Goal: Transaction & Acquisition: Purchase product/service

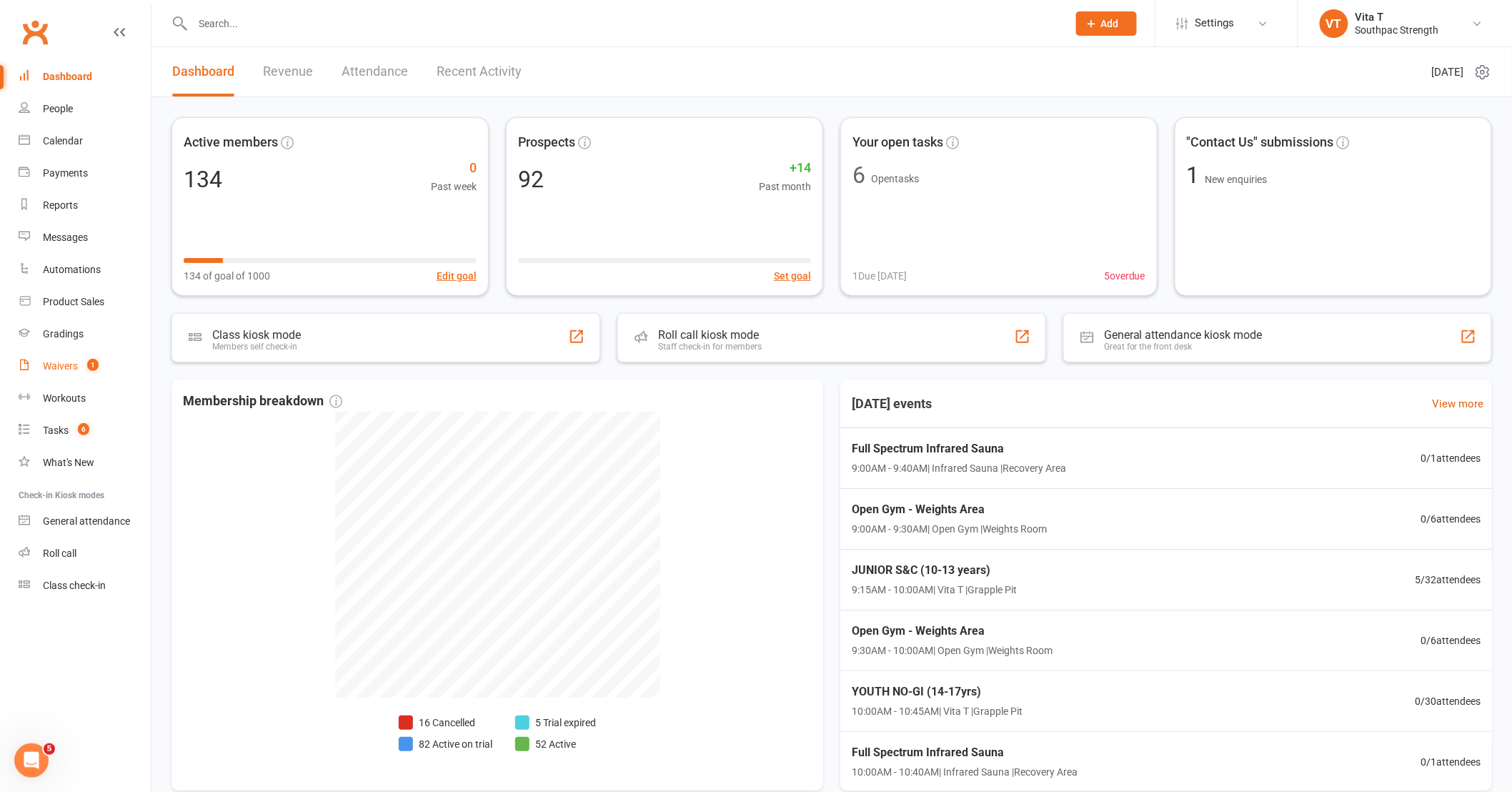
click at [47, 361] on div "Waivers" at bounding box center [60, 365] width 35 height 11
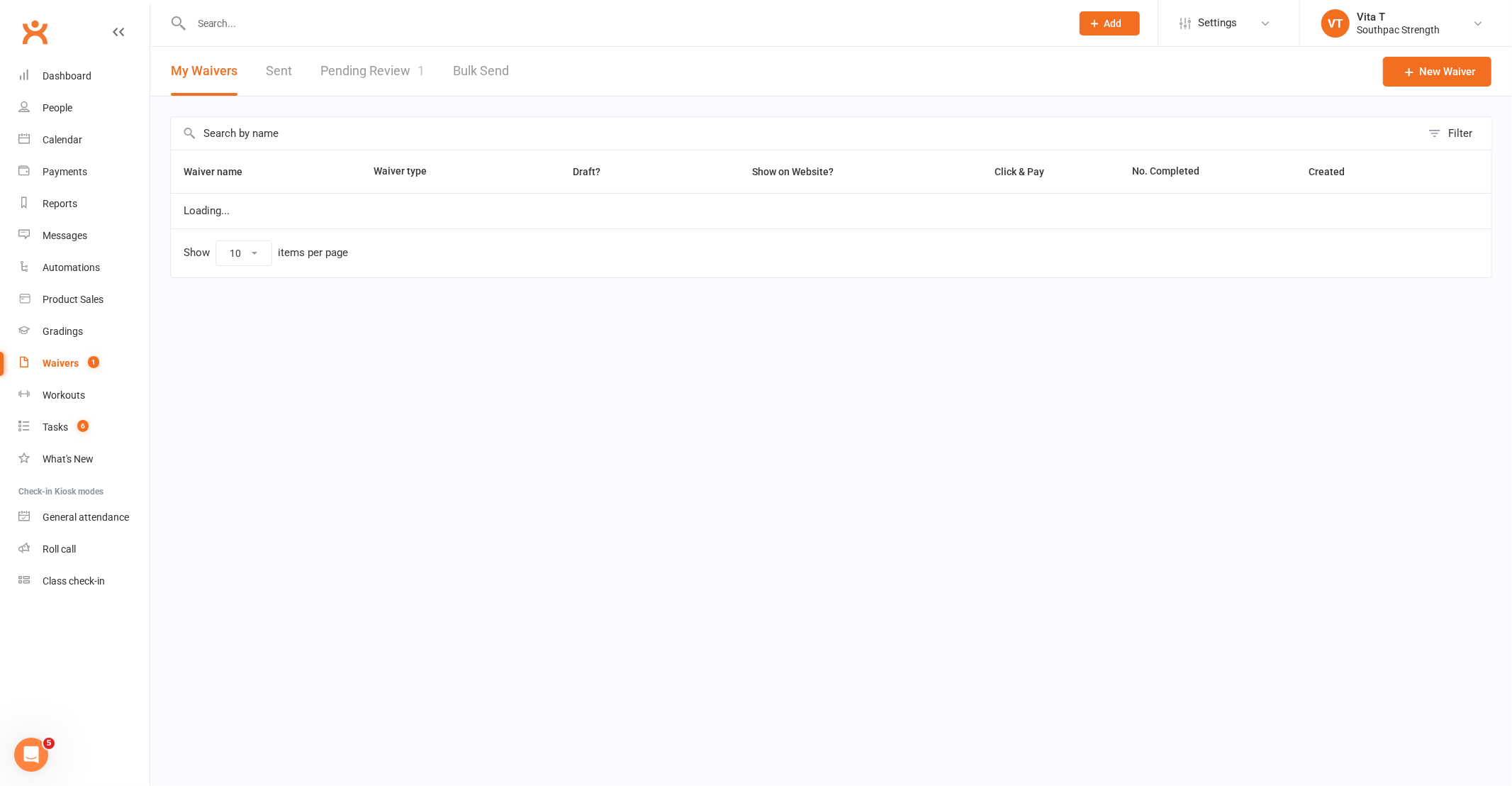
select select "100"
click at [332, 67] on link "Pending Review 1" at bounding box center [373, 71] width 104 height 49
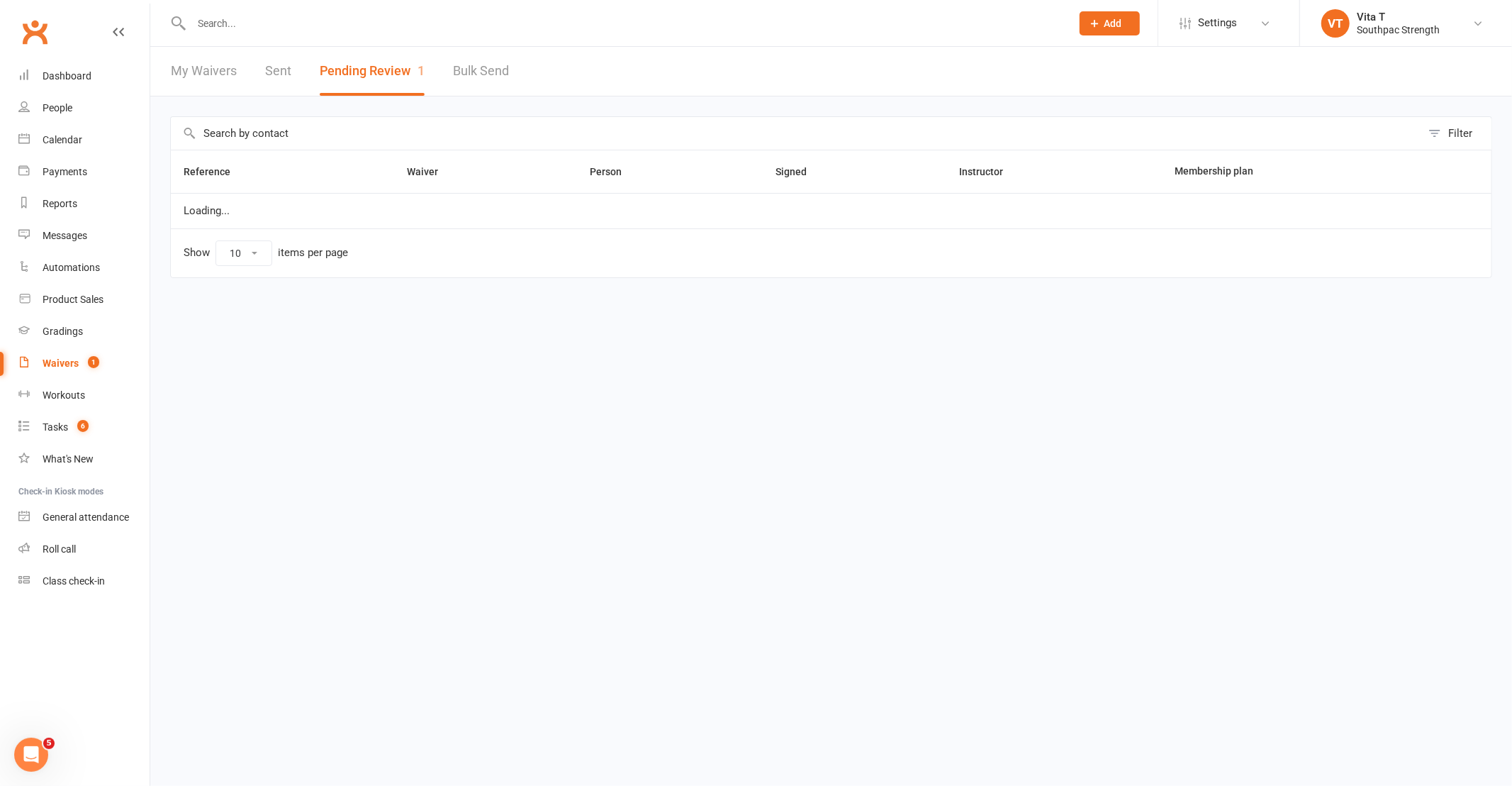
select select "25"
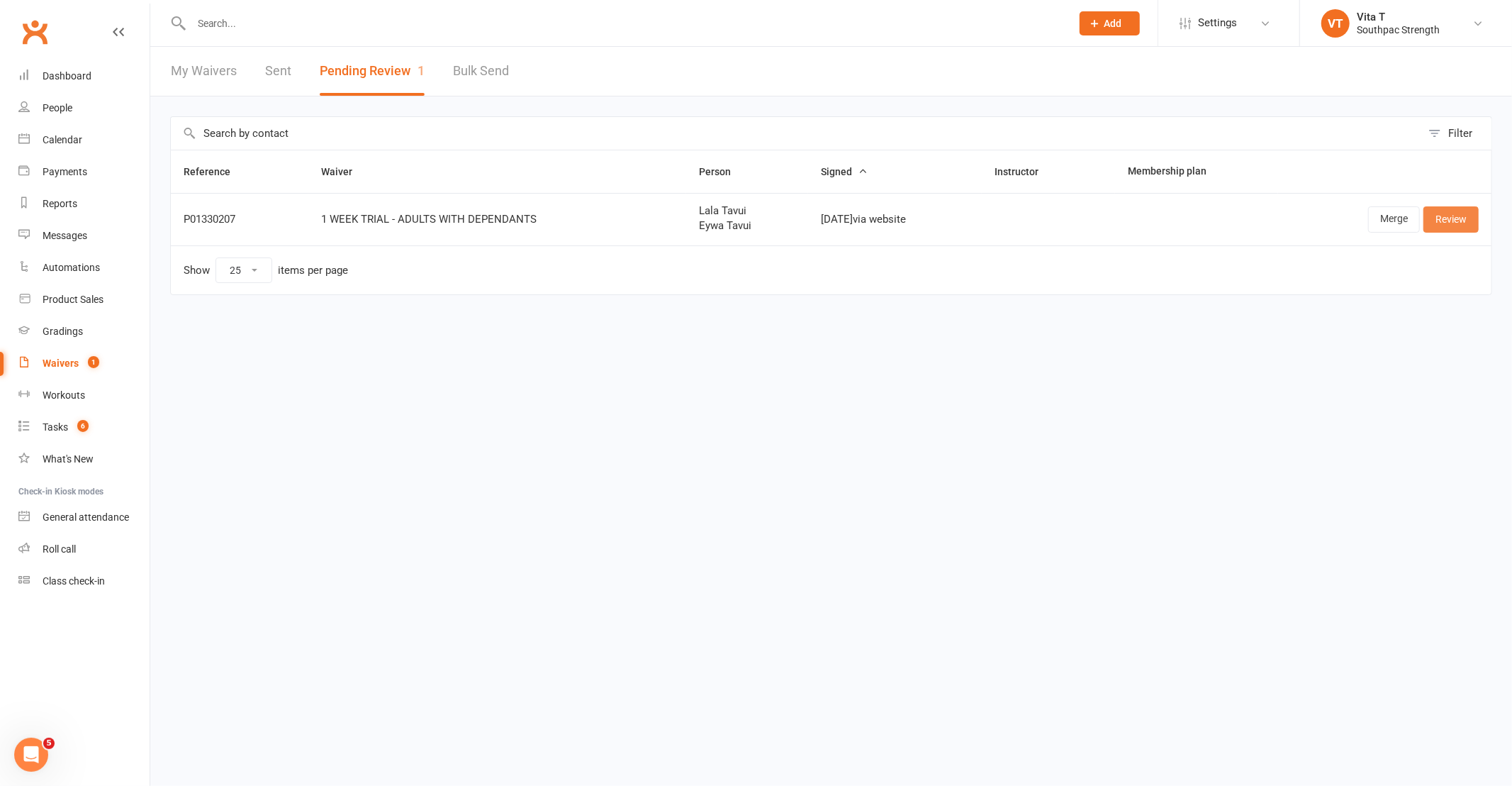
click at [1469, 228] on link "Review" at bounding box center [1451, 219] width 55 height 25
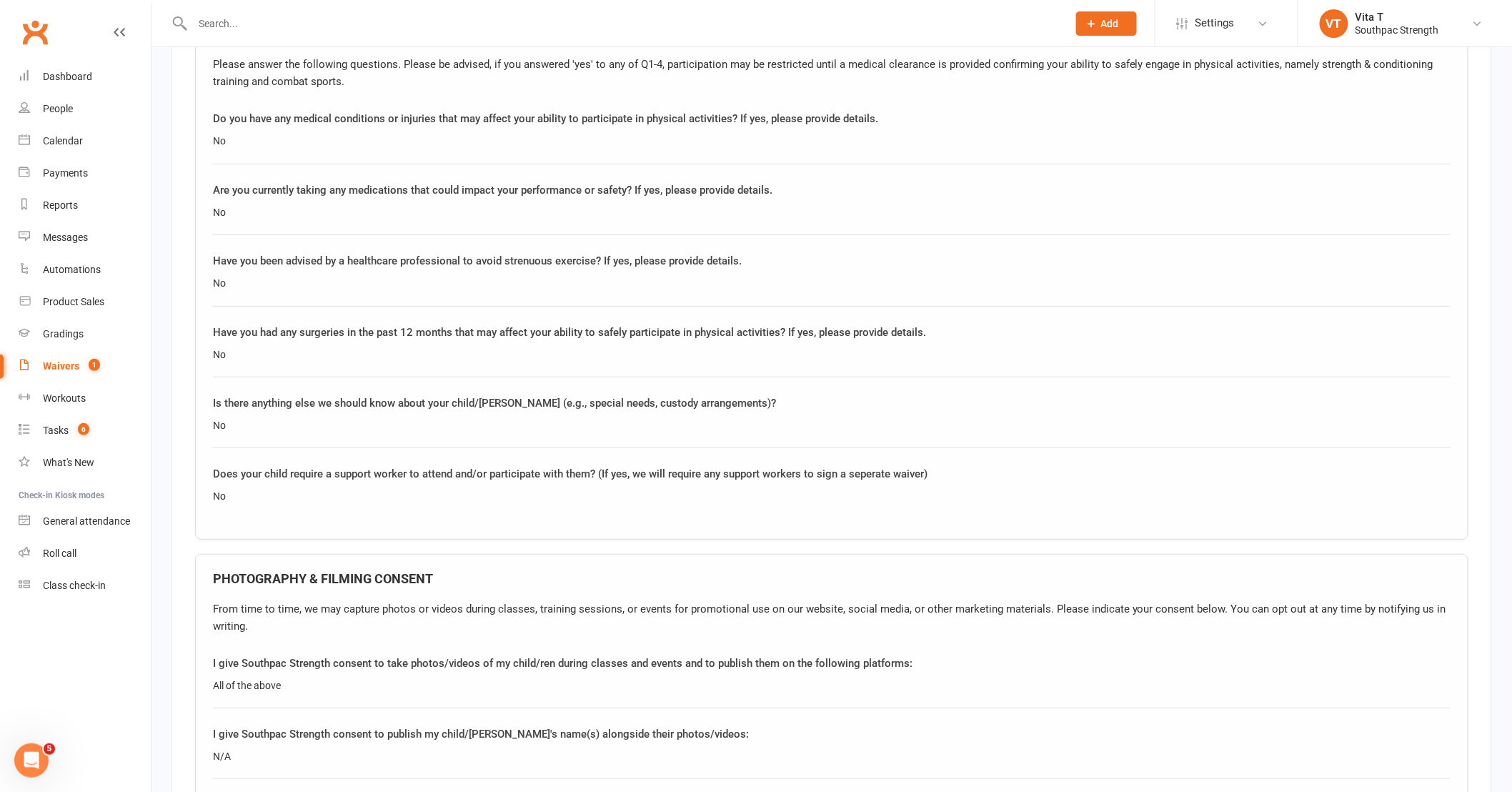
scroll to position [5084, 0]
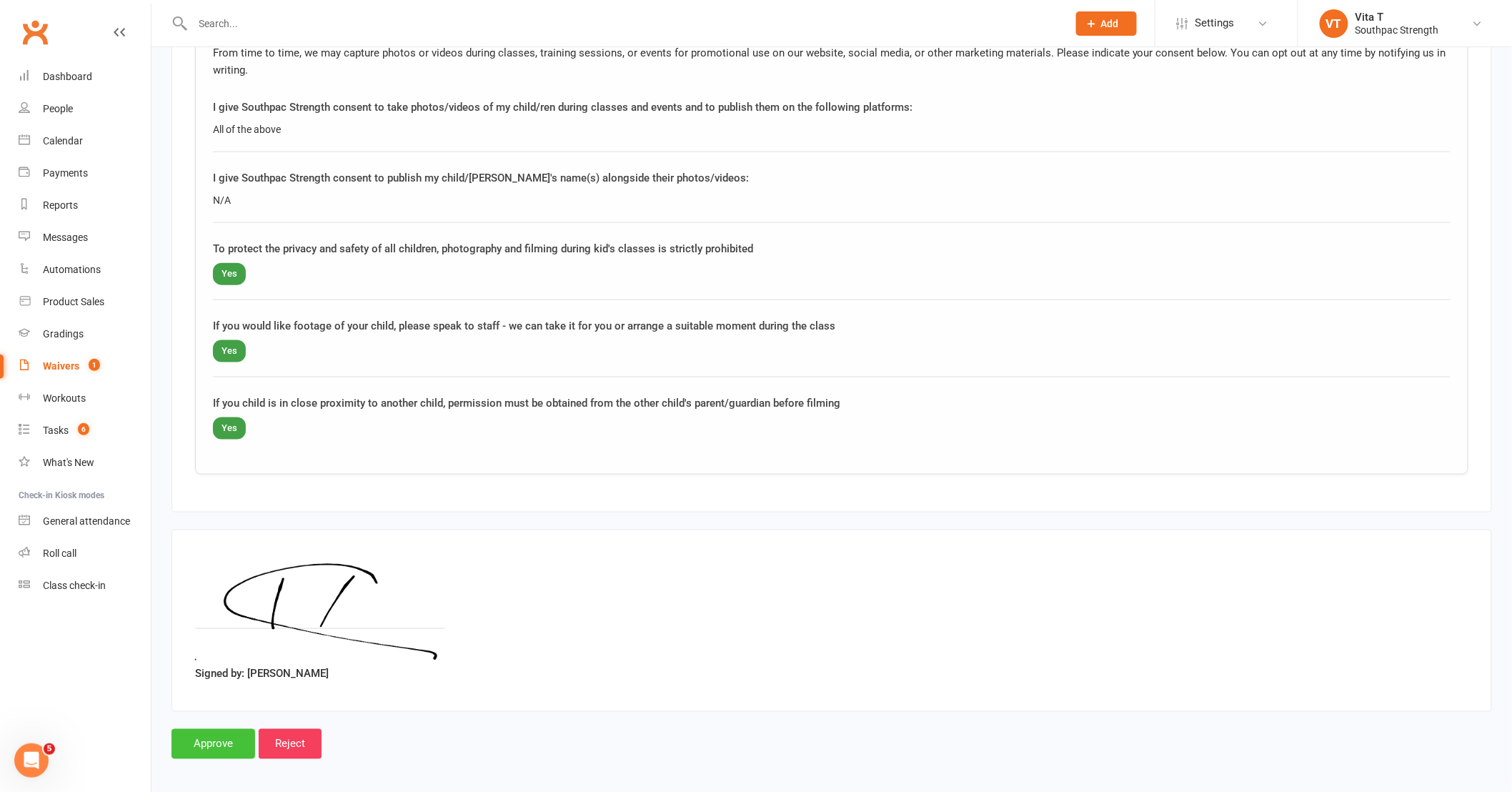
click at [206, 737] on input "Approve" at bounding box center [213, 744] width 83 height 30
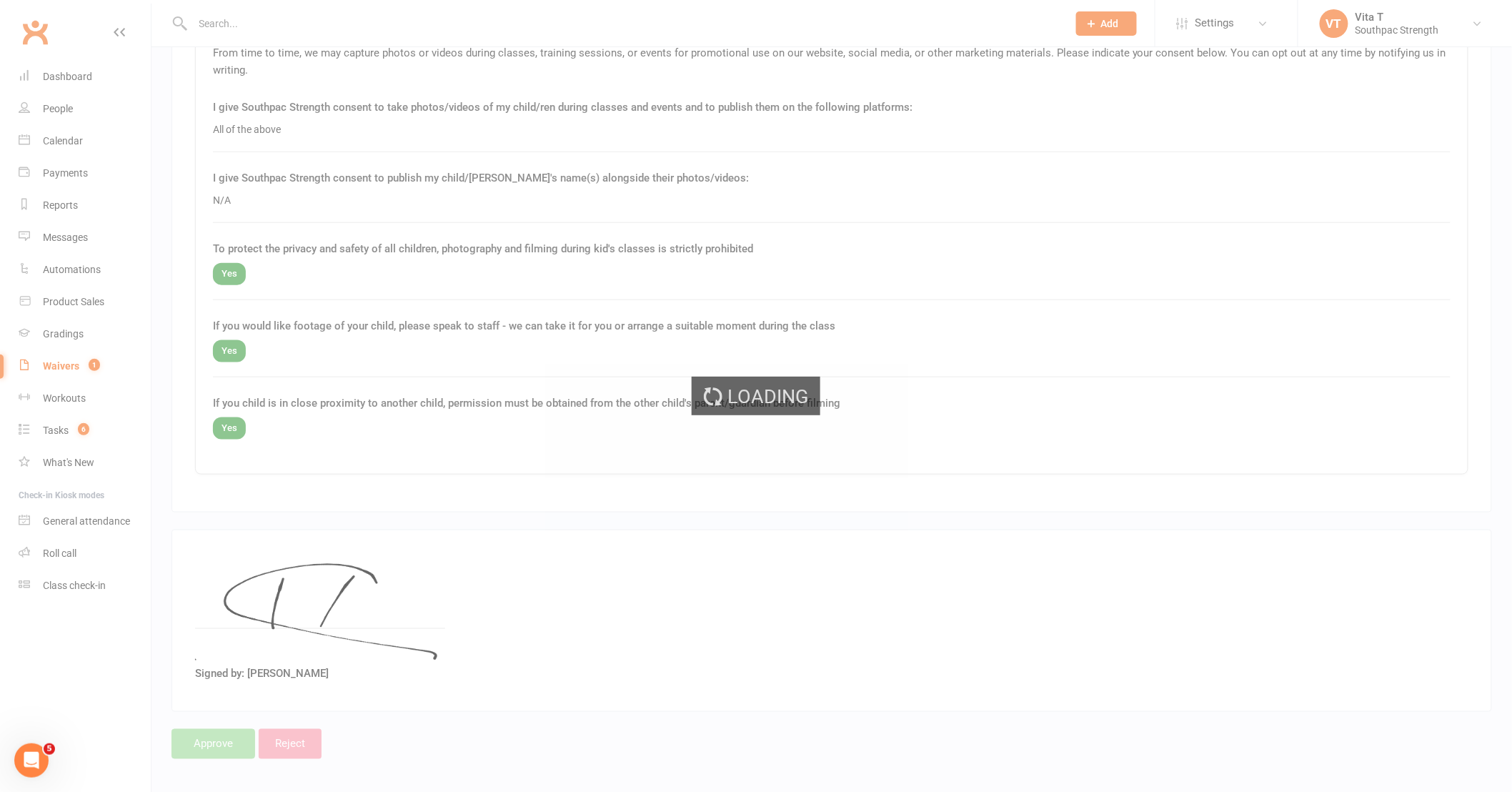
select select "25"
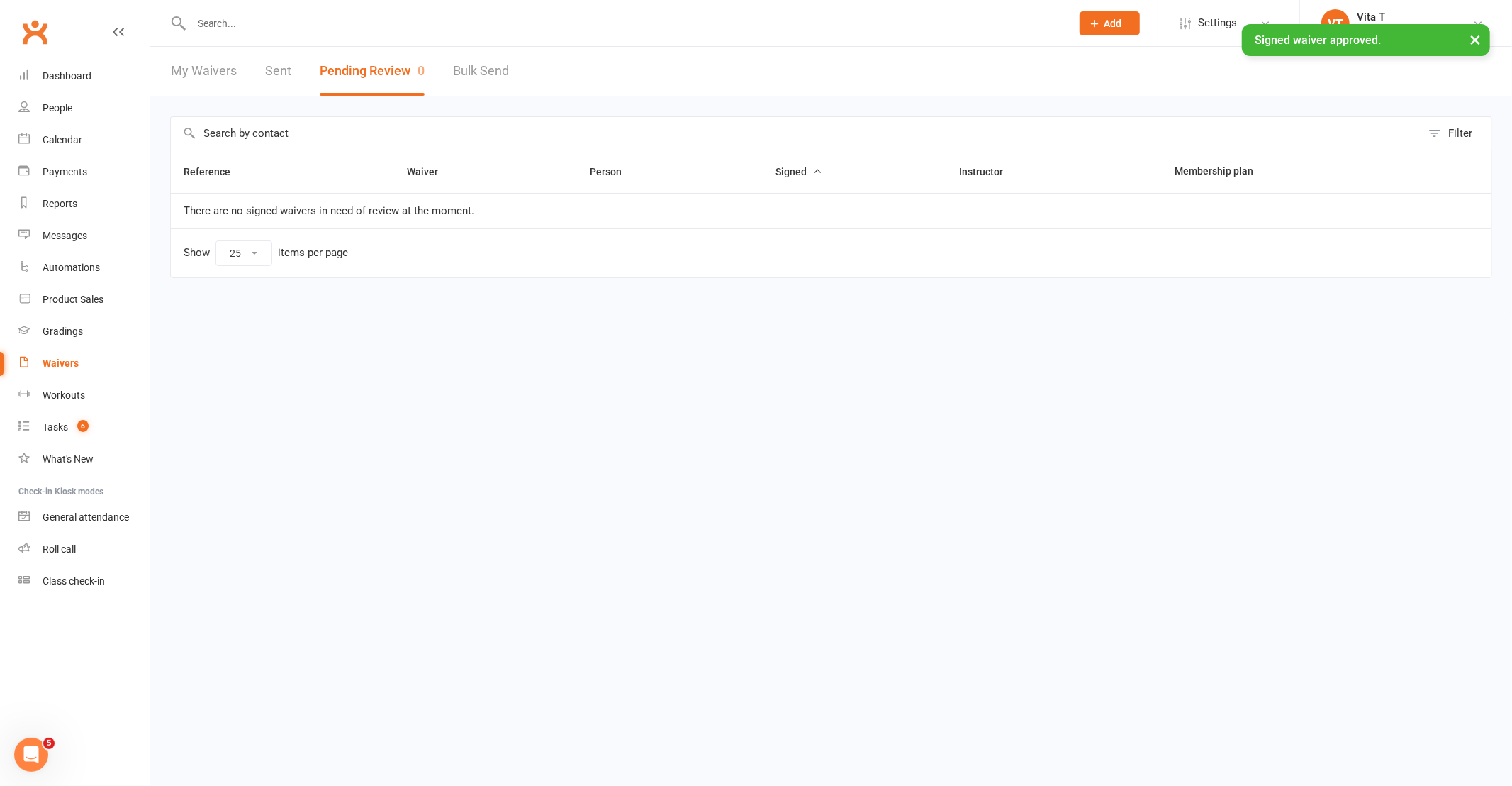
click at [59, 355] on link "Waivers" at bounding box center [84, 363] width 131 height 32
select select "100"
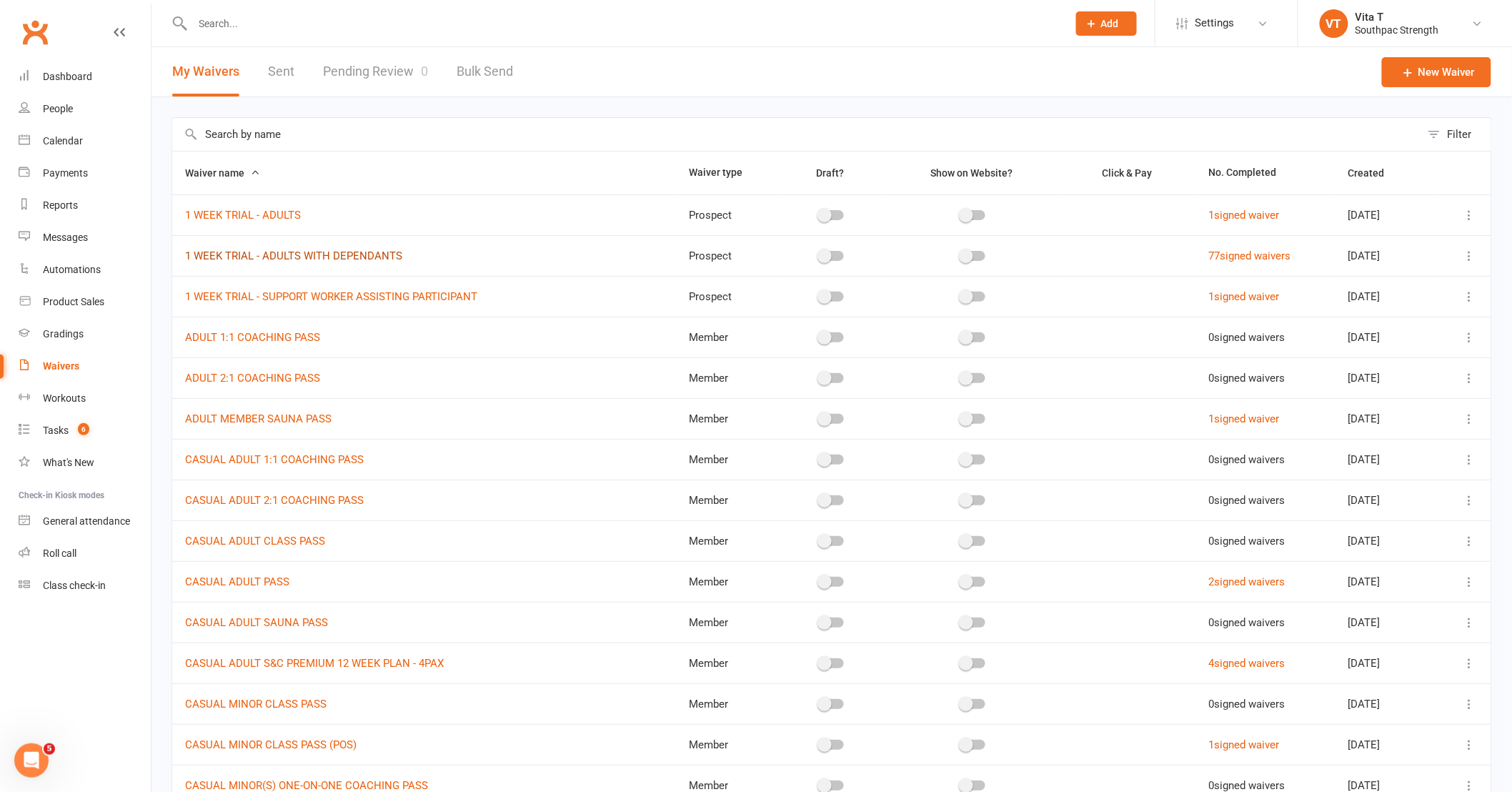
click at [332, 257] on link "1 WEEK TRIAL - ADULTS WITH DEPENDANTS" at bounding box center [294, 255] width 218 height 13
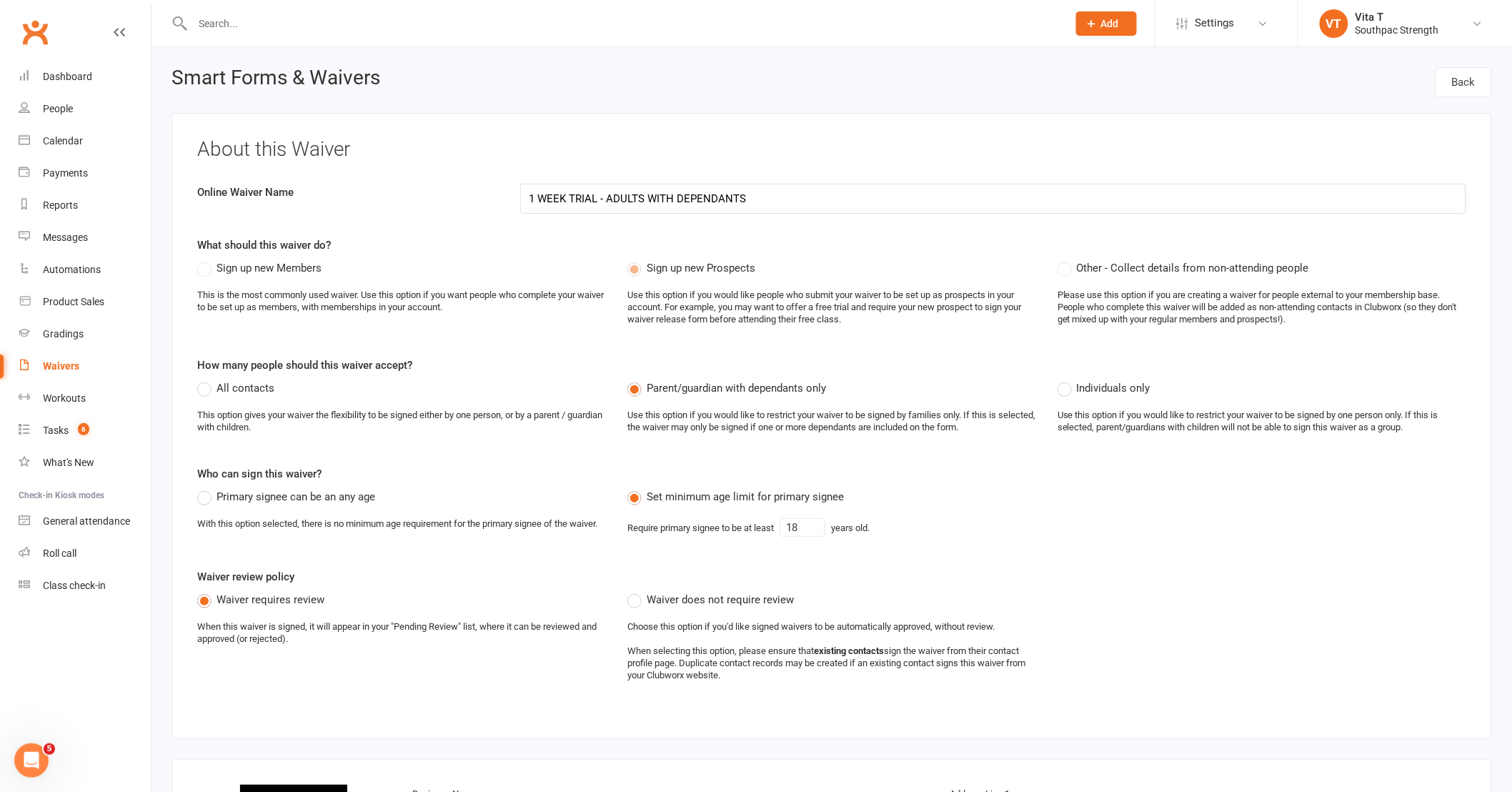
select select "applies_to_attending_signees"
select select "select"
select select "applies_to_dependant_signees"
select select "select"
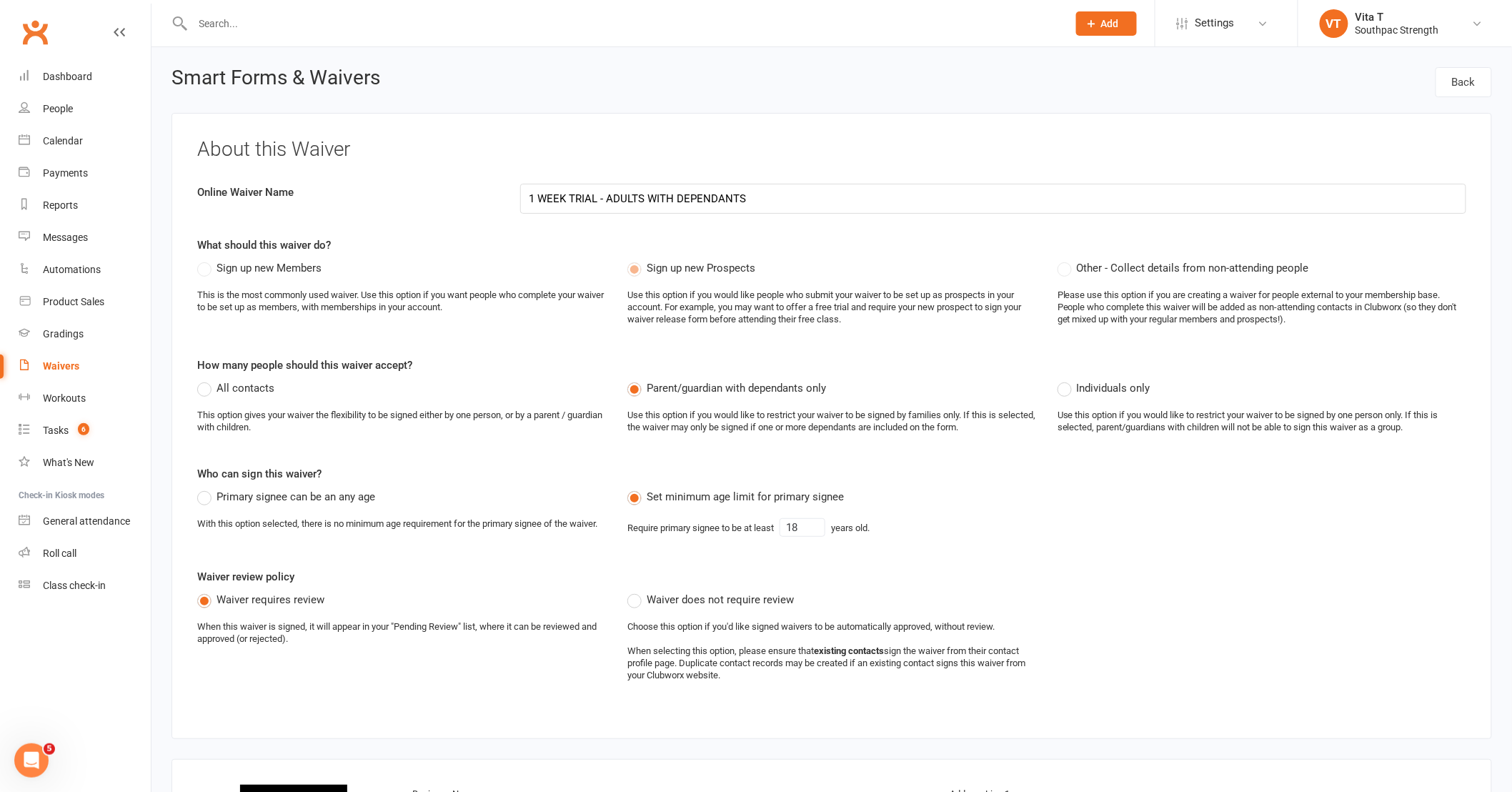
select select "checkbox"
select select "applies_to_primary_signee"
select select "do_not_copy_answers"
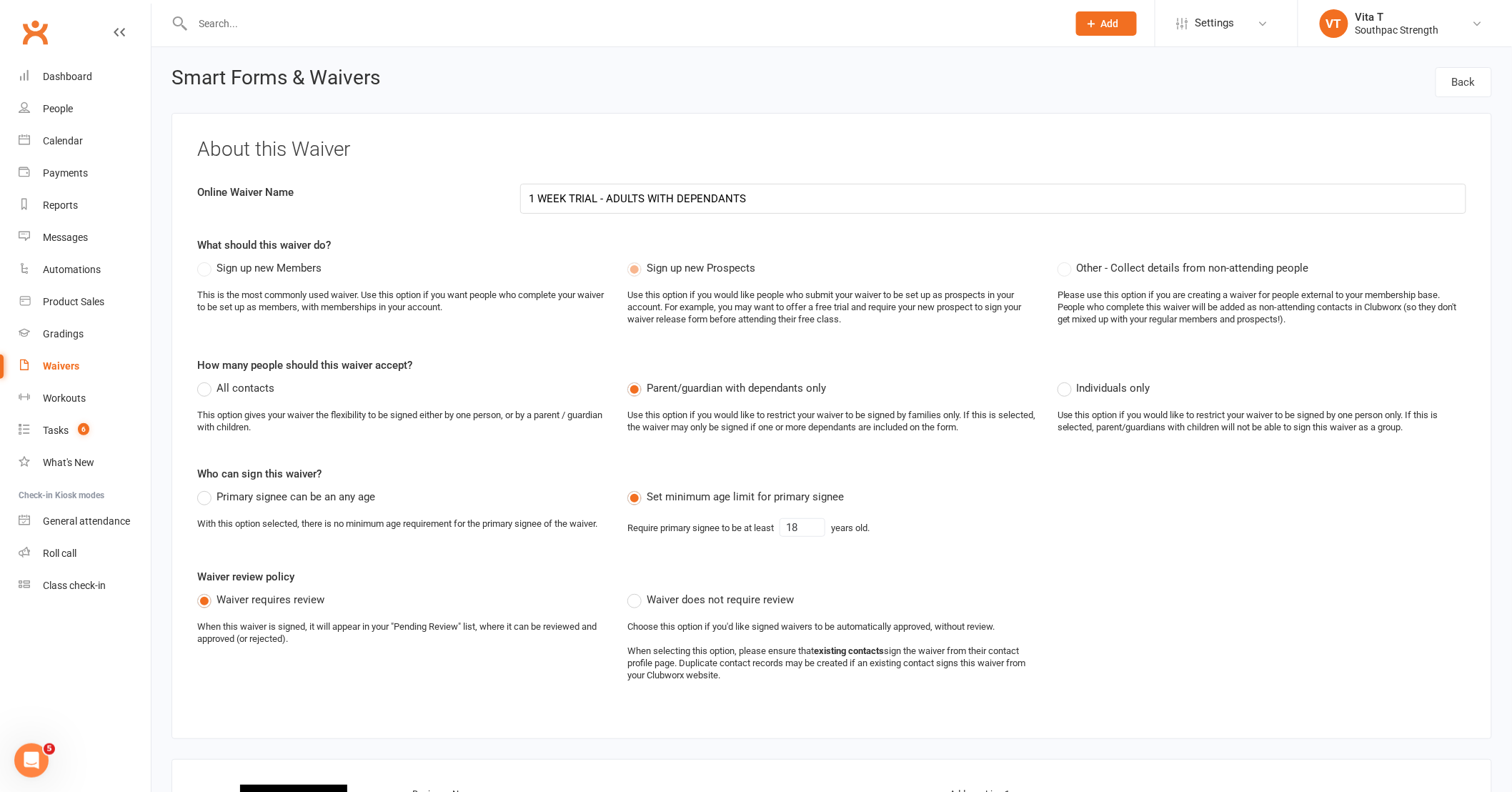
select select "checkbox"
select select "applies_to_primary_signee"
select select "checkbox"
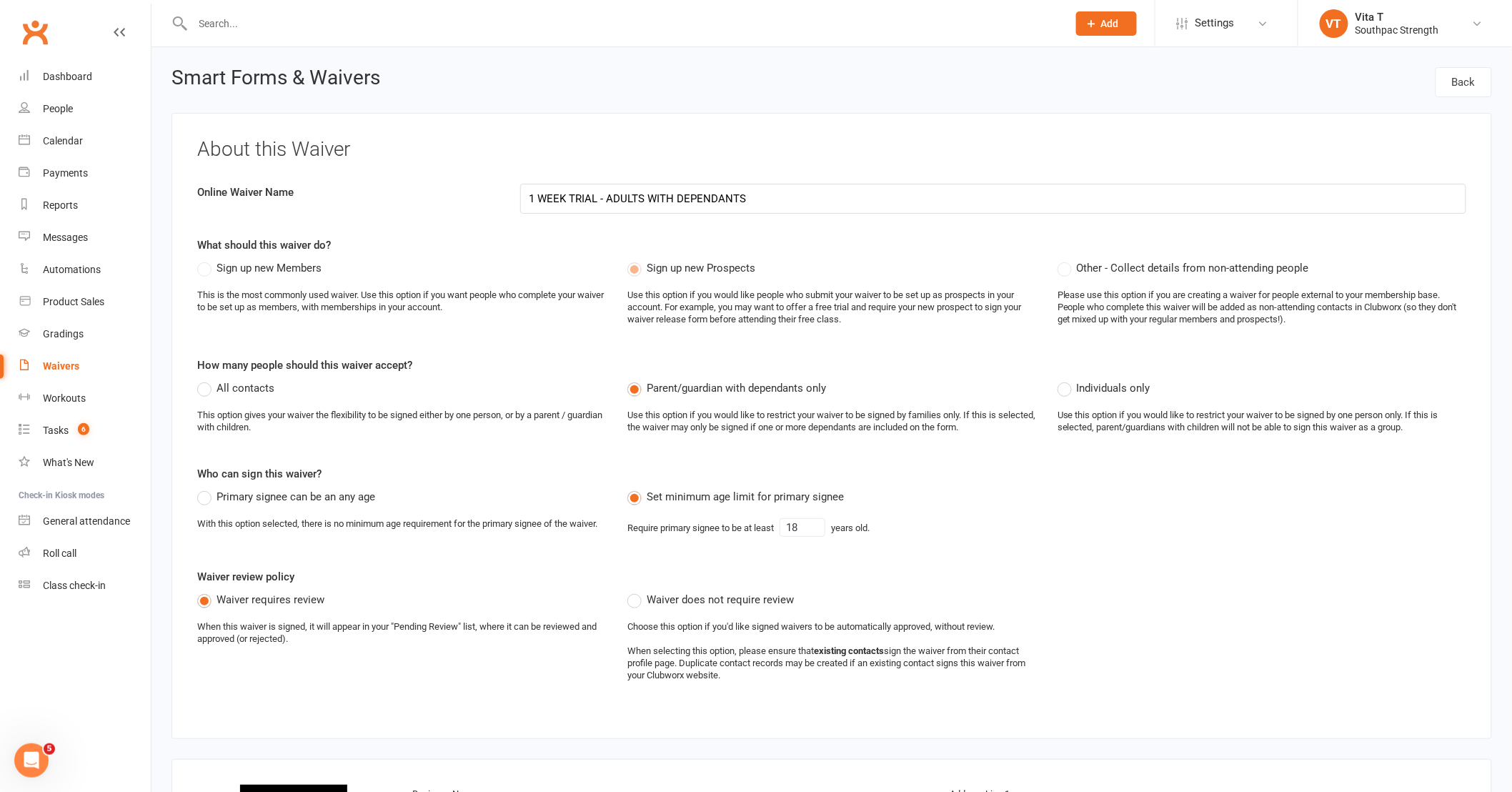
select select "checkbox"
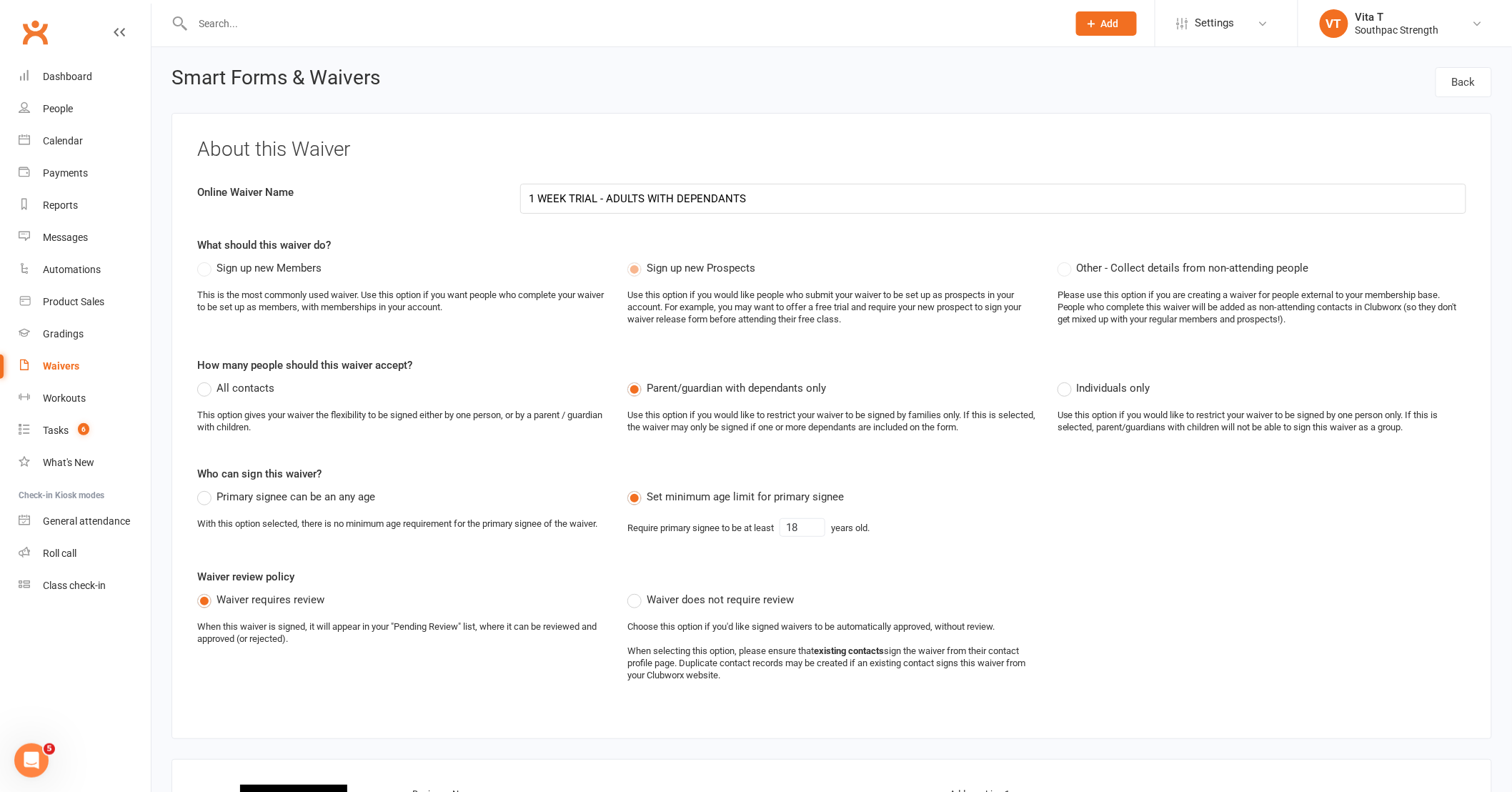
select select "checkbox"
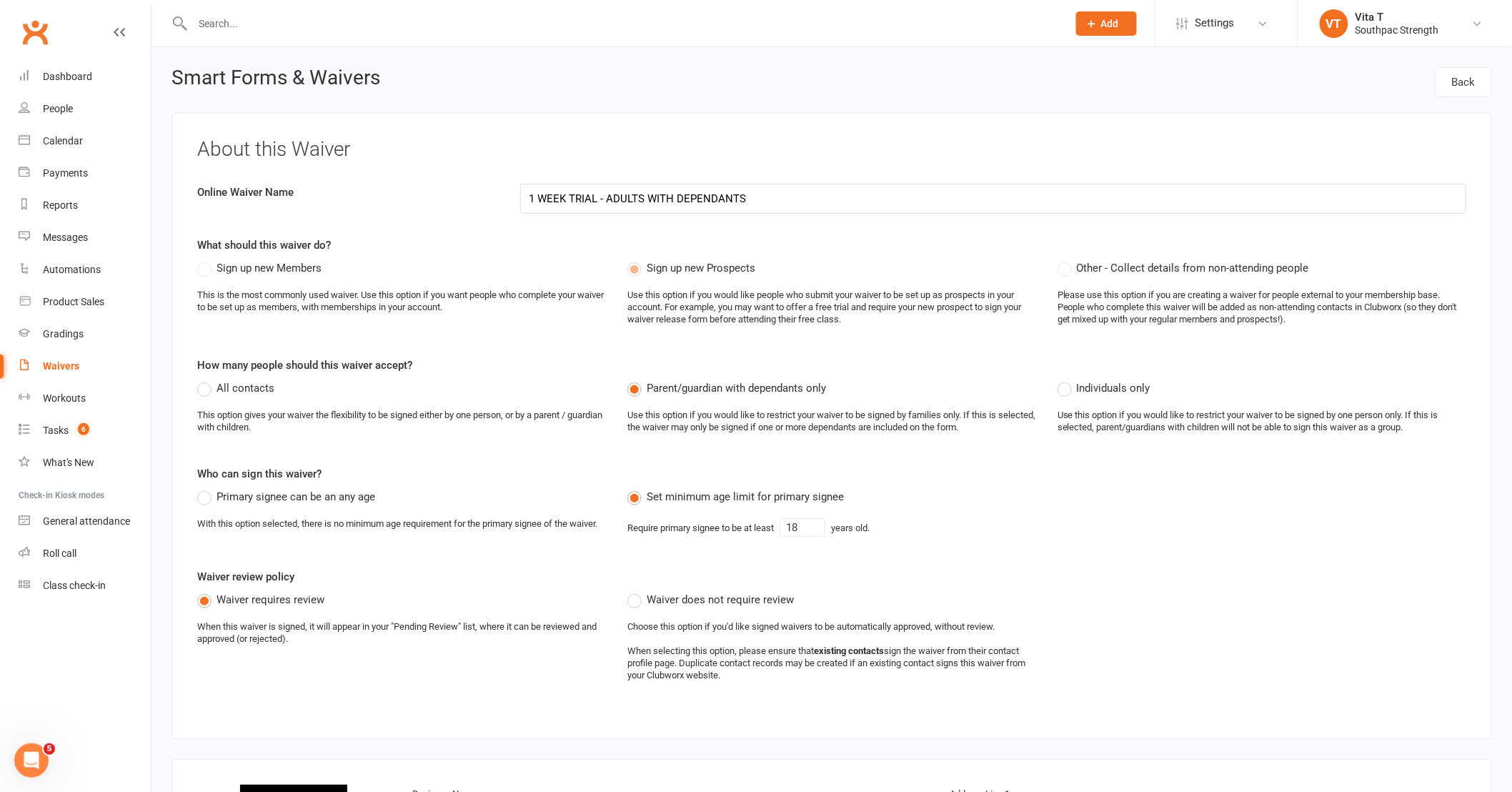
select select "checkbox"
select select "applies_to_primary_signee"
select select "checkbox"
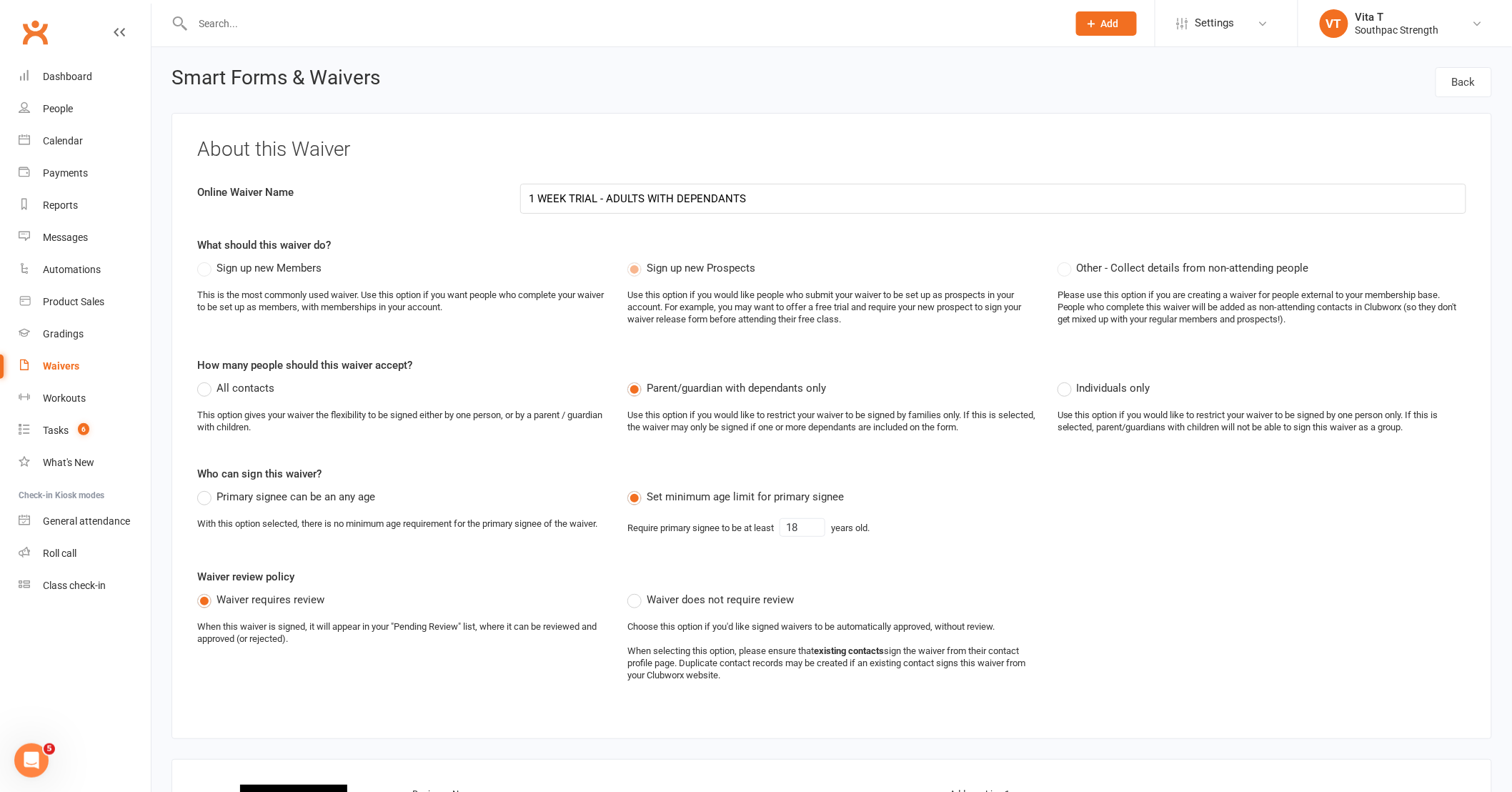
select select "applies_to_primary_signee"
select select "checkbox"
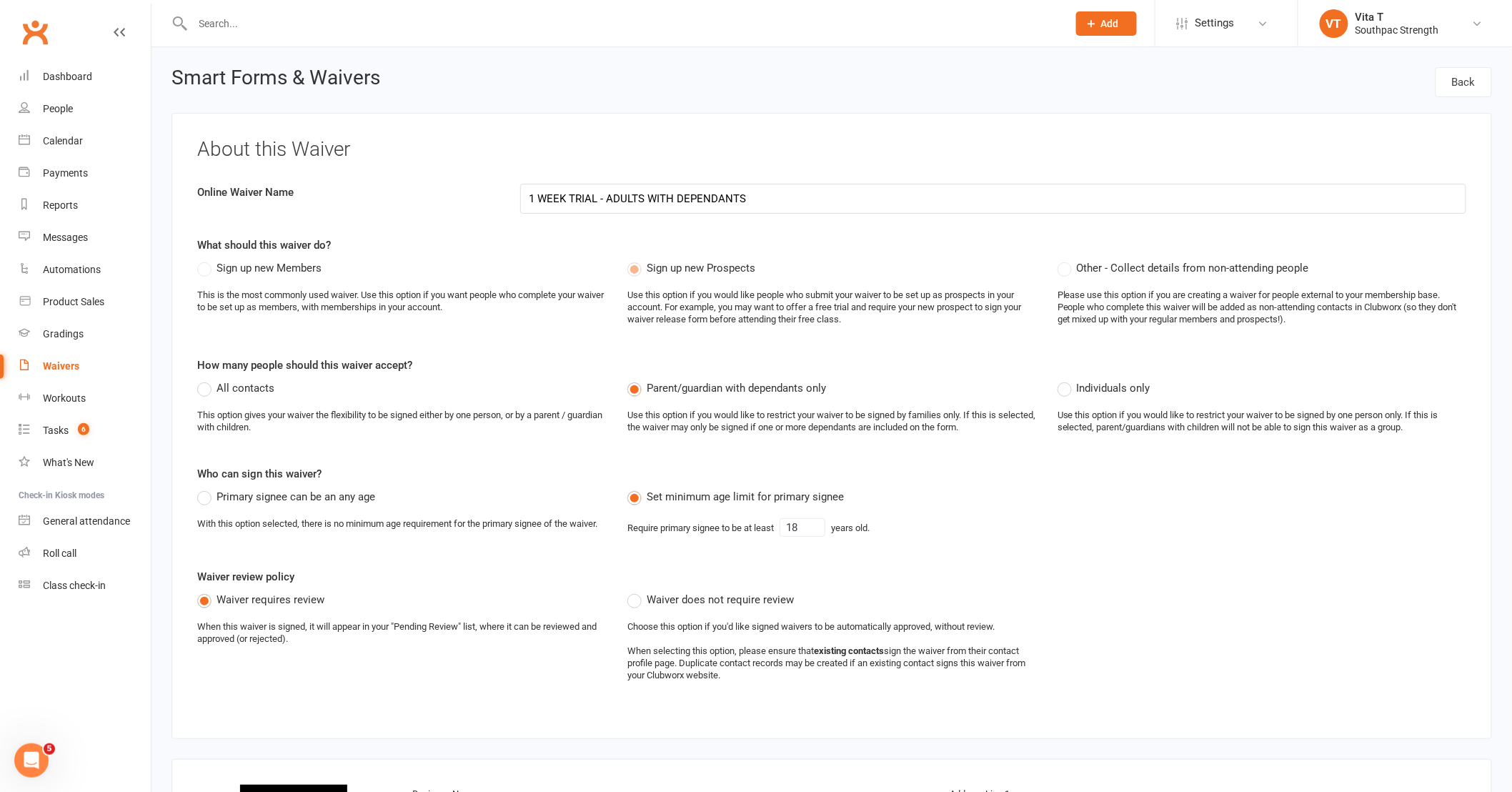
select select "checkbox"
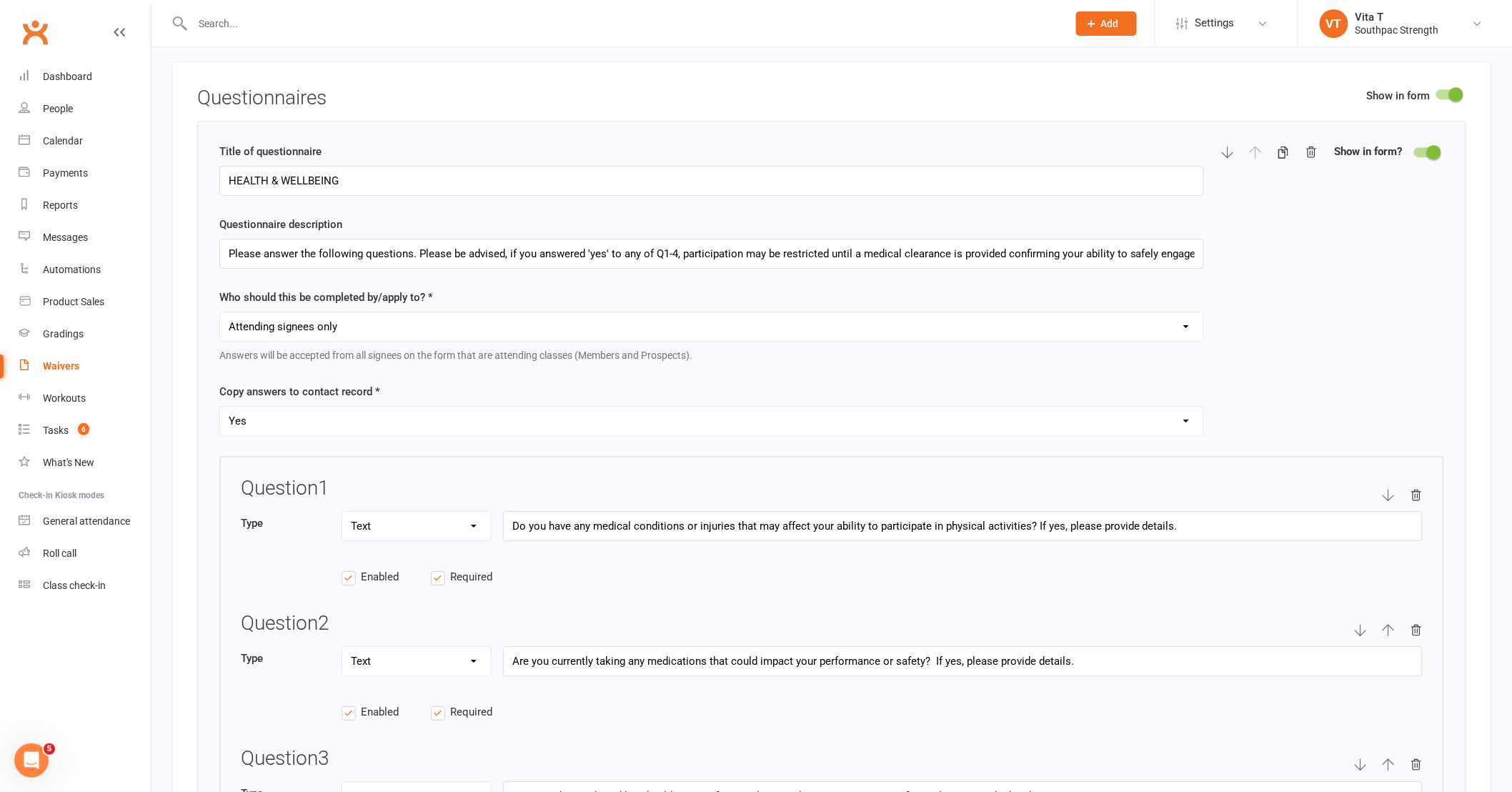
scroll to position [1826, 0]
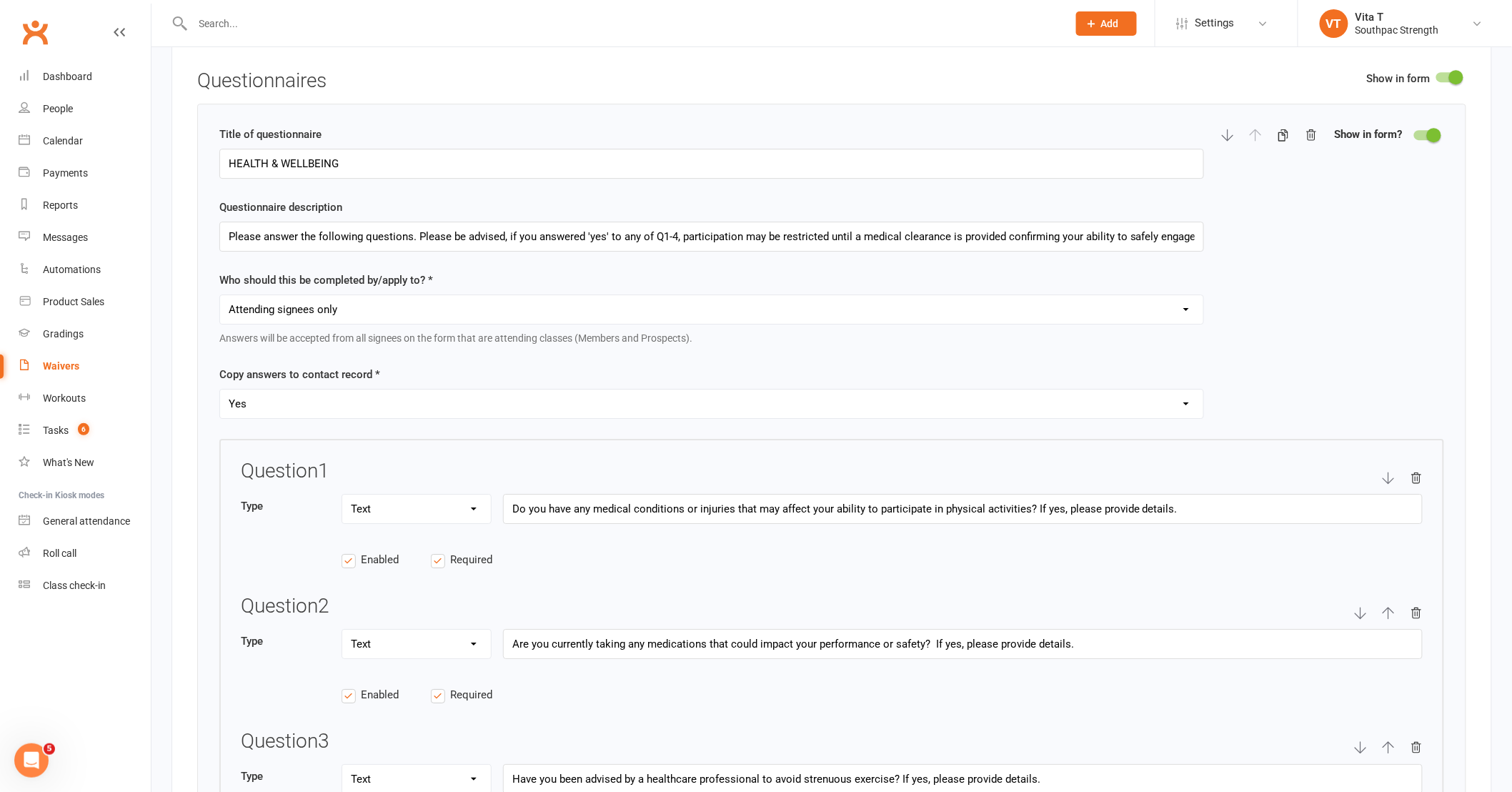
click at [279, 316] on select "Each individual signee Primary signee only Dependent signees only Attending sig…" at bounding box center [711, 309] width 983 height 28
click at [463, 284] on div "Who should this be completed by/apply to? * Each individual signee Primary sign…" at bounding box center [711, 308] width 985 height 74
click at [440, 320] on select "Each individual signee Primary signee only Dependent signees only Attending sig…" at bounding box center [711, 309] width 983 height 28
click at [57, 63] on link "Dashboard" at bounding box center [85, 76] width 132 height 32
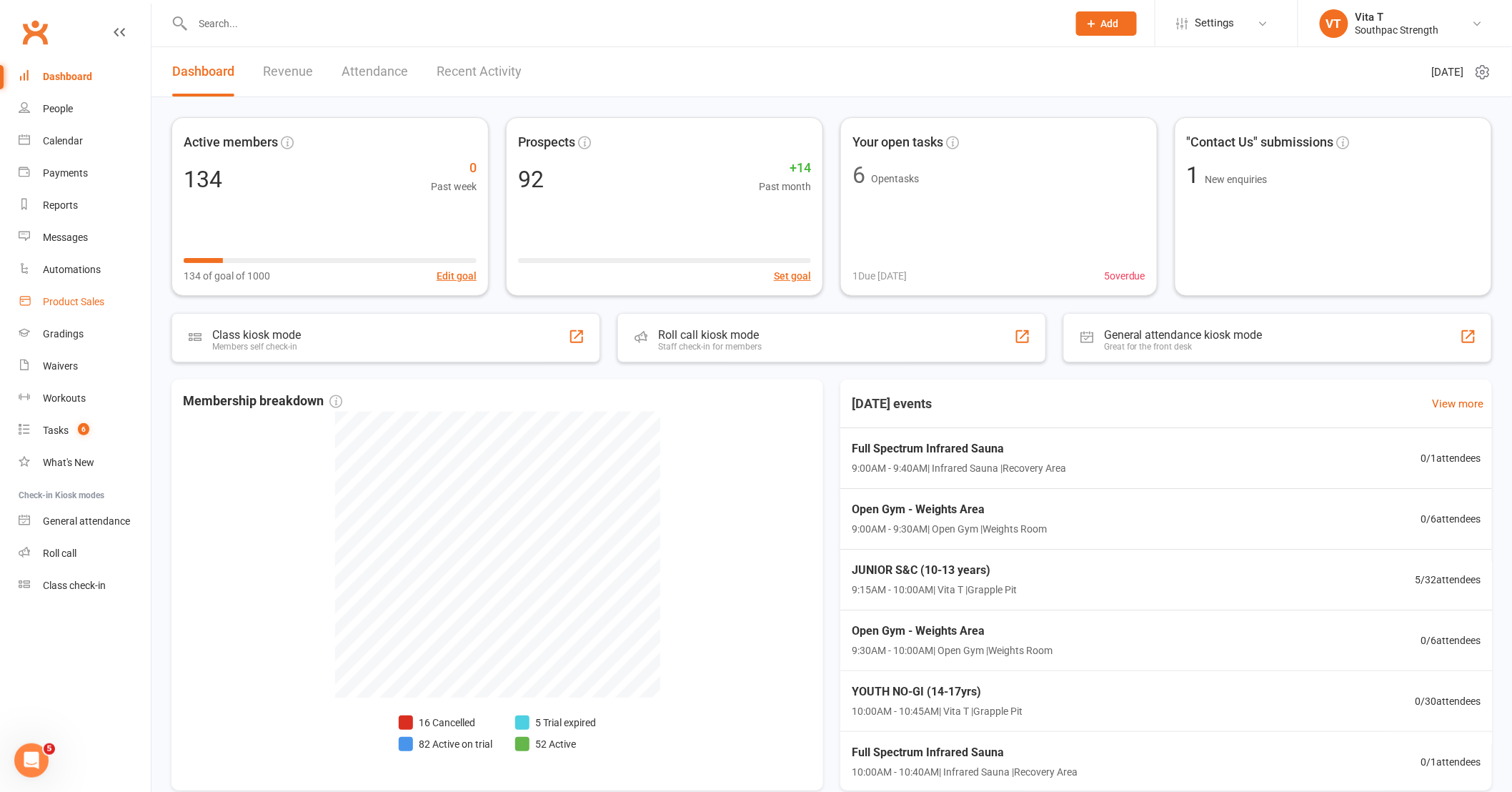
click at [68, 302] on div "Product Sales" at bounding box center [74, 301] width 62 height 11
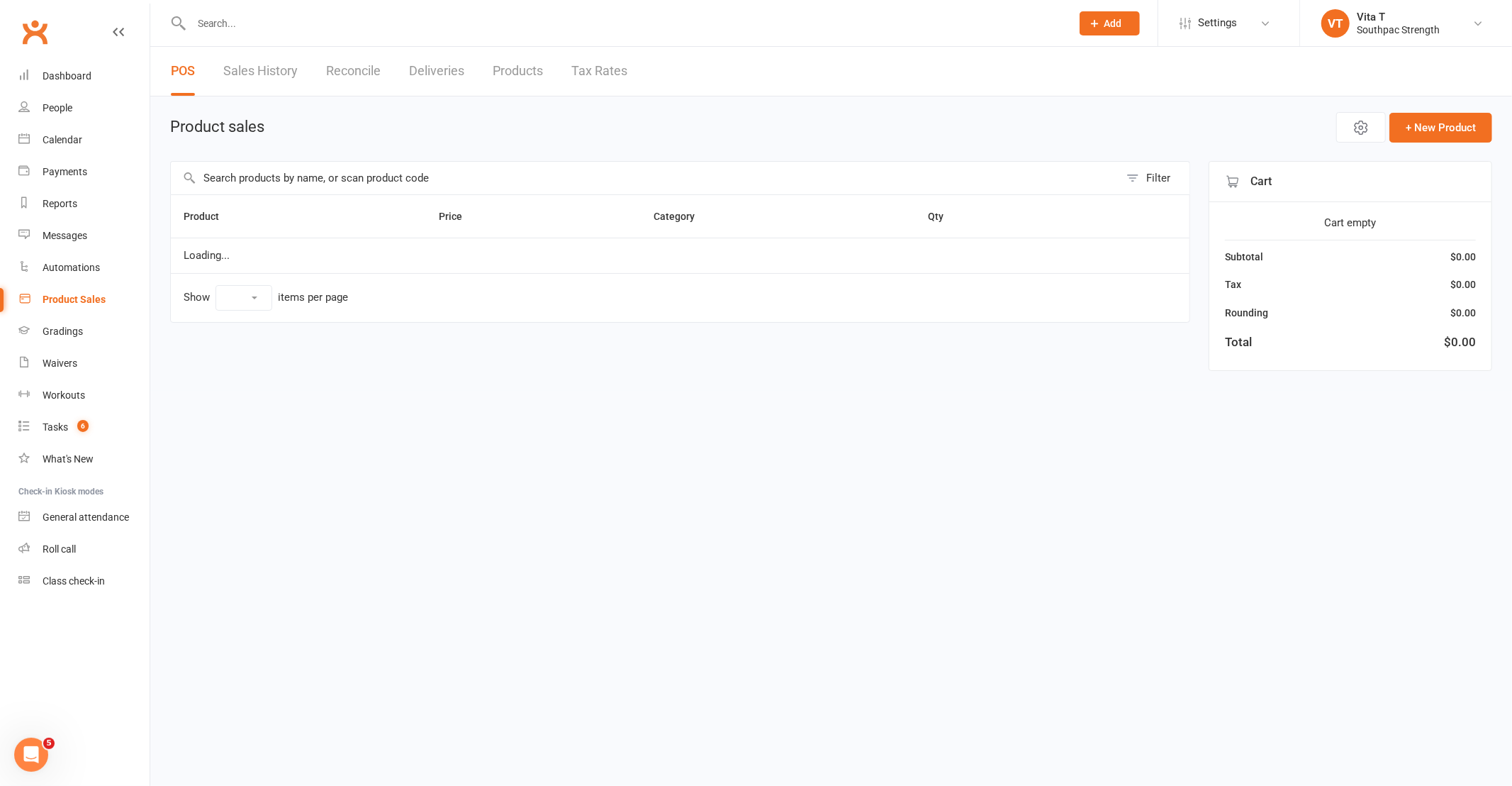
select select "10"
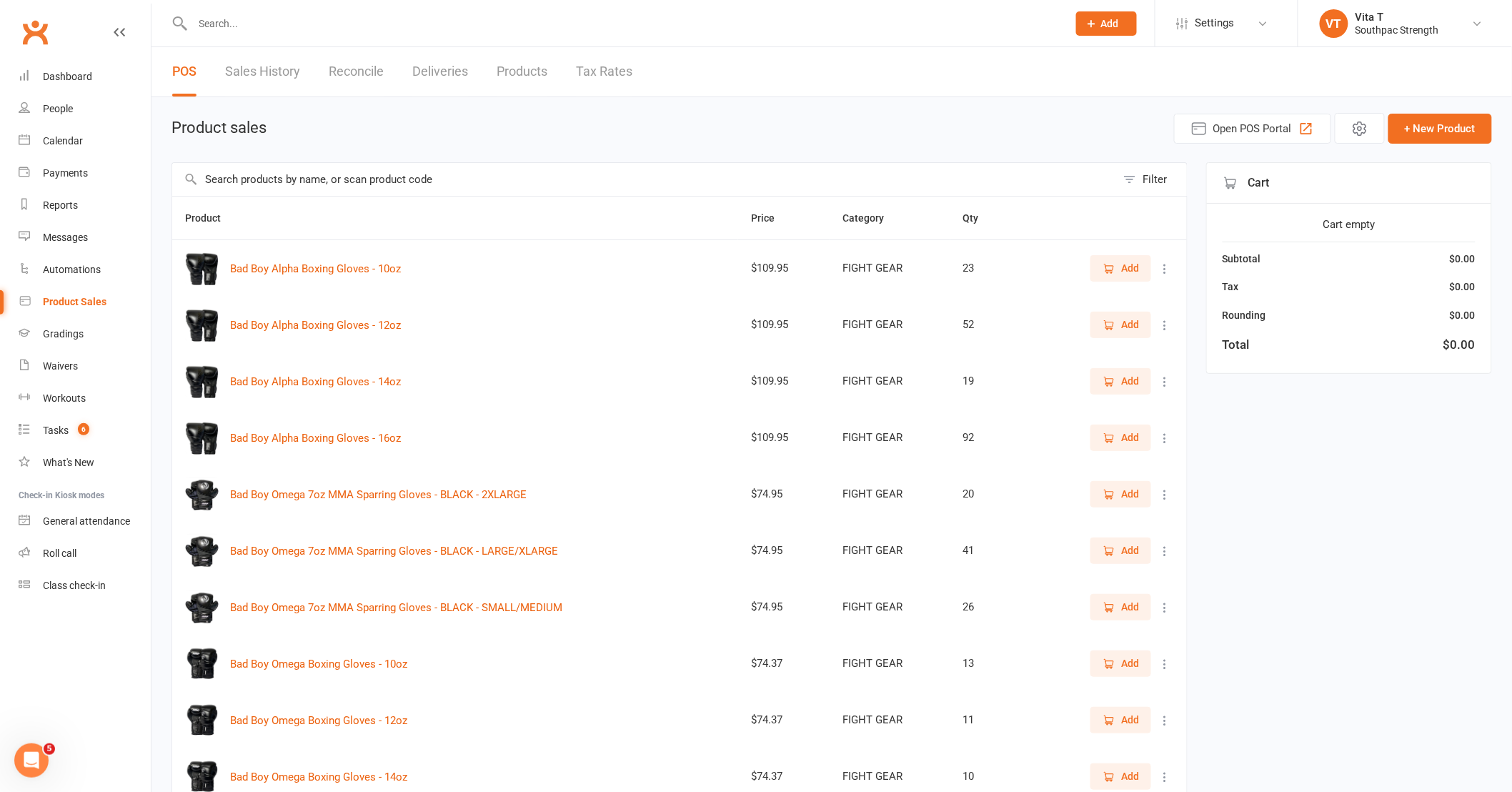
click at [1133, 182] on button "Filter" at bounding box center [1151, 179] width 70 height 33
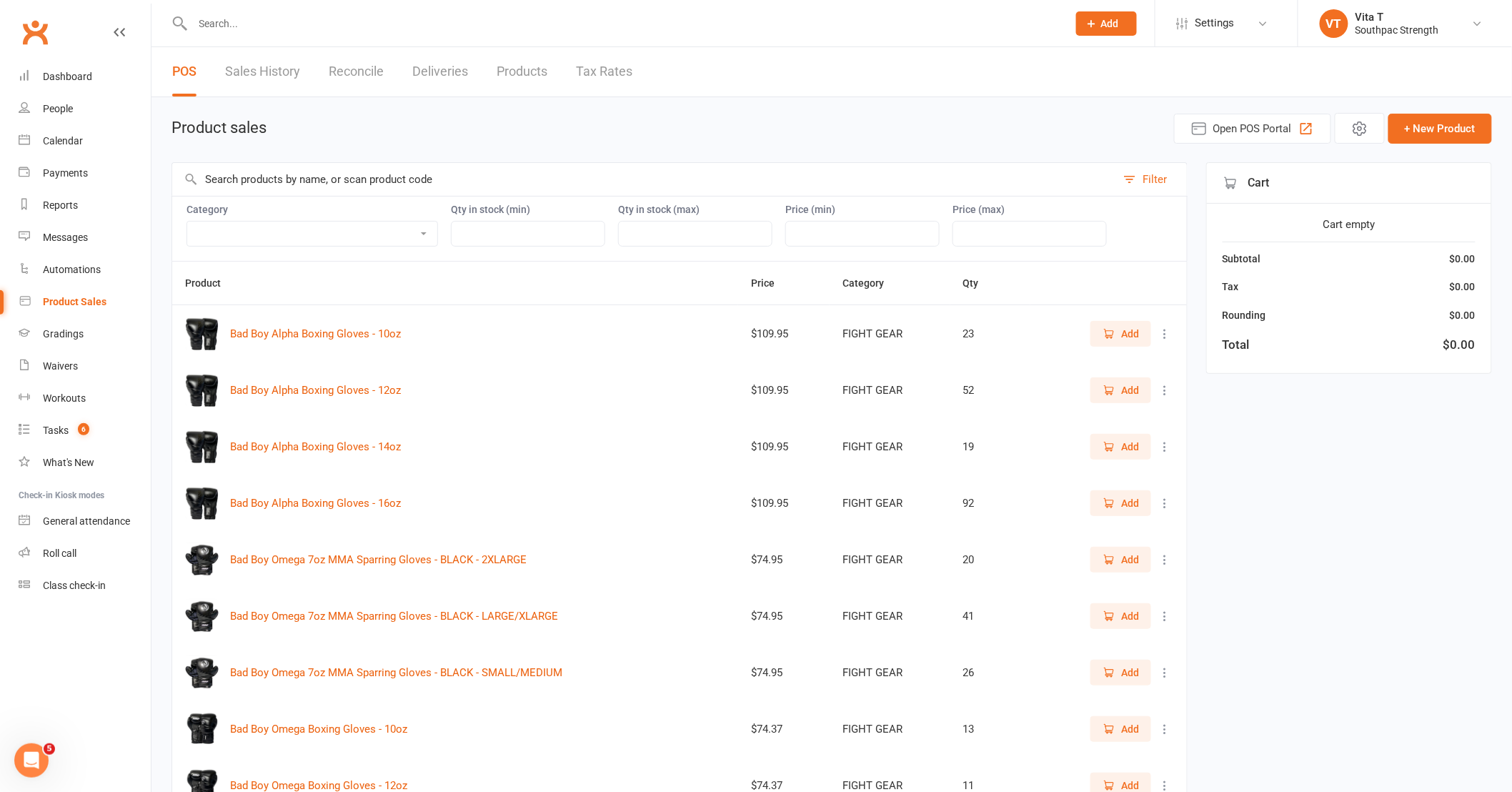
click at [346, 227] on select "ADULT COACHING Adult Memberships Casual Classes FIGHT GEAR FIGHT GEAR - KIDS/YO…" at bounding box center [312, 233] width 250 height 24
select select "3817"
click at [188, 221] on select "ADULT COACHING Adult Memberships Casual Classes FIGHT GEAR FIGHT GEAR - KIDS/YO…" at bounding box center [312, 233] width 250 height 24
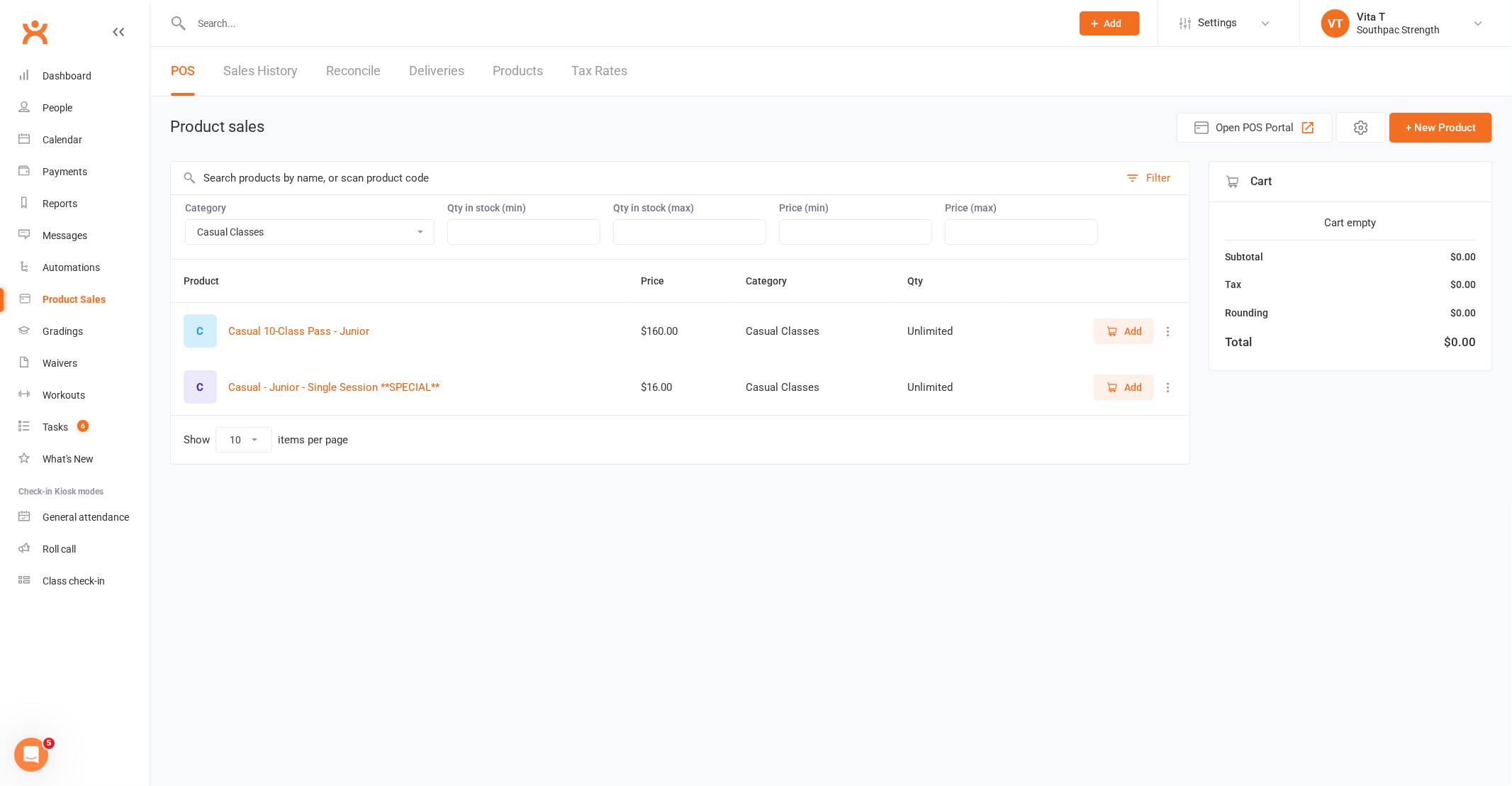
click at [1133, 330] on span "Add" at bounding box center [1133, 330] width 18 height 16
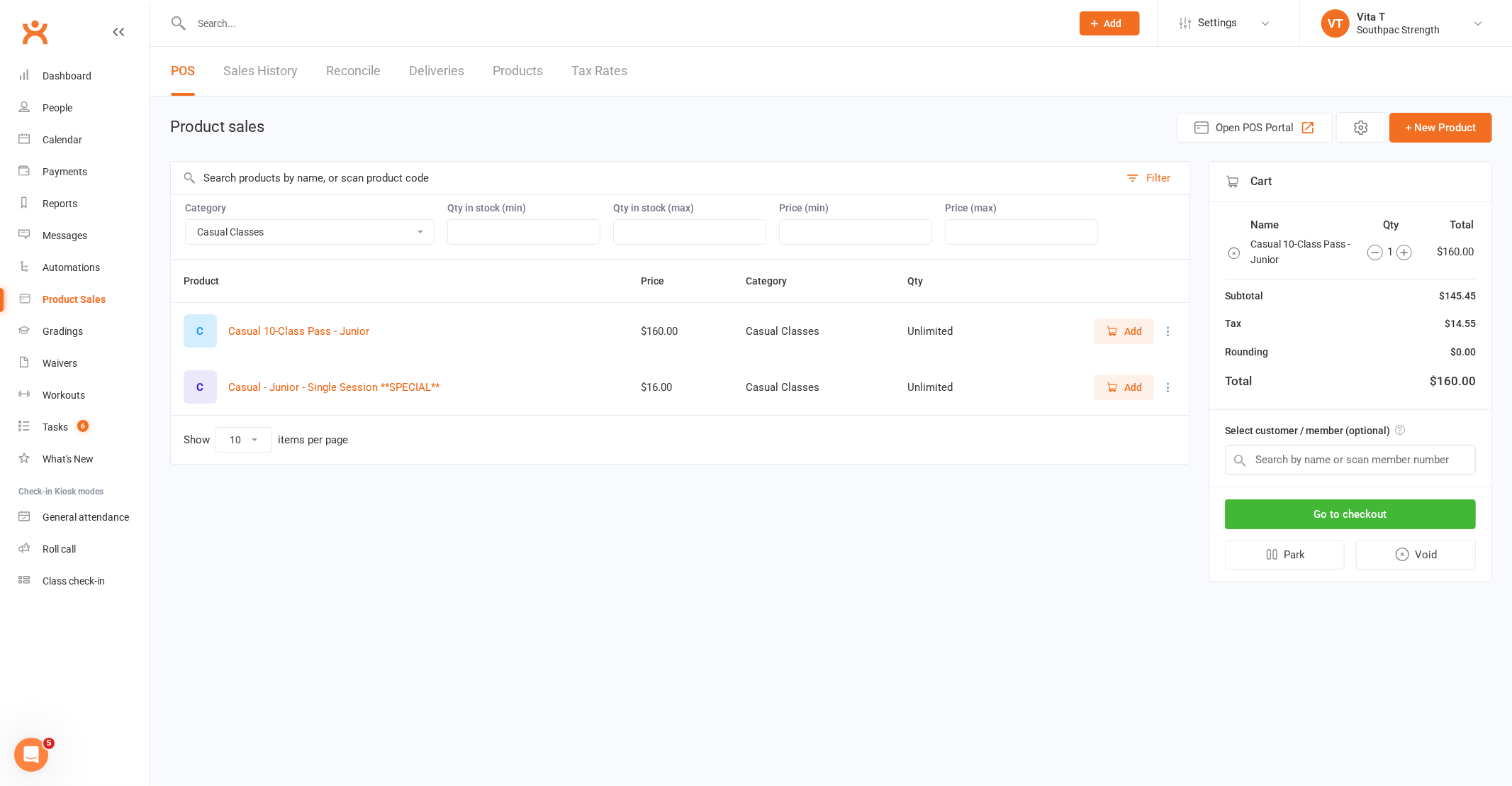
click at [394, 234] on select "ADULT COACHING Adult Memberships Casual Classes FIGHT GEAR FIGHT GEAR - KIDS/YO…" at bounding box center [310, 231] width 248 height 24
drag, startPoint x: 507, startPoint y: 74, endPoint x: 834, endPoint y: 79, distance: 327.0
click at [507, 74] on link "Products" at bounding box center [518, 71] width 51 height 49
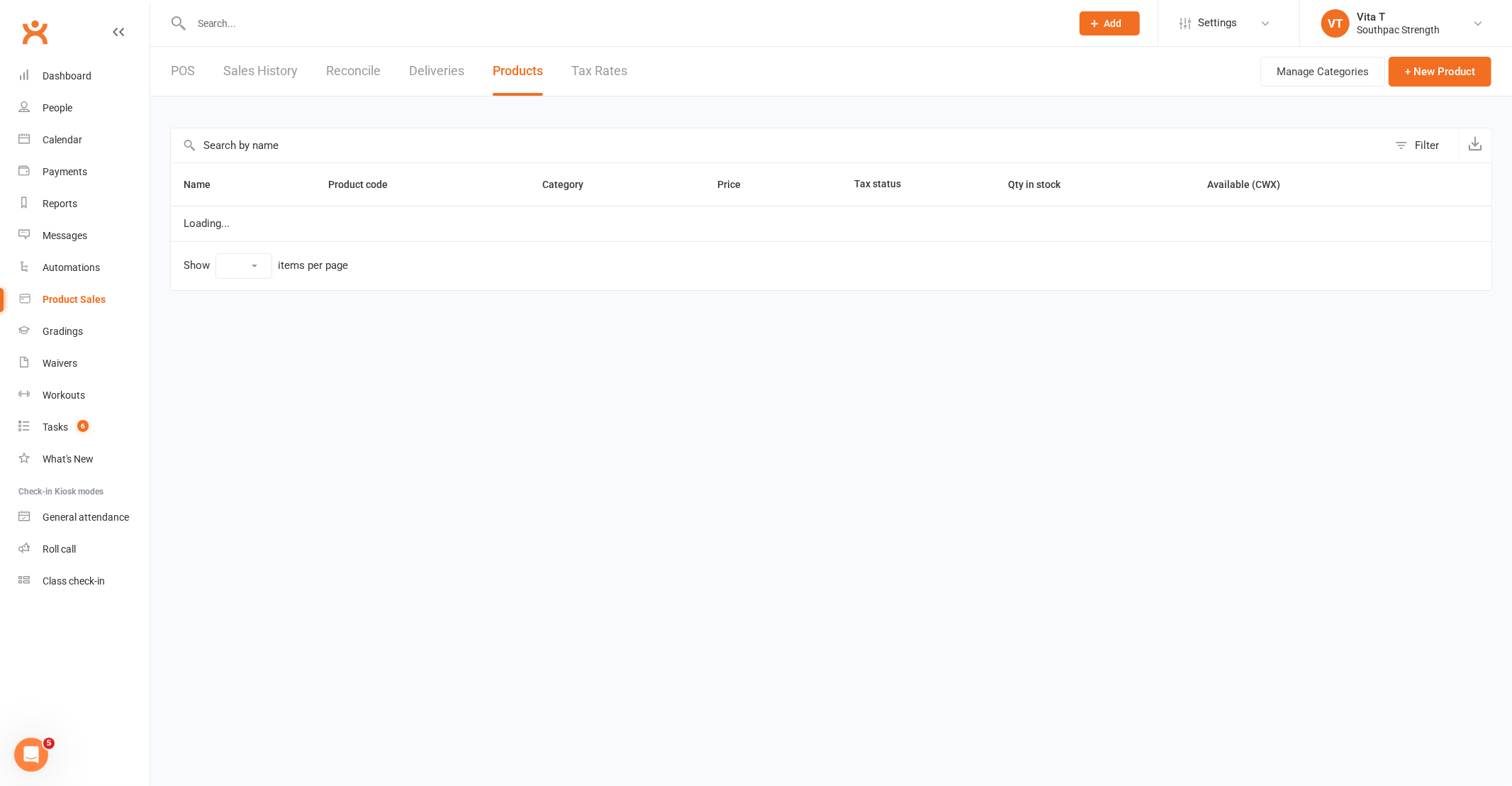
select select "25"
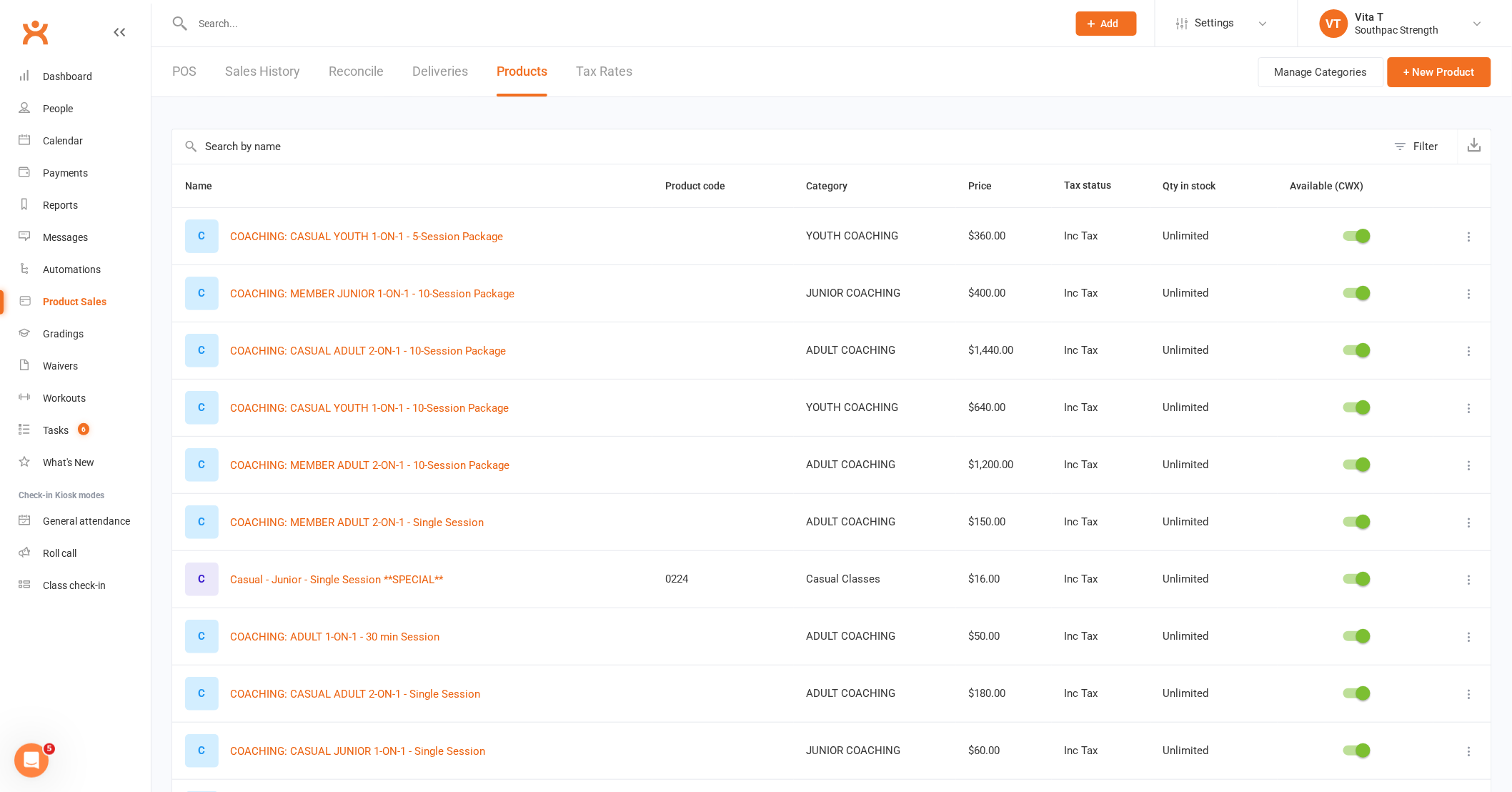
click at [1427, 152] on div "Filter" at bounding box center [1426, 146] width 24 height 17
select select "neither"
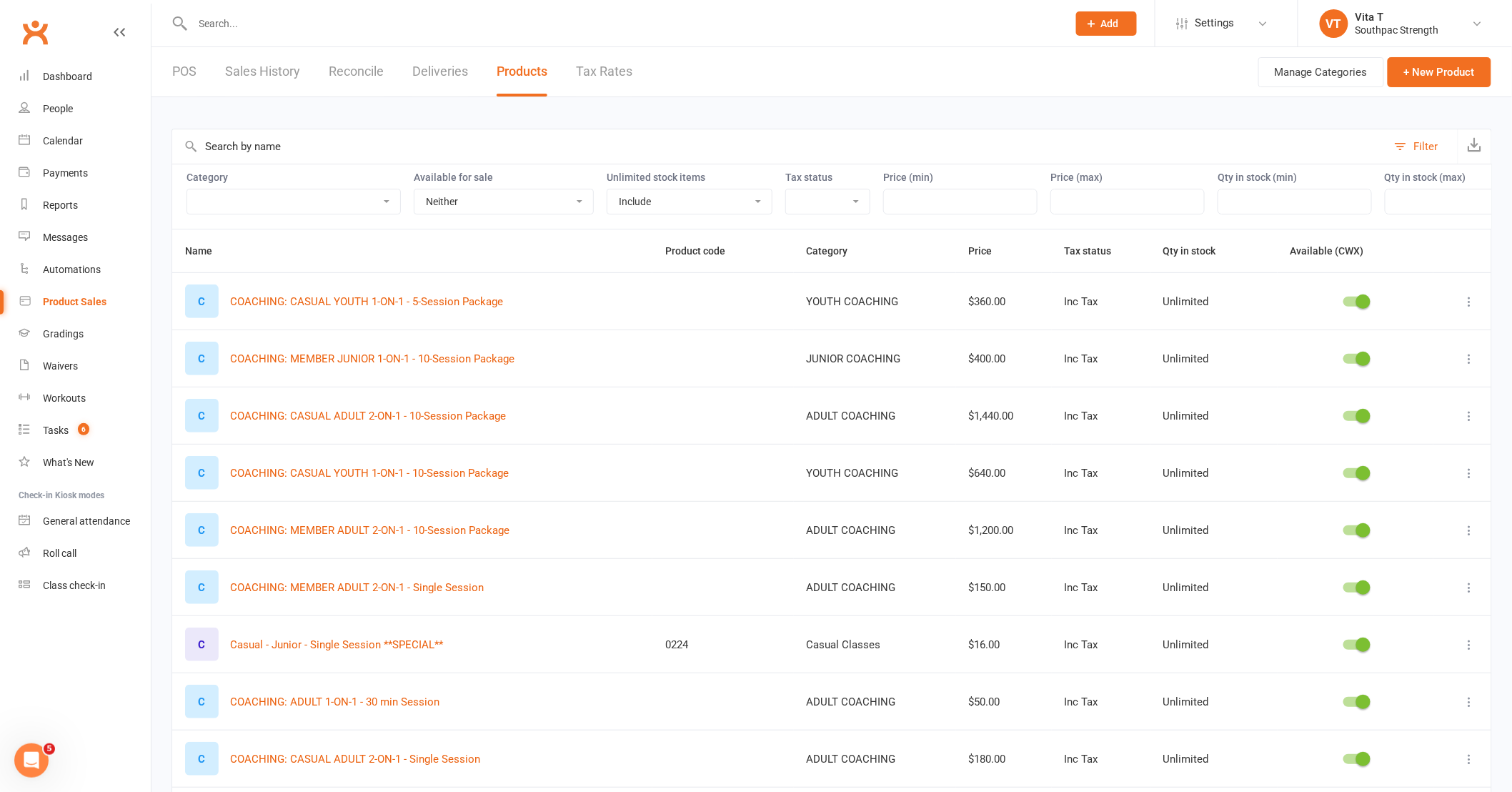
click at [340, 195] on select "ADULT COACHING Adult Memberships Casual Classes FIGHT GEAR FIGHT GEAR - KIDS/YO…" at bounding box center [294, 201] width 213 height 24
click at [188, 189] on select "ADULT COACHING Adult Memberships Casual Classes FIGHT GEAR FIGHT GEAR - KIDS/YO…" at bounding box center [294, 201] width 213 height 24
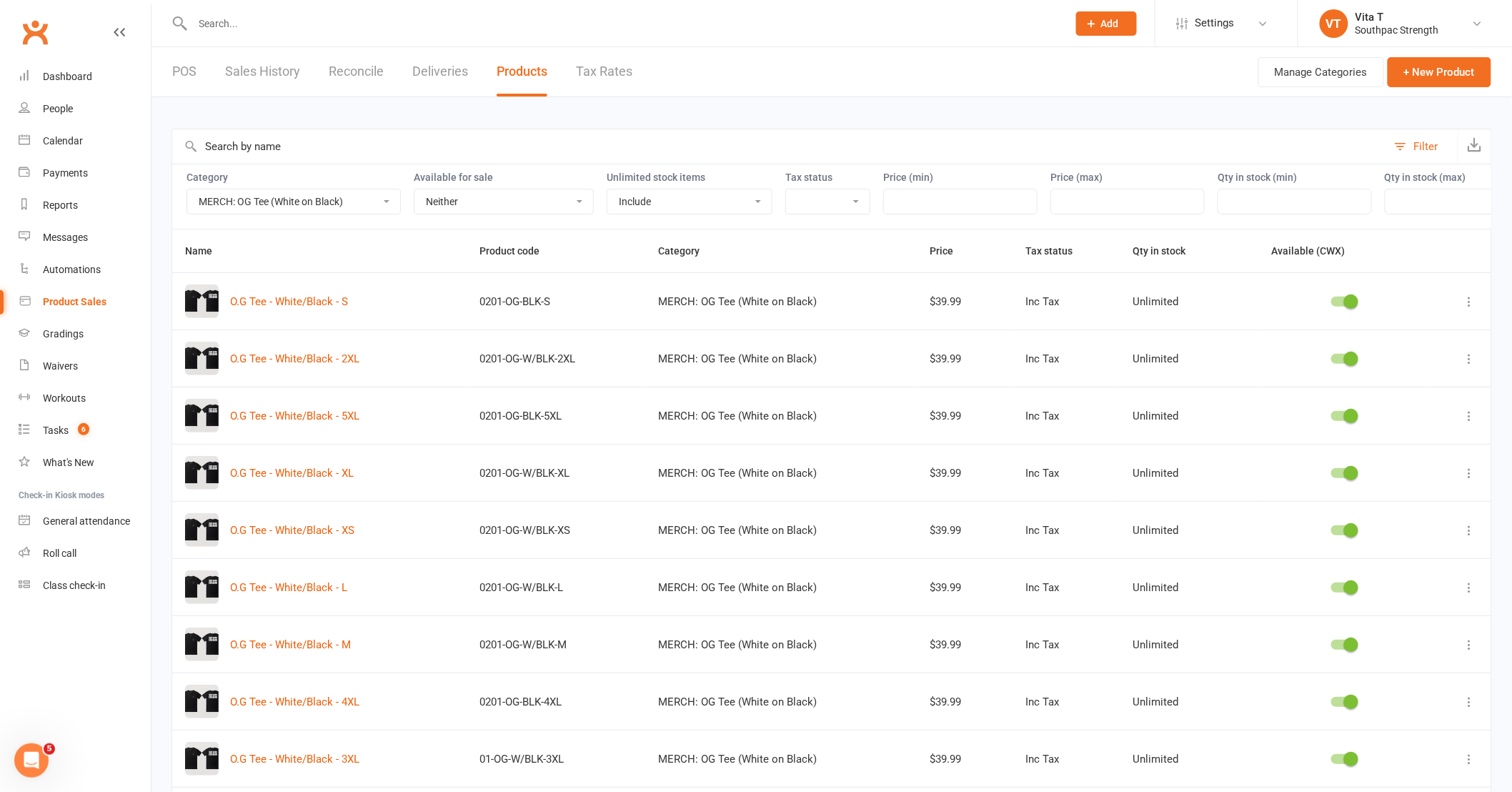
click at [379, 212] on select "ADULT COACHING Adult Memberships Casual Classes FIGHT GEAR FIGHT GEAR - KIDS/YO…" at bounding box center [294, 201] width 213 height 24
select select "3803"
click at [188, 189] on select "ADULT COACHING Adult Memberships Casual Classes FIGHT GEAR FIGHT GEAR - KIDS/YO…" at bounding box center [294, 201] width 213 height 24
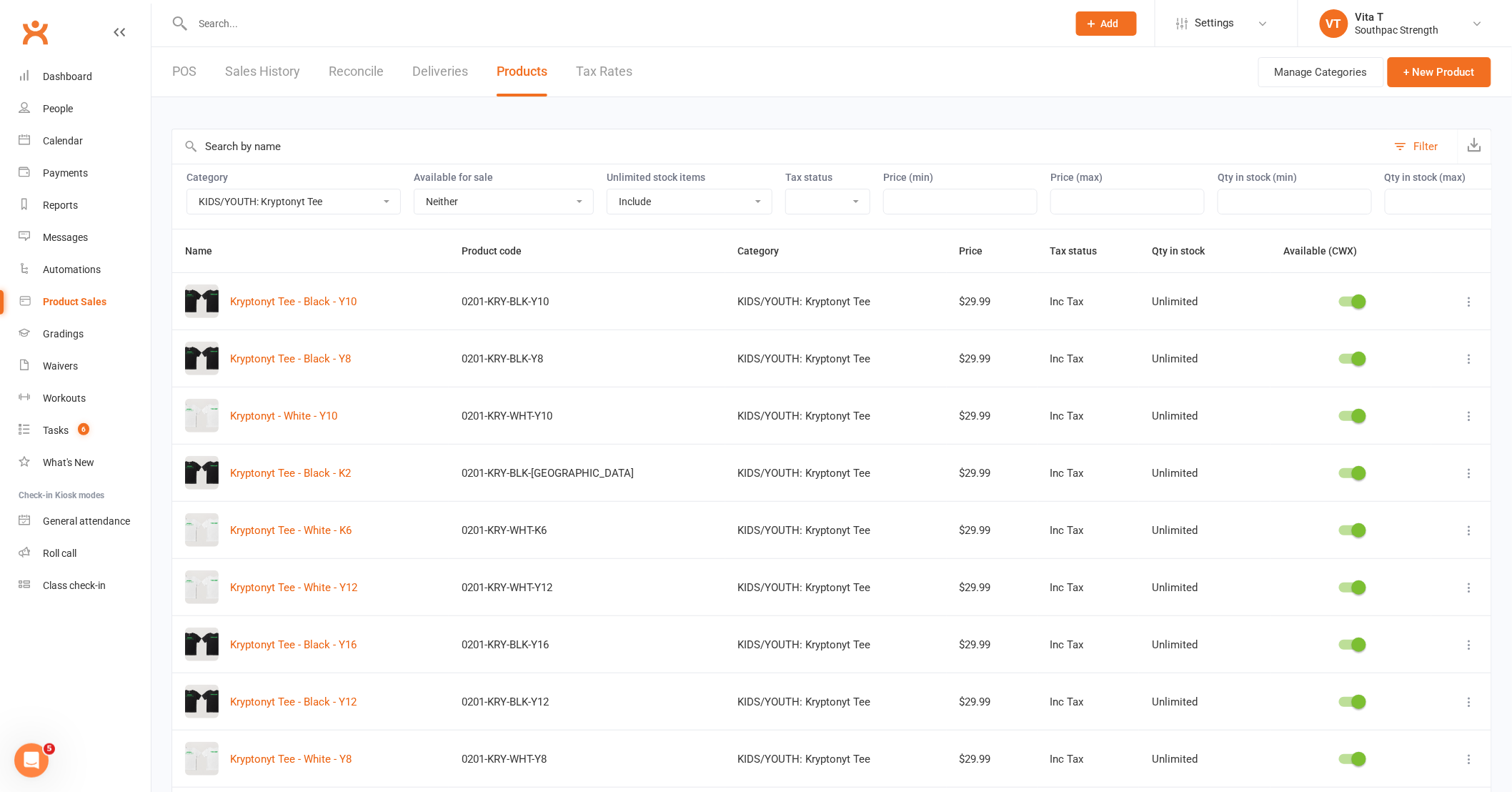
click at [670, 98] on div "Filter Category ADULT COACHING Adult Memberships Casual Classes FIGHT GEAR FIGH…" at bounding box center [832, 534] width 1360 height 874
click at [651, 103] on div "Filter Category ADULT COACHING Adult Memberships Casual Classes FIGHT GEAR FIGH…" at bounding box center [832, 534] width 1360 height 874
click at [691, 116] on div "Filter Category ADULT COACHING Adult Memberships Casual Classes FIGHT GEAR FIGH…" at bounding box center [832, 534] width 1360 height 874
click at [59, 370] on div "Waivers" at bounding box center [60, 365] width 35 height 11
select select "100"
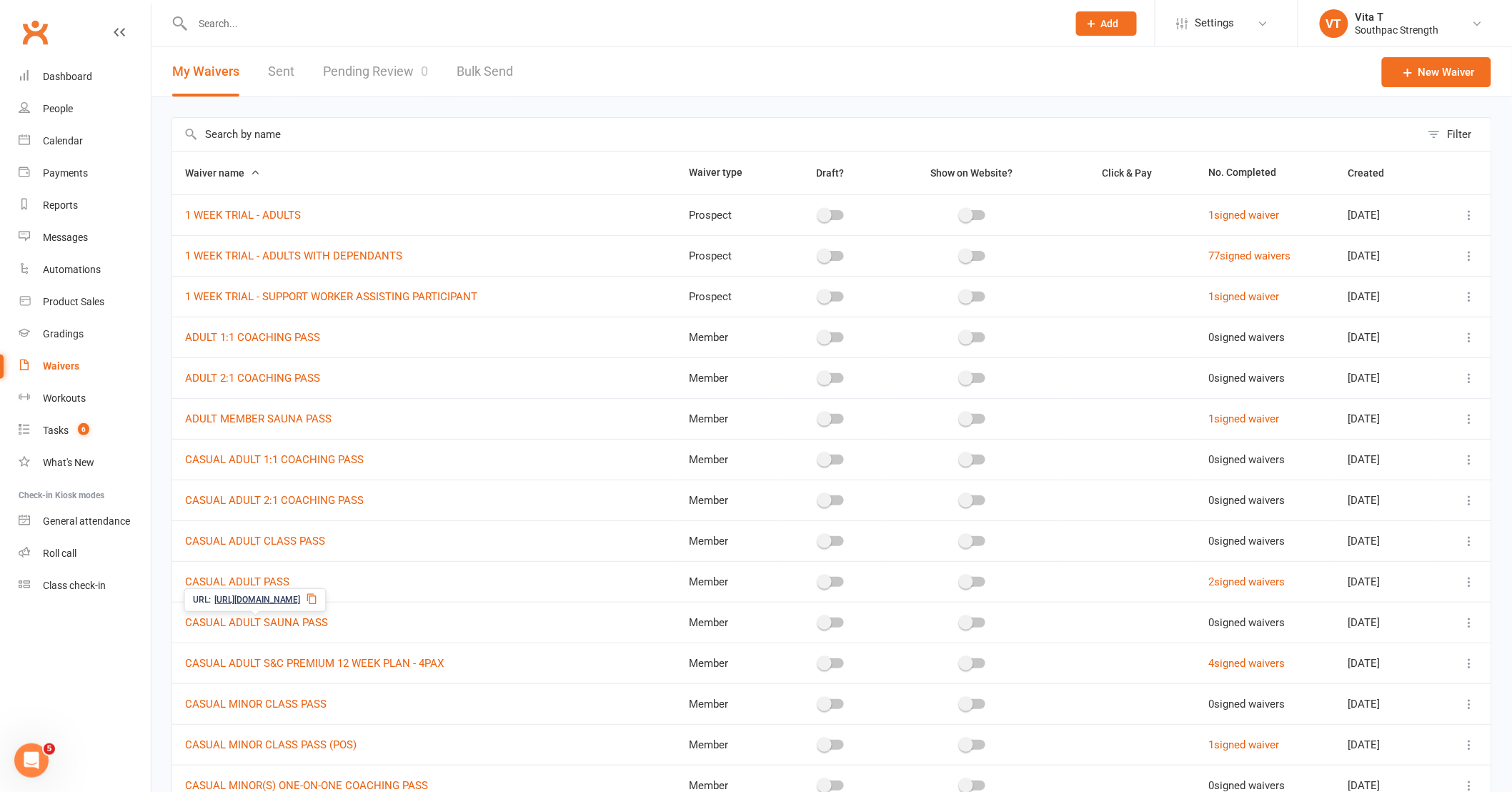
click at [38, 366] on link "Waivers" at bounding box center [85, 366] width 132 height 32
click at [1462, 219] on icon at bounding box center [1469, 214] width 14 height 14
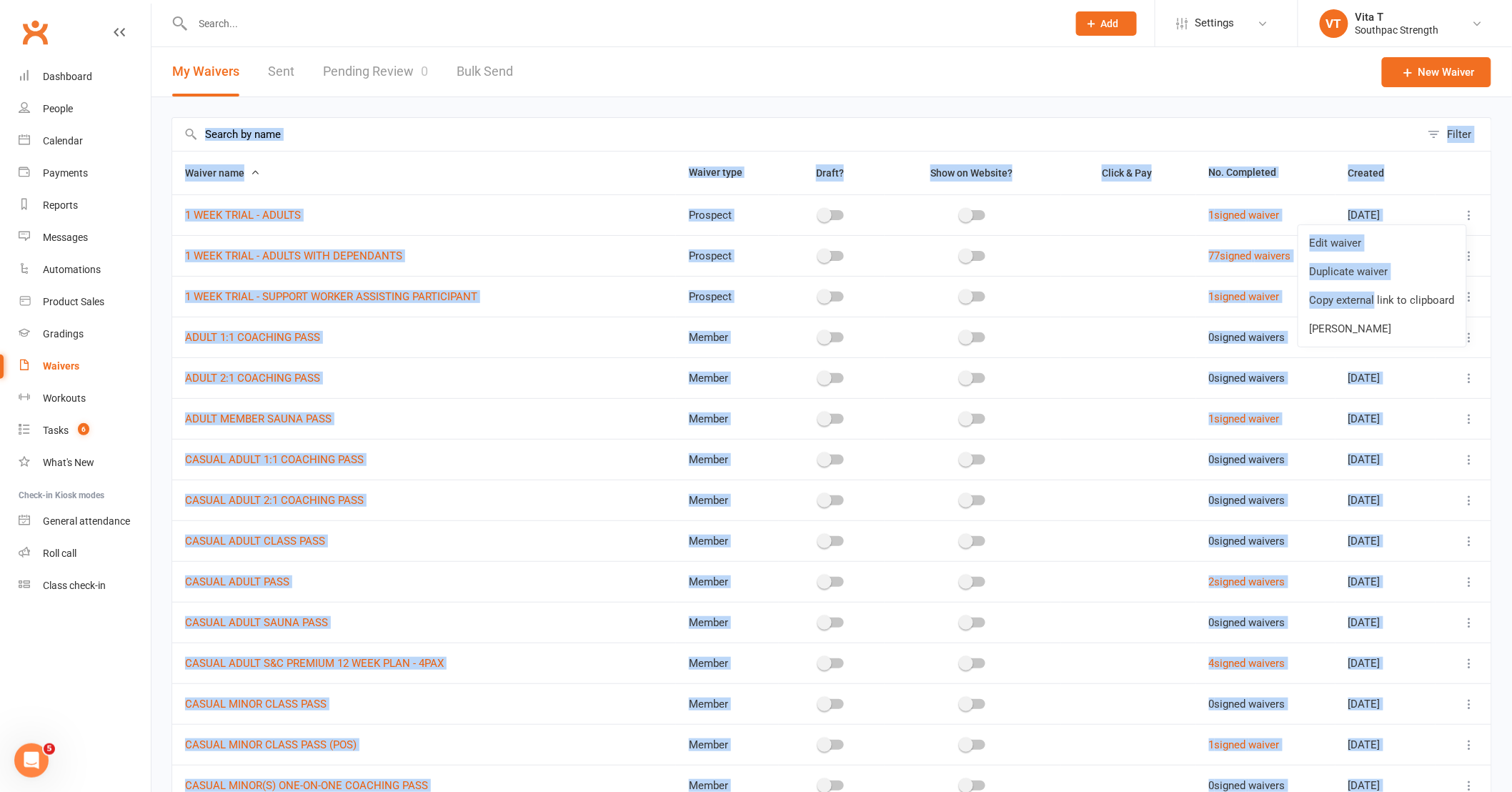
drag, startPoint x: 1376, startPoint y: 297, endPoint x: 1177, endPoint y: 115, distance: 269.7
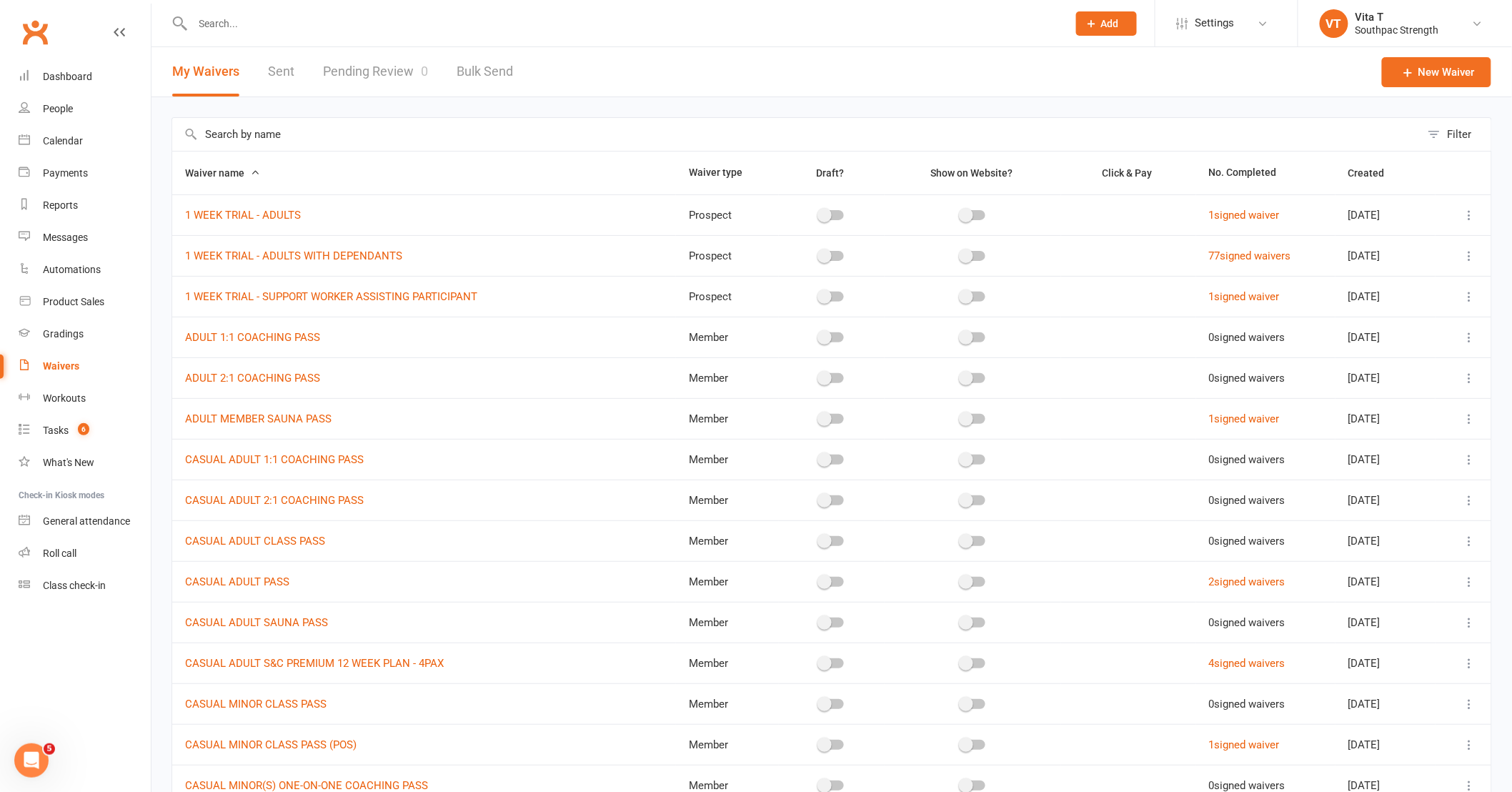
click at [486, 28] on input "text" at bounding box center [623, 23] width 868 height 20
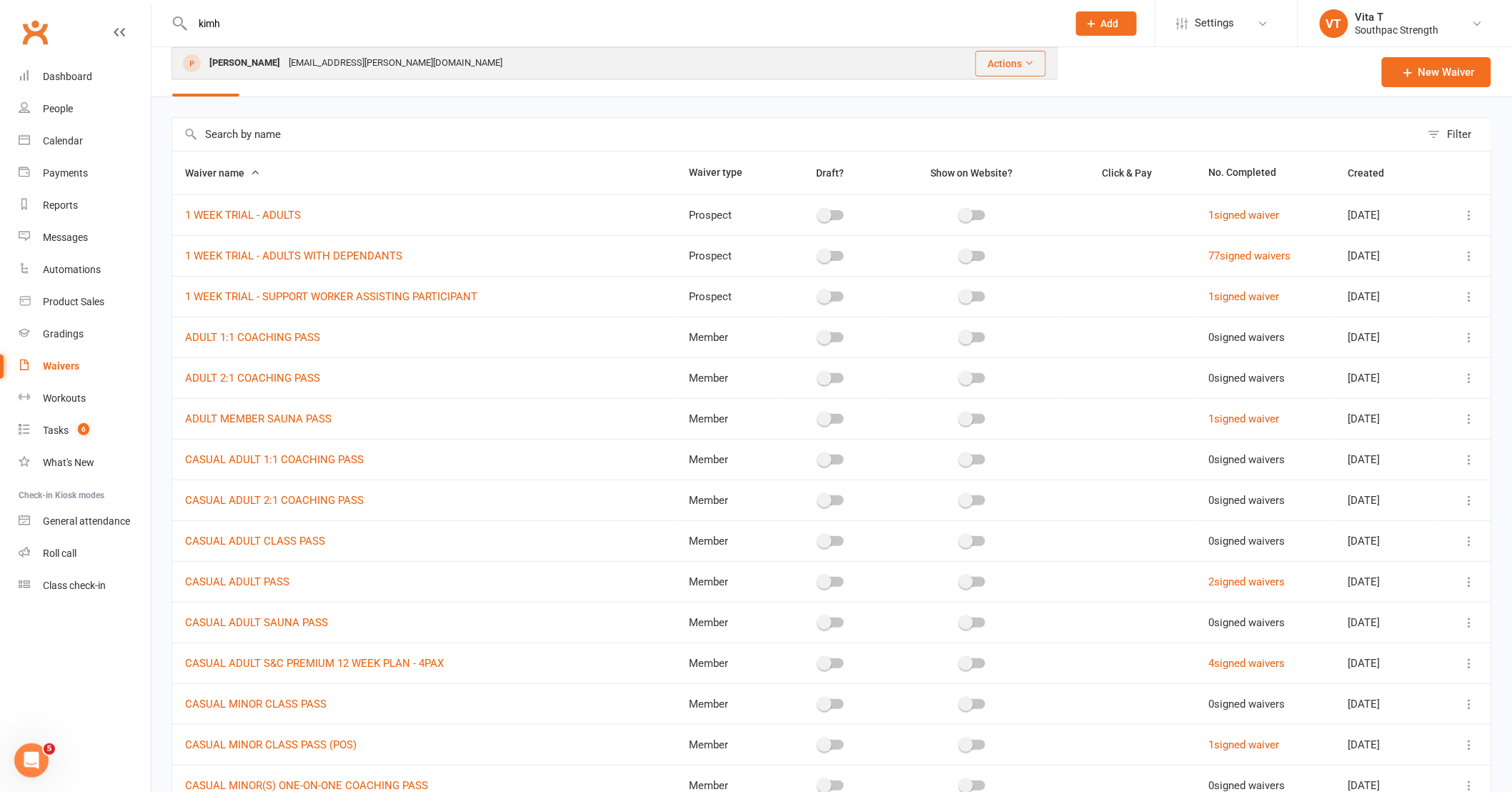
type input "kimh"
click at [440, 68] on div "Kim Ho Message-kim@hotmail.com" at bounding box center [529, 63] width 712 height 29
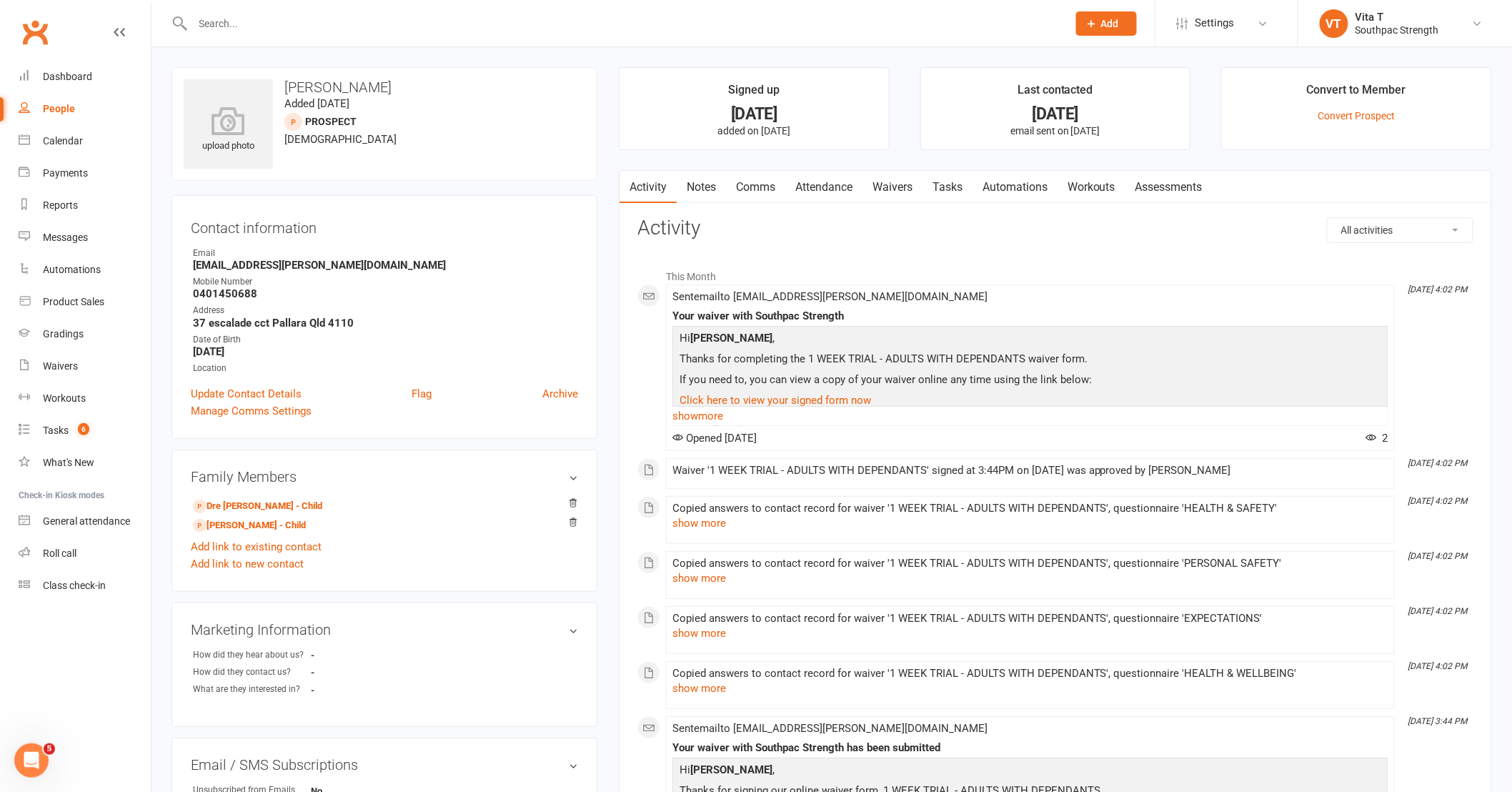
click at [901, 191] on link "Waivers" at bounding box center [892, 188] width 60 height 33
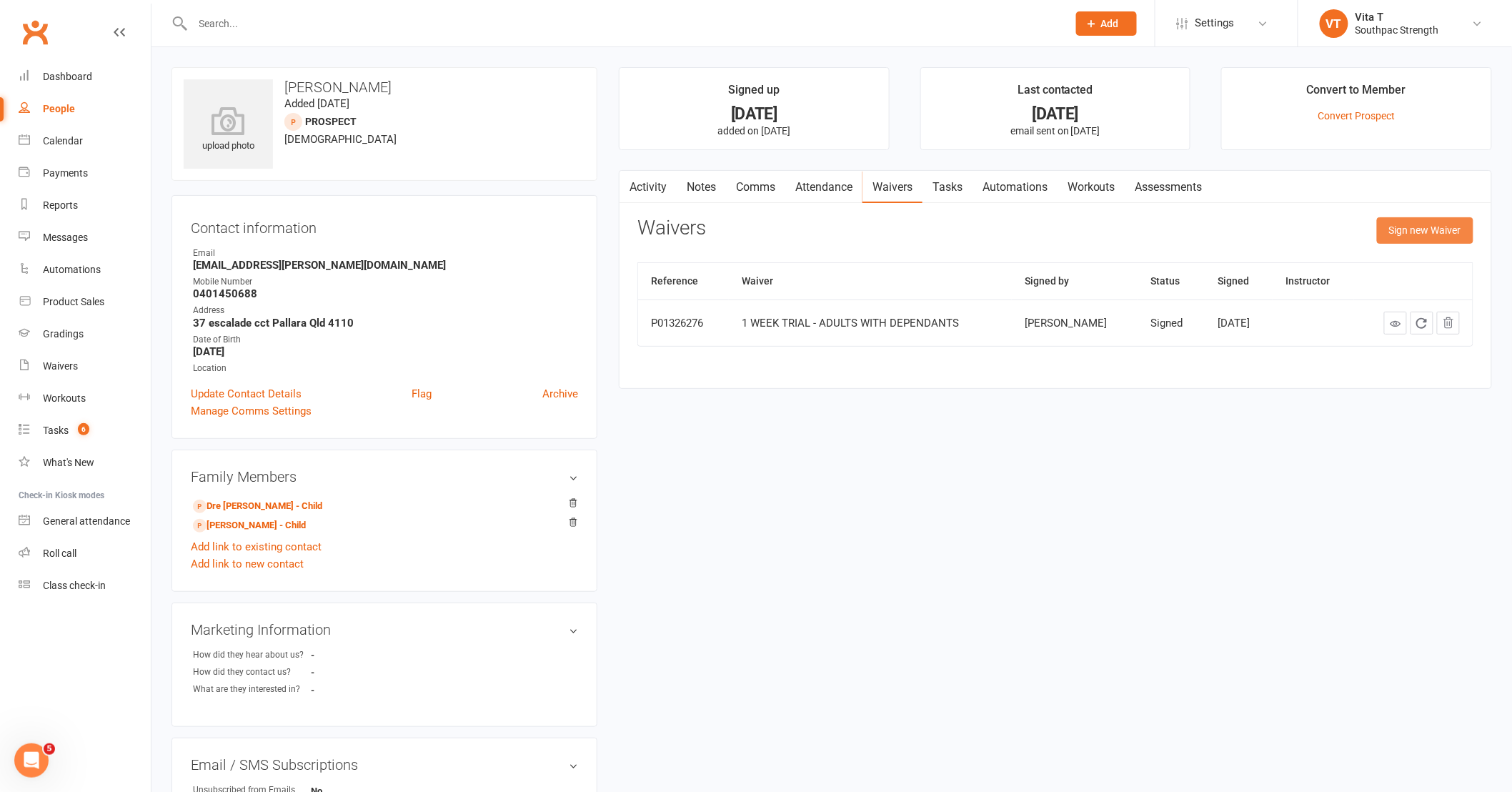
click at [1428, 237] on button "Sign new Waiver" at bounding box center [1425, 230] width 97 height 26
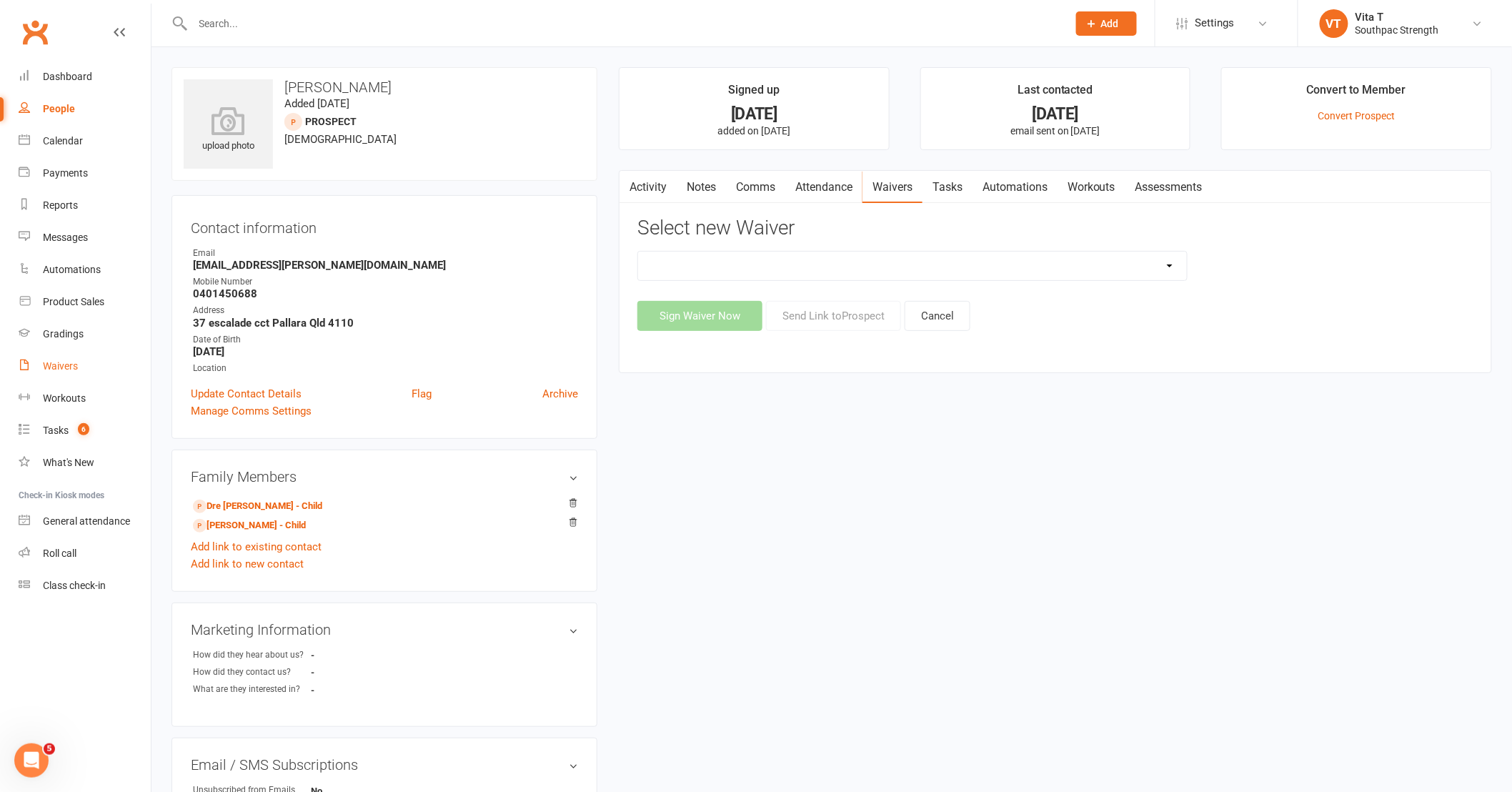
click at [68, 371] on link "Waivers" at bounding box center [85, 366] width 132 height 32
select select "100"
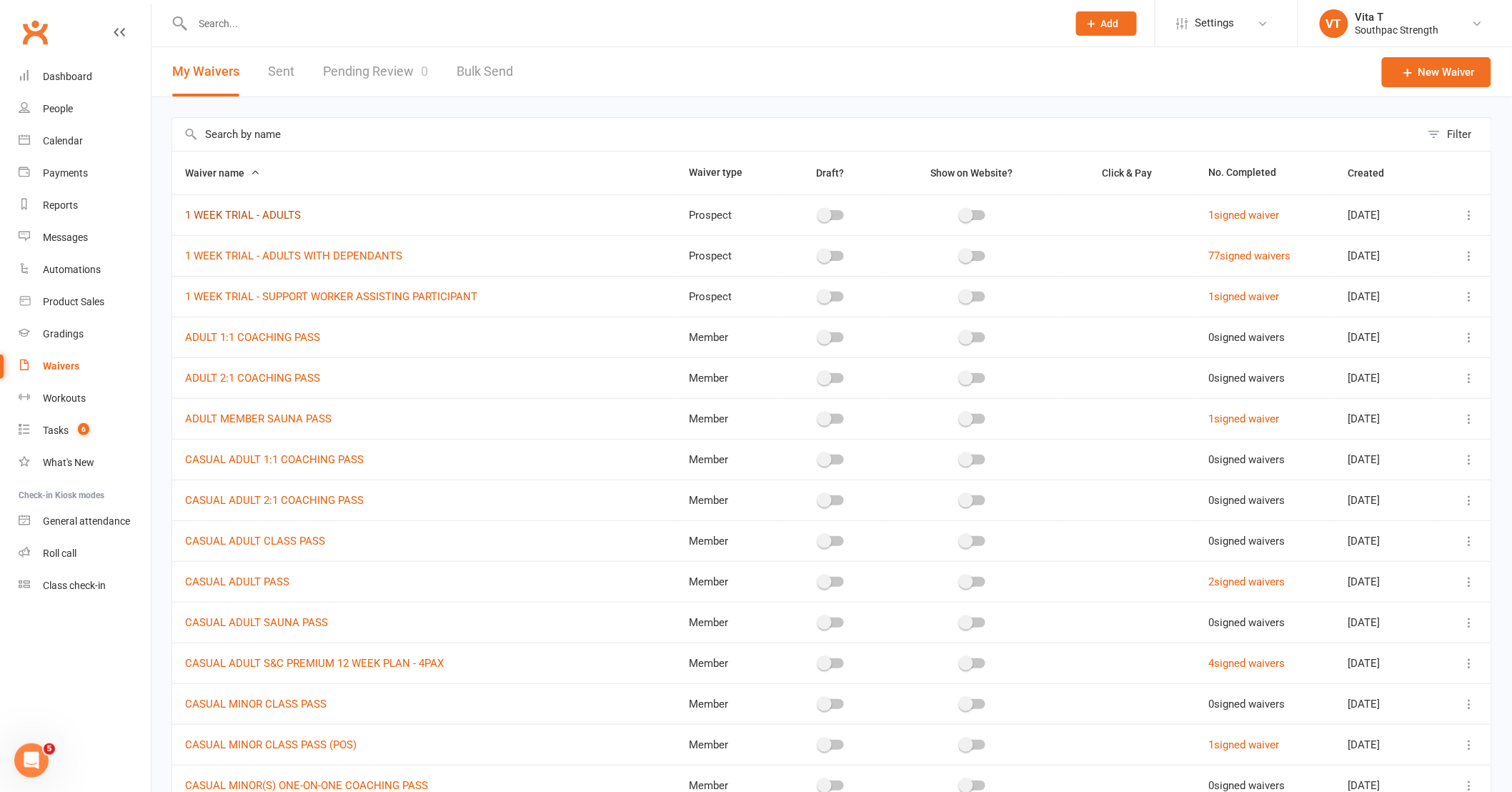
click at [252, 219] on link "1 WEEK TRIAL - ADULTS" at bounding box center [243, 214] width 116 height 13
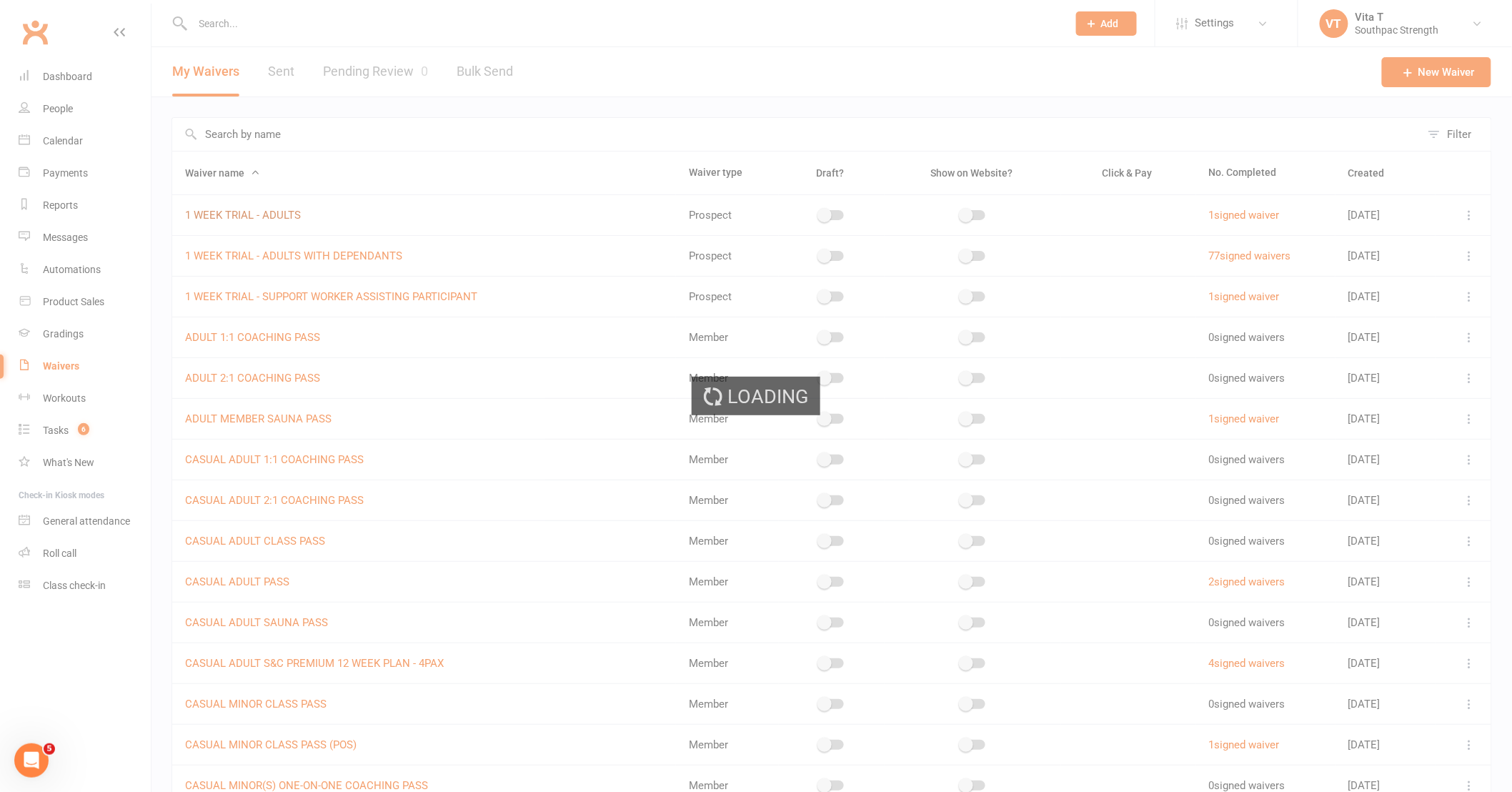
select select "checkbox"
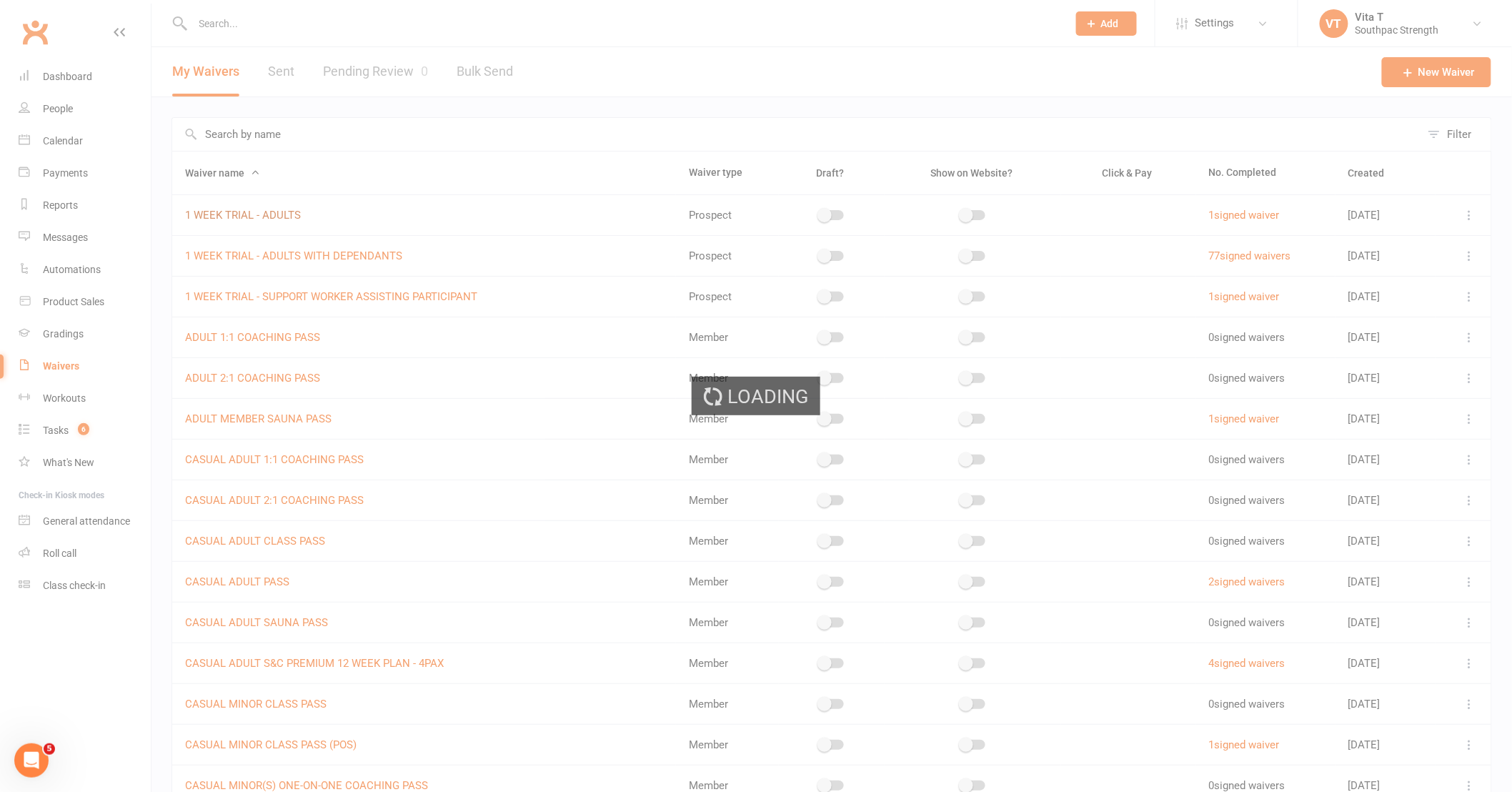
select select "checkbox"
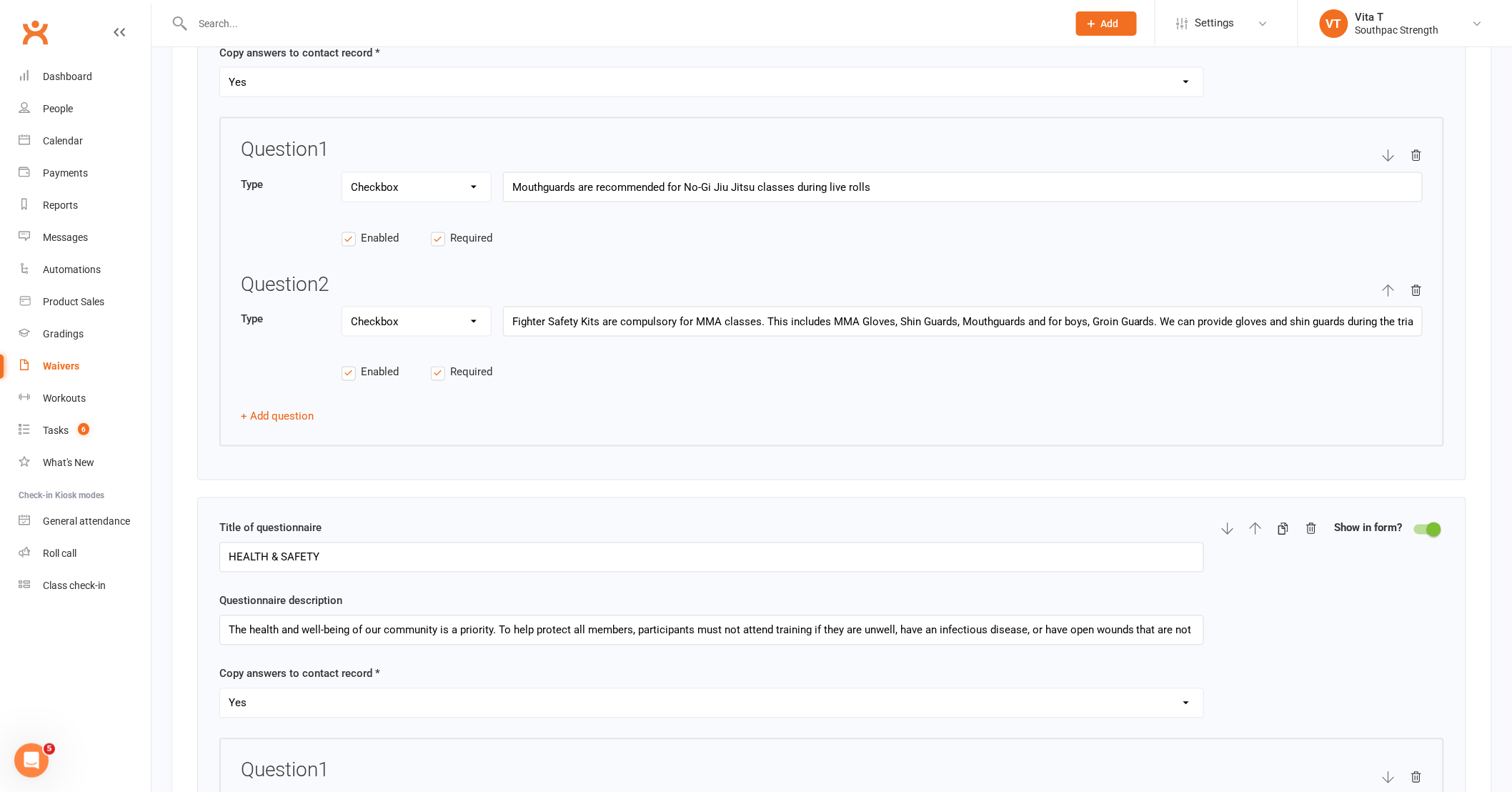
scroll to position [3016, 0]
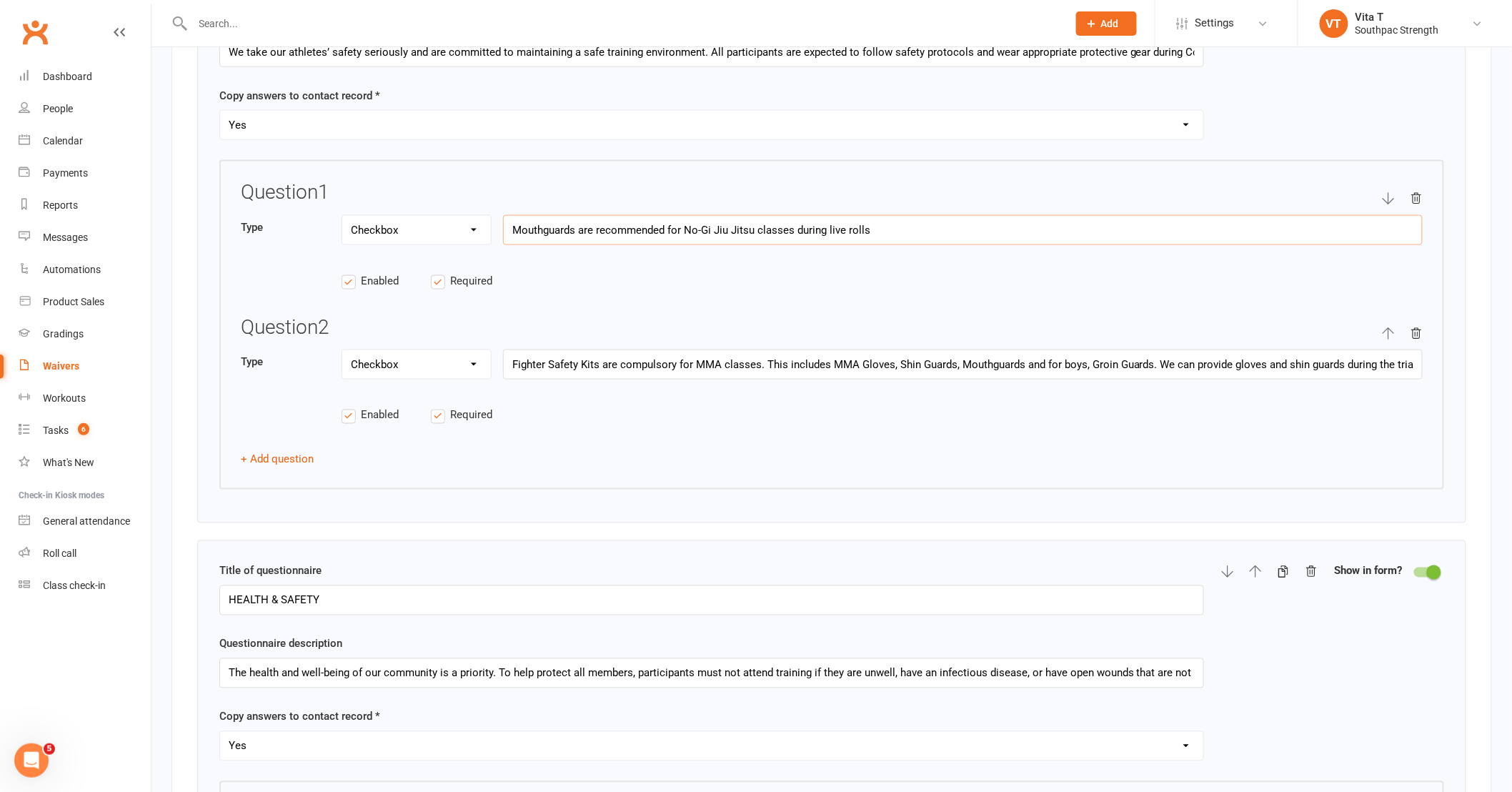
click at [663, 234] on input "Mouthguards are recommended for No-Gi Jiu Jitsu classes during live rolls" at bounding box center [963, 230] width 920 height 30
click at [849, 230] on input "Mouthguards are required for No-Gi Jiu Jitsu classes during live rolls" at bounding box center [963, 230] width 920 height 30
drag, startPoint x: 633, startPoint y: 238, endPoint x: 601, endPoint y: 239, distance: 32.0
click at [601, 239] on input "Mouthguards are required for No-Gi Jiu Jitsu classes during live rolls. These c…" at bounding box center [963, 230] width 920 height 30
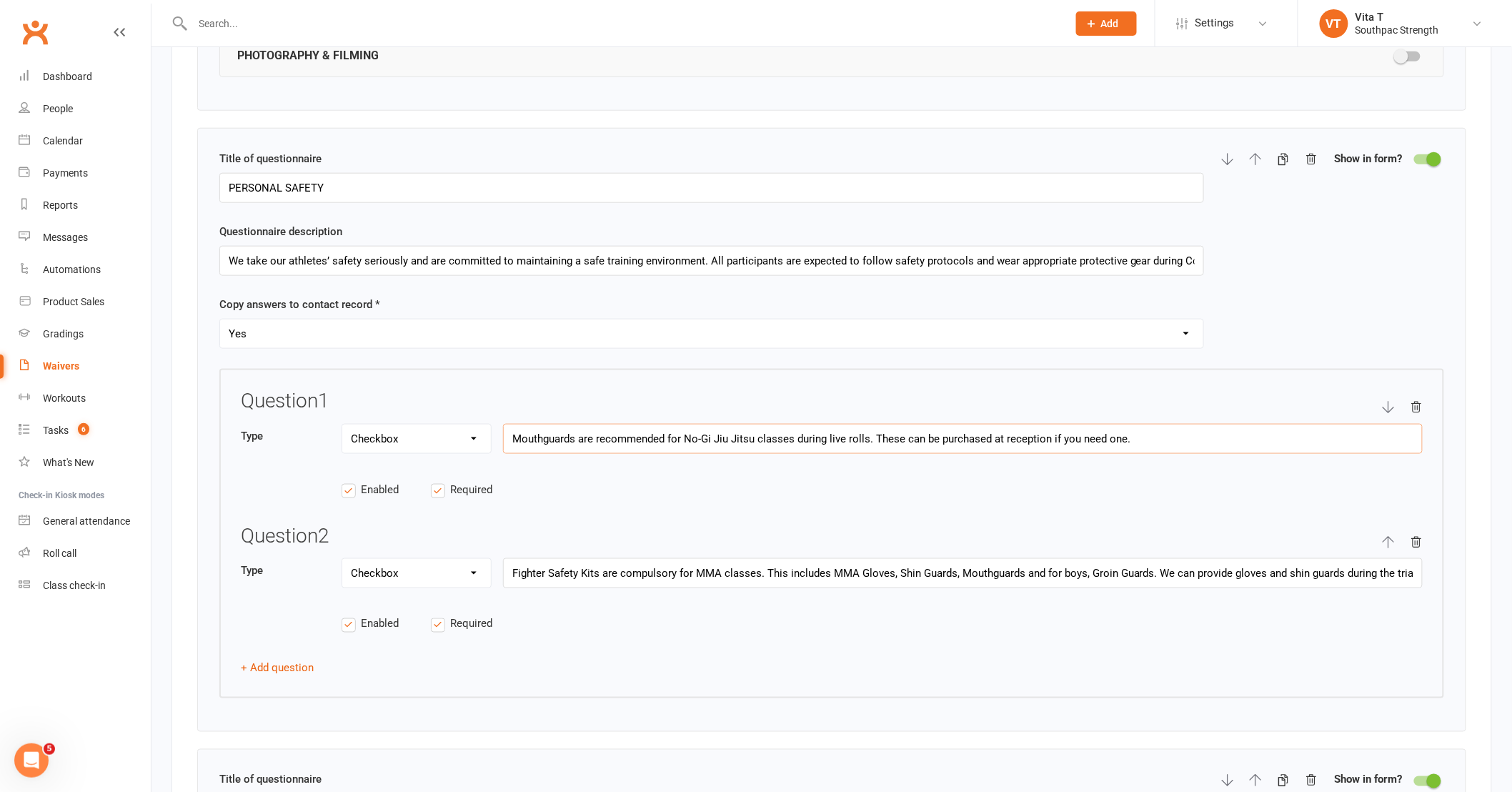
scroll to position [2778, 0]
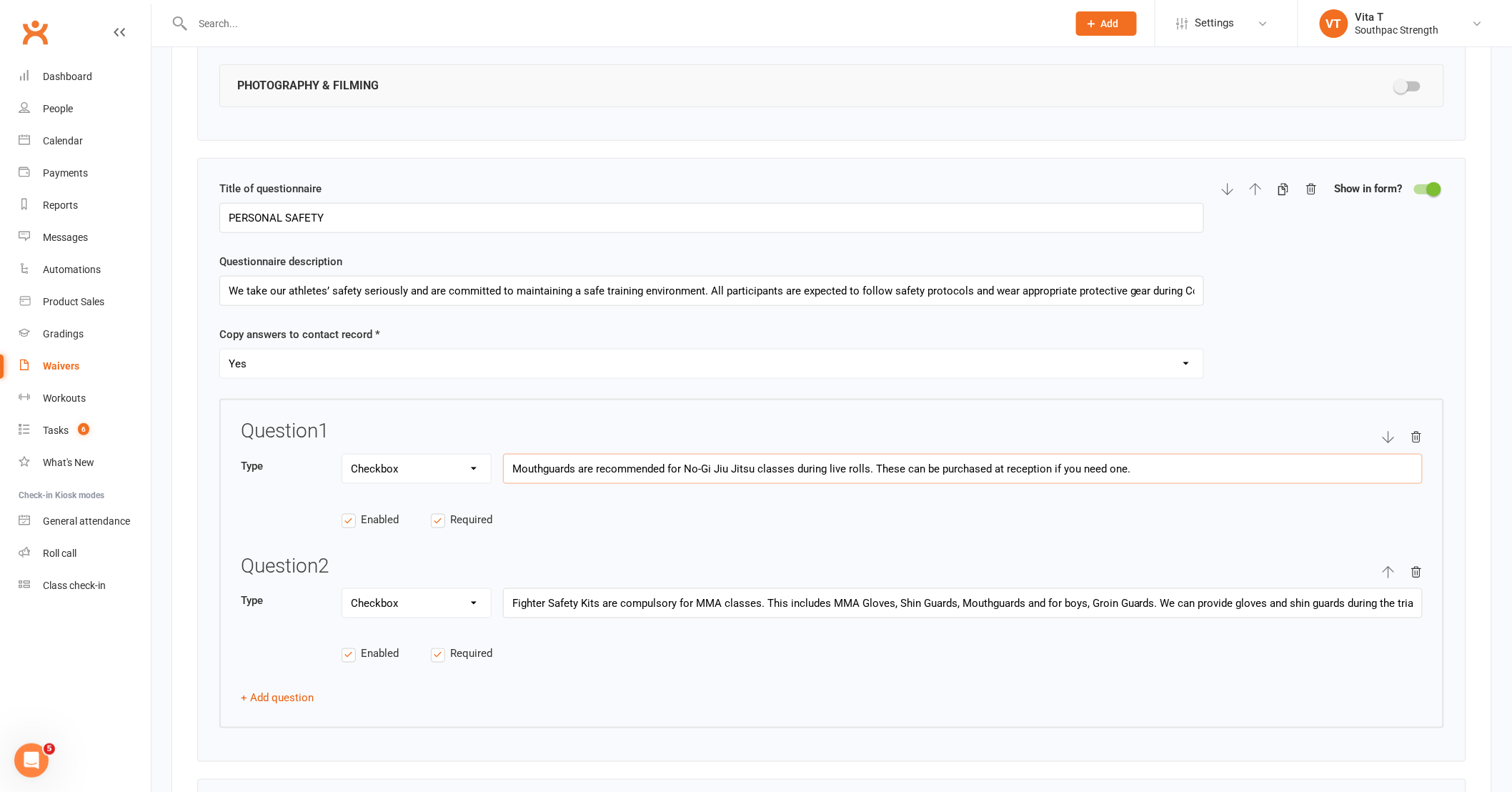
click at [874, 476] on input "Mouthguards are recommended for No-Gi Jiu Jitsu classes during live rolls. Thes…" at bounding box center [963, 469] width 920 height 30
type input "Mouthguards are recommended for No-Gi Jiu Jitsu classes during live rolls. Thes…"
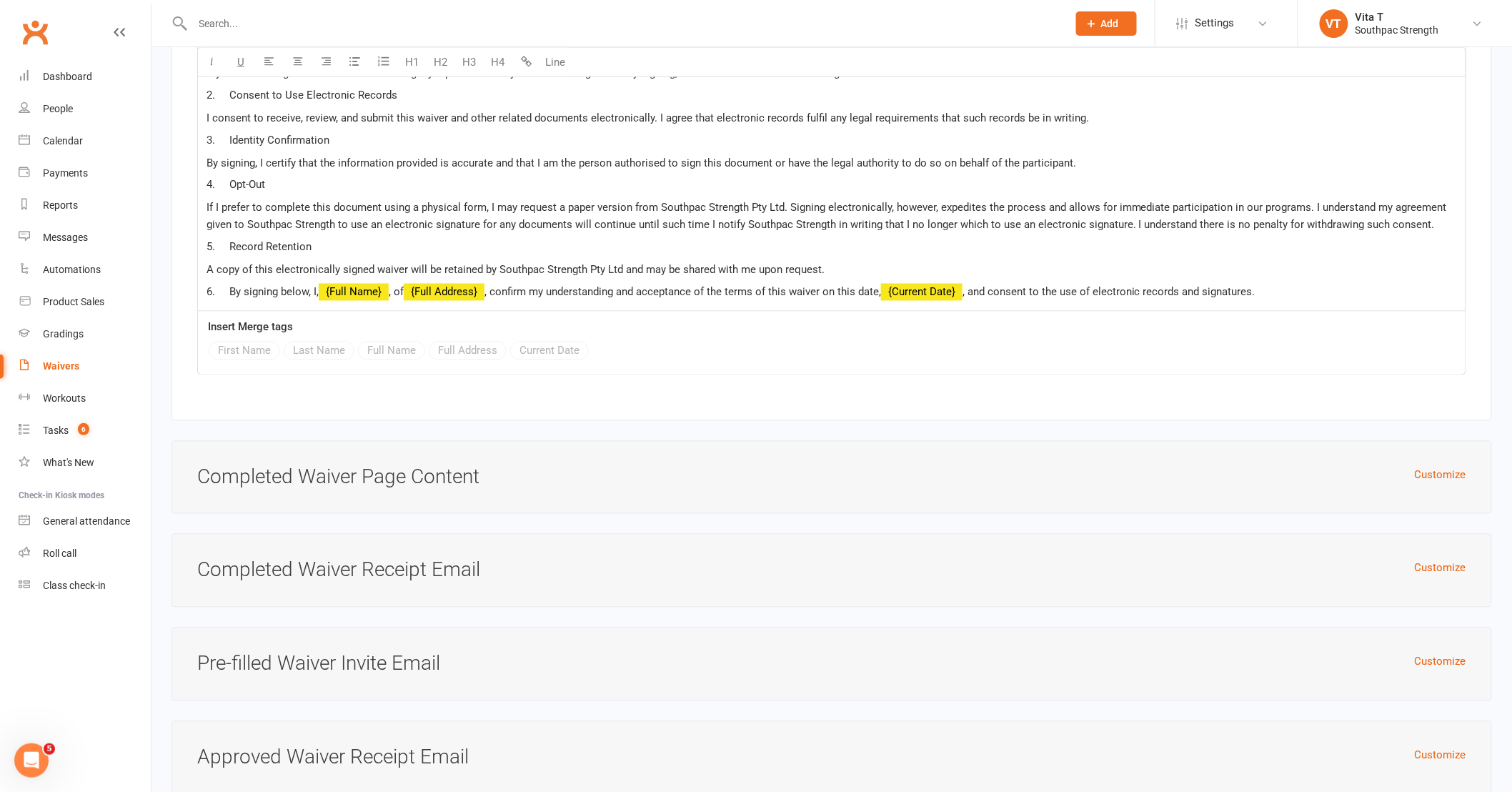
scroll to position [12379, 0]
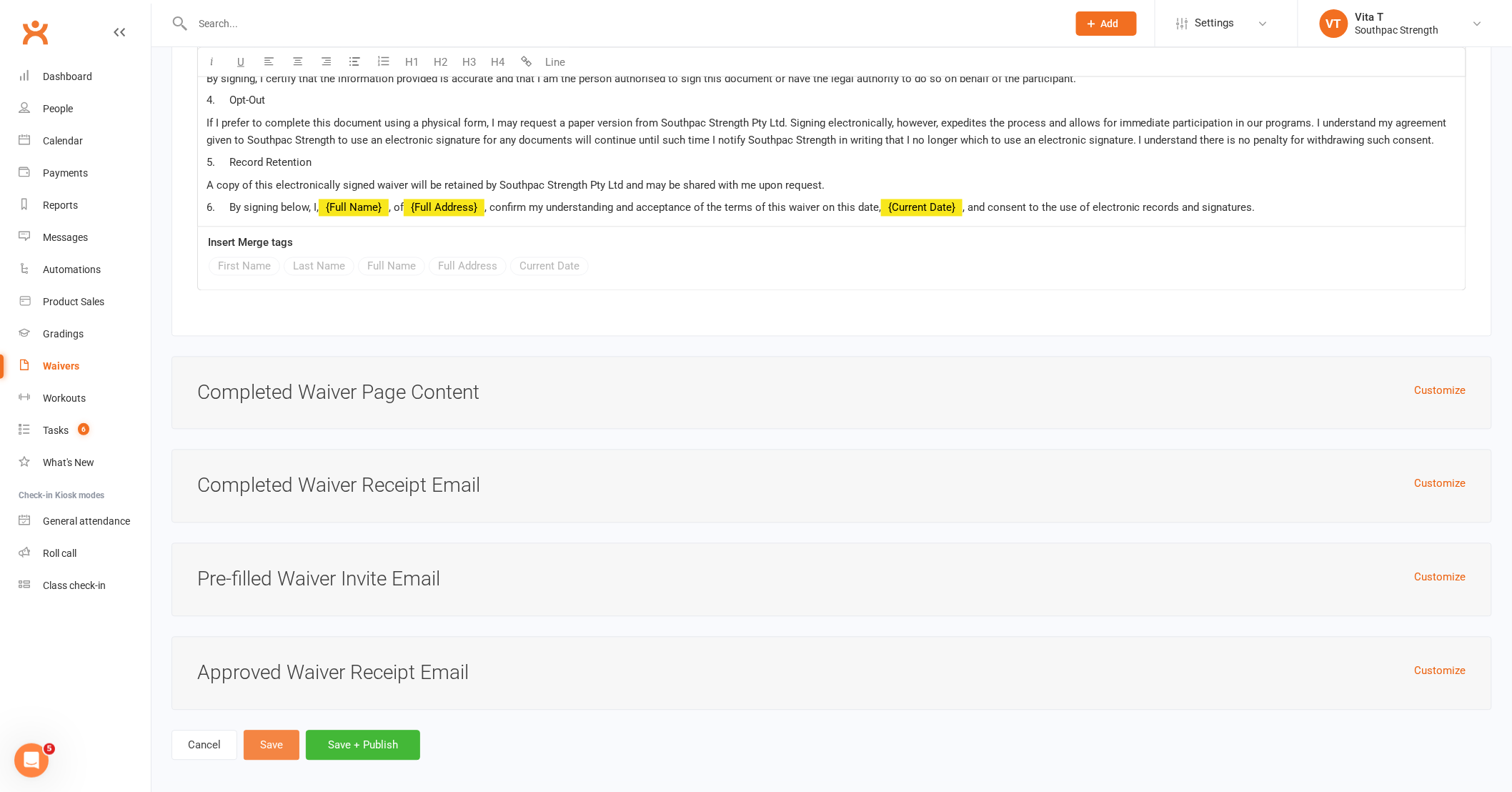
click at [254, 748] on button "Save" at bounding box center [272, 746] width 56 height 30
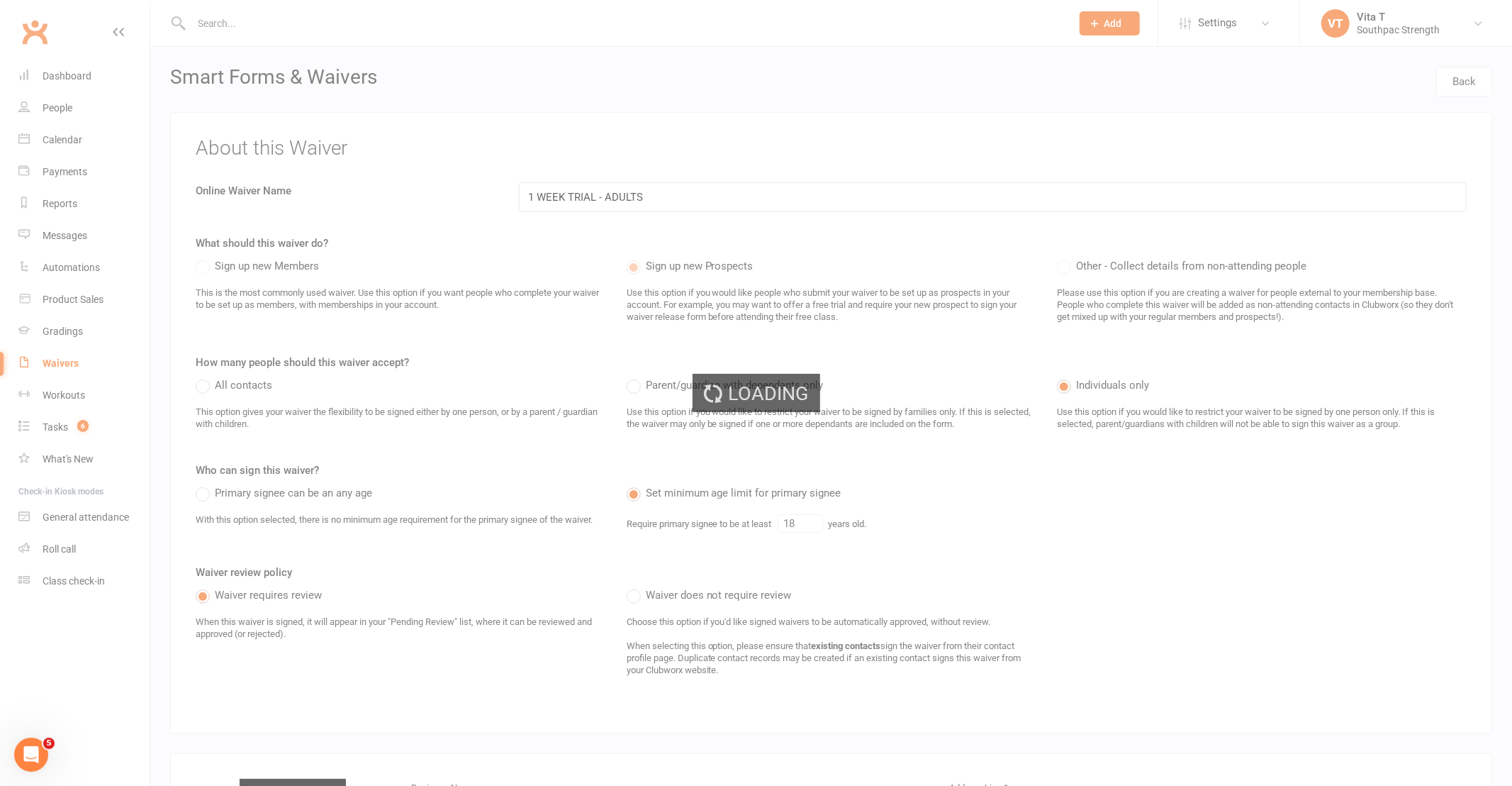
select select "100"
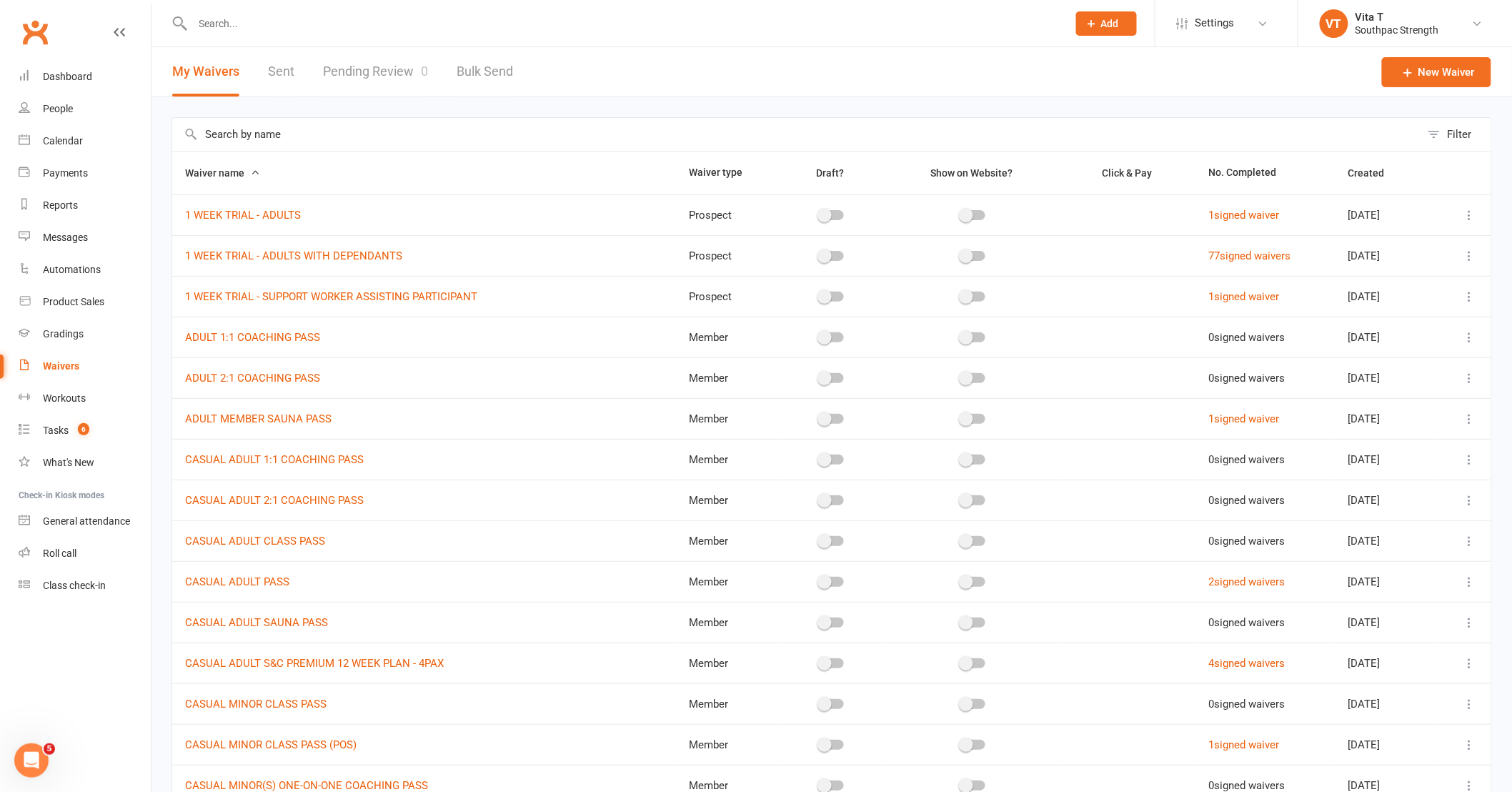
click at [1474, 215] on icon at bounding box center [1469, 214] width 14 height 14
click at [1412, 292] on link "Copy external link to clipboard" at bounding box center [1382, 300] width 168 height 28
click at [223, 24] on div "× URL copied to clipboard" at bounding box center [746, 24] width 1493 height 0
click at [75, 310] on link "Product Sales" at bounding box center [85, 302] width 132 height 32
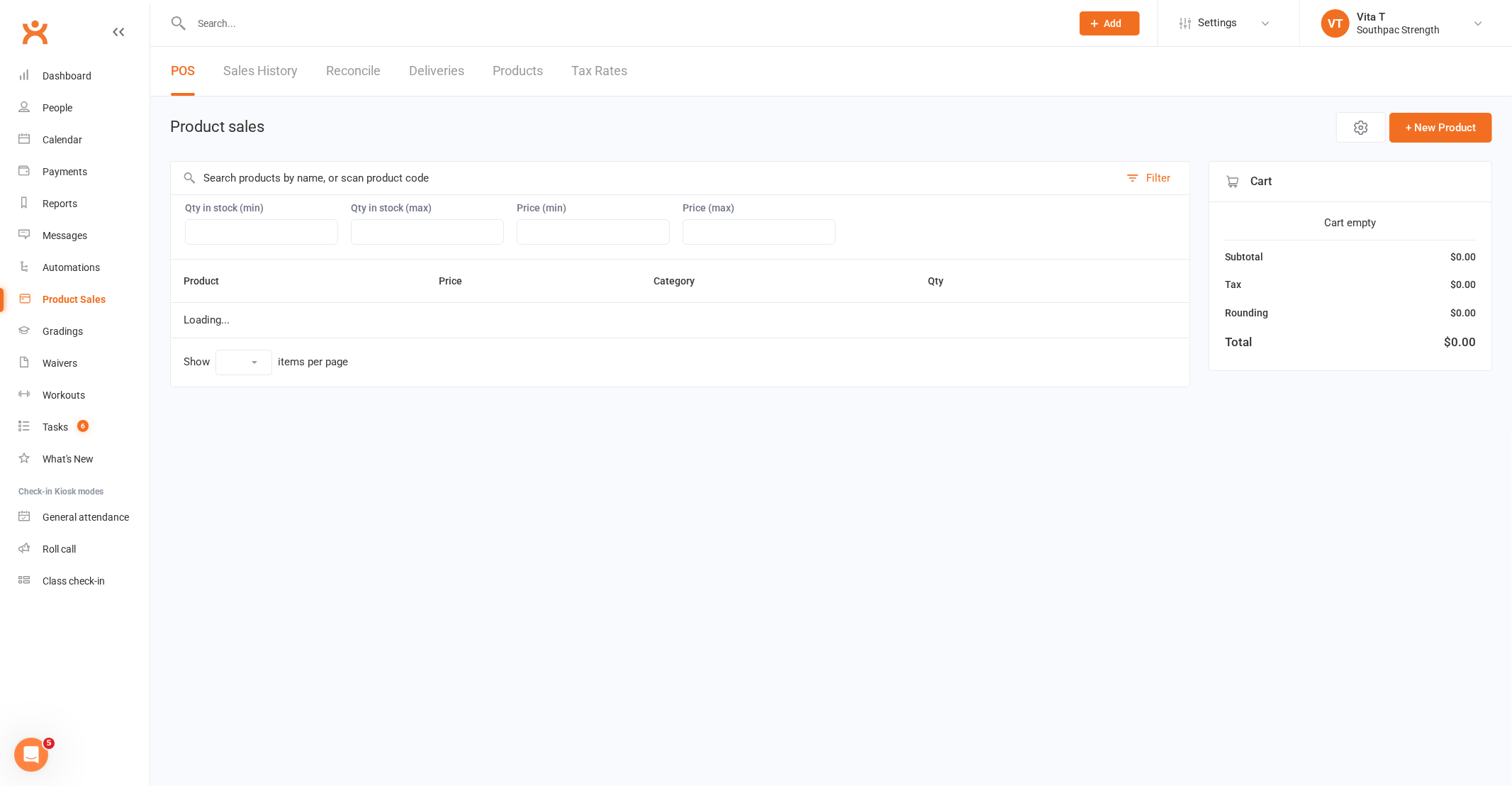
select select "10"
select select "3817"
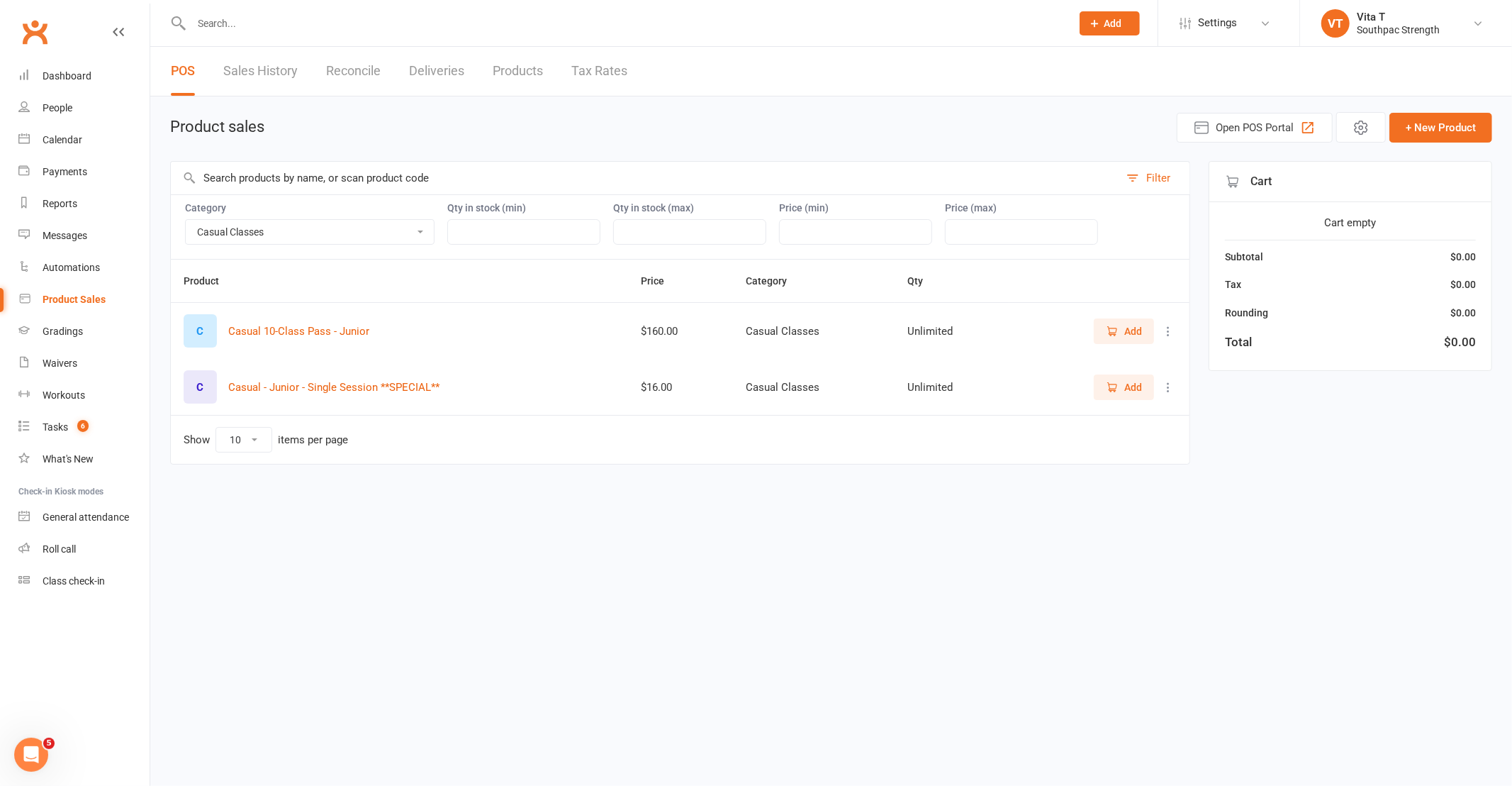
click at [1127, 336] on span "Add" at bounding box center [1133, 330] width 18 height 16
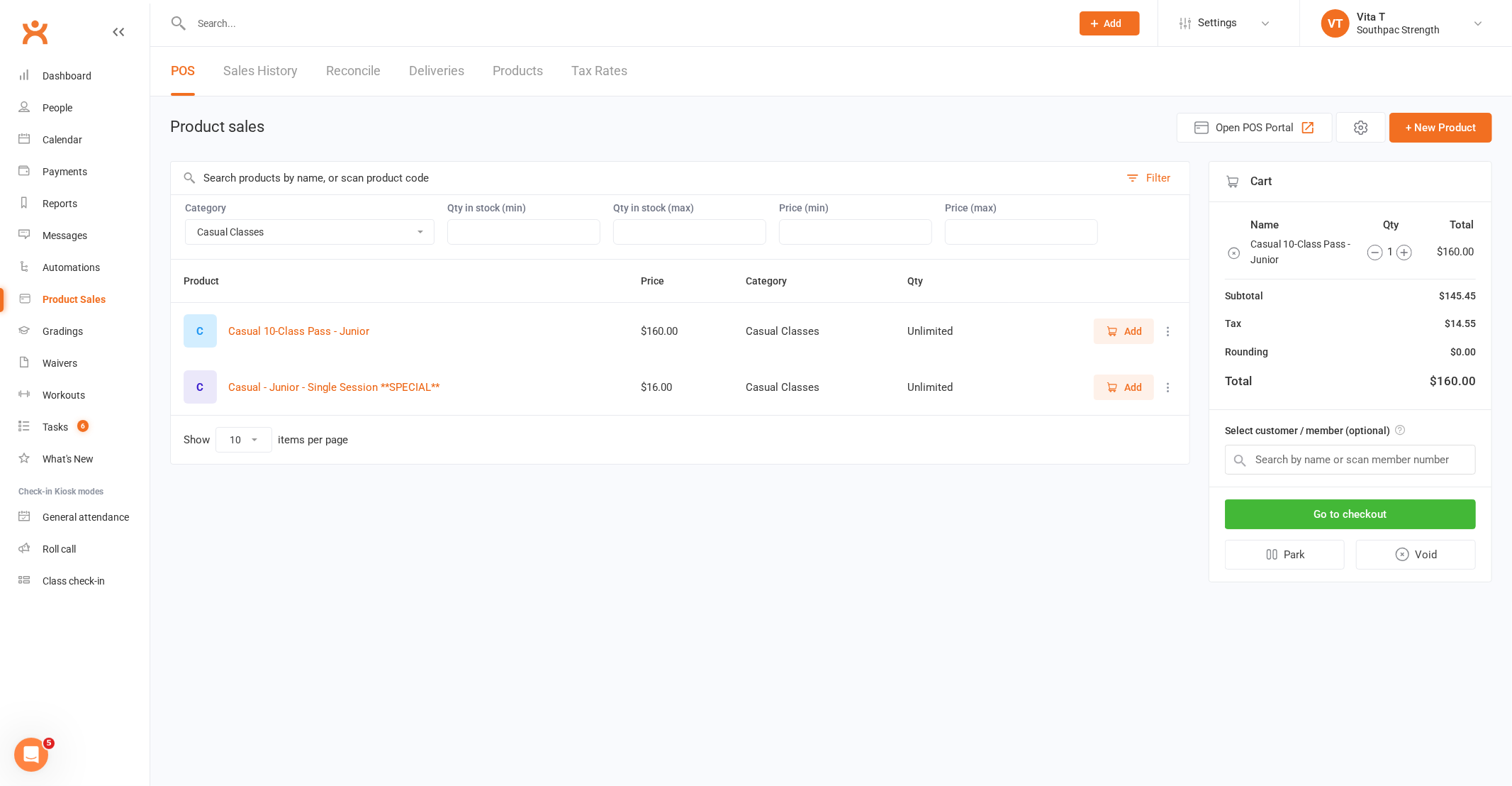
click at [362, 230] on select "ADULT COACHING Adult Memberships Casual Classes FIGHT GEAR FIGHT GEAR - KIDS/YO…" at bounding box center [310, 231] width 248 height 24
click at [516, 68] on link "Products" at bounding box center [518, 71] width 51 height 49
select select "neither"
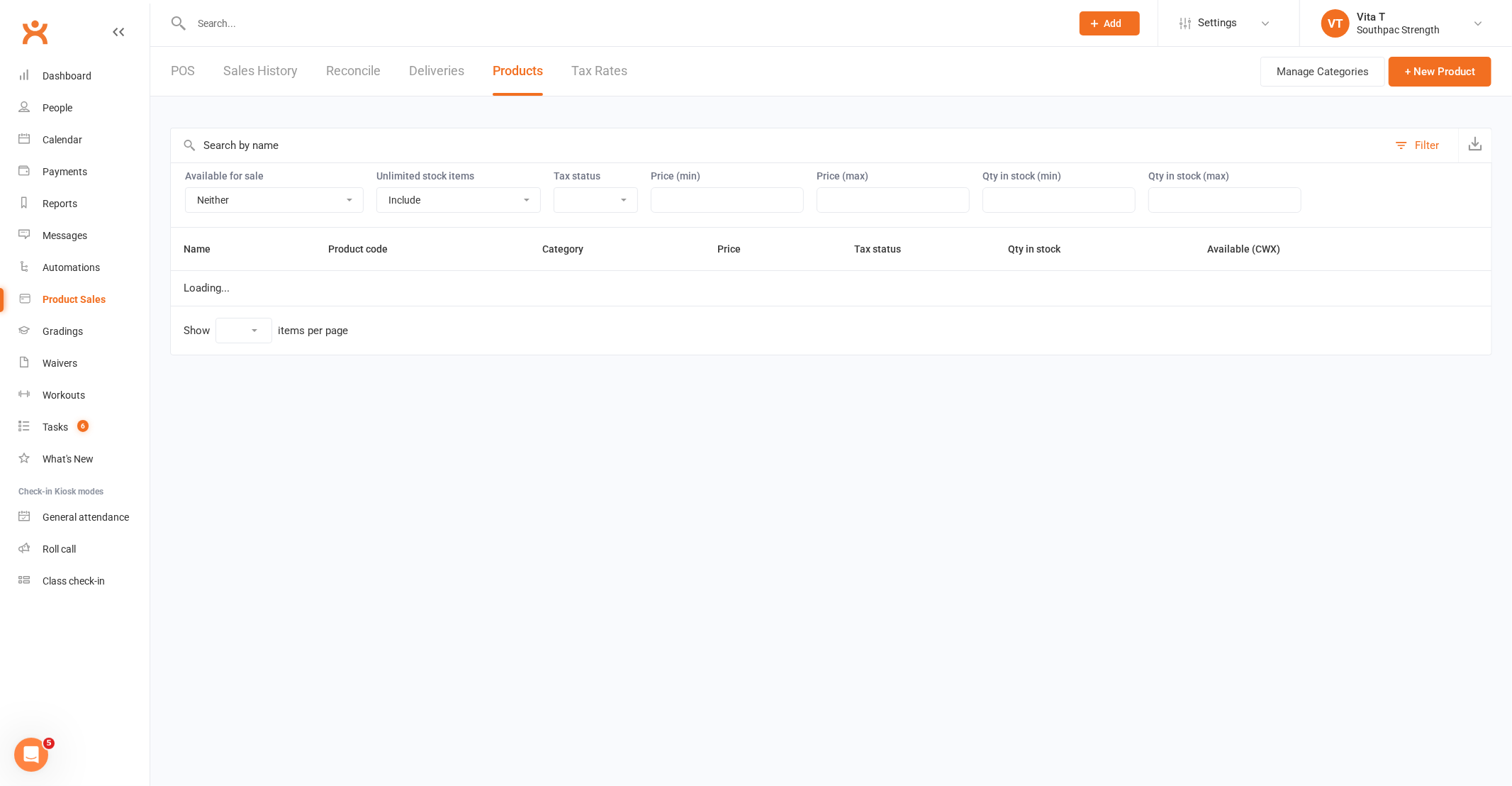
select select "25"
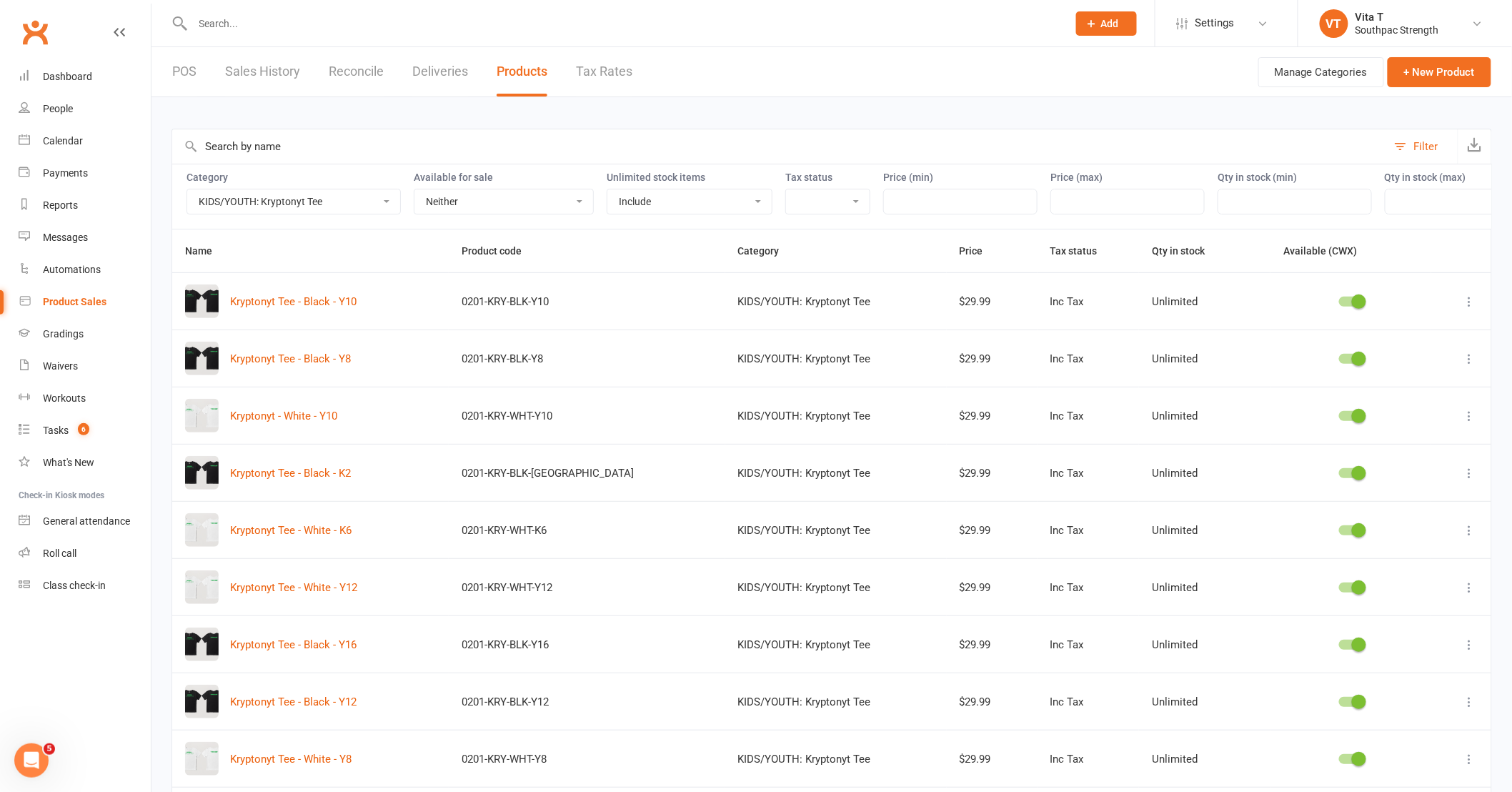
click at [348, 197] on select "ADULT COACHING Adult Memberships Casual Classes FIGHT GEAR FIGHT GEAR - KIDS/YO…" at bounding box center [294, 201] width 213 height 24
select select "3805"
click at [188, 189] on select "ADULT COACHING Adult Memberships Casual Classes FIGHT GEAR FIGHT GEAR - KIDS/YO…" at bounding box center [294, 201] width 213 height 24
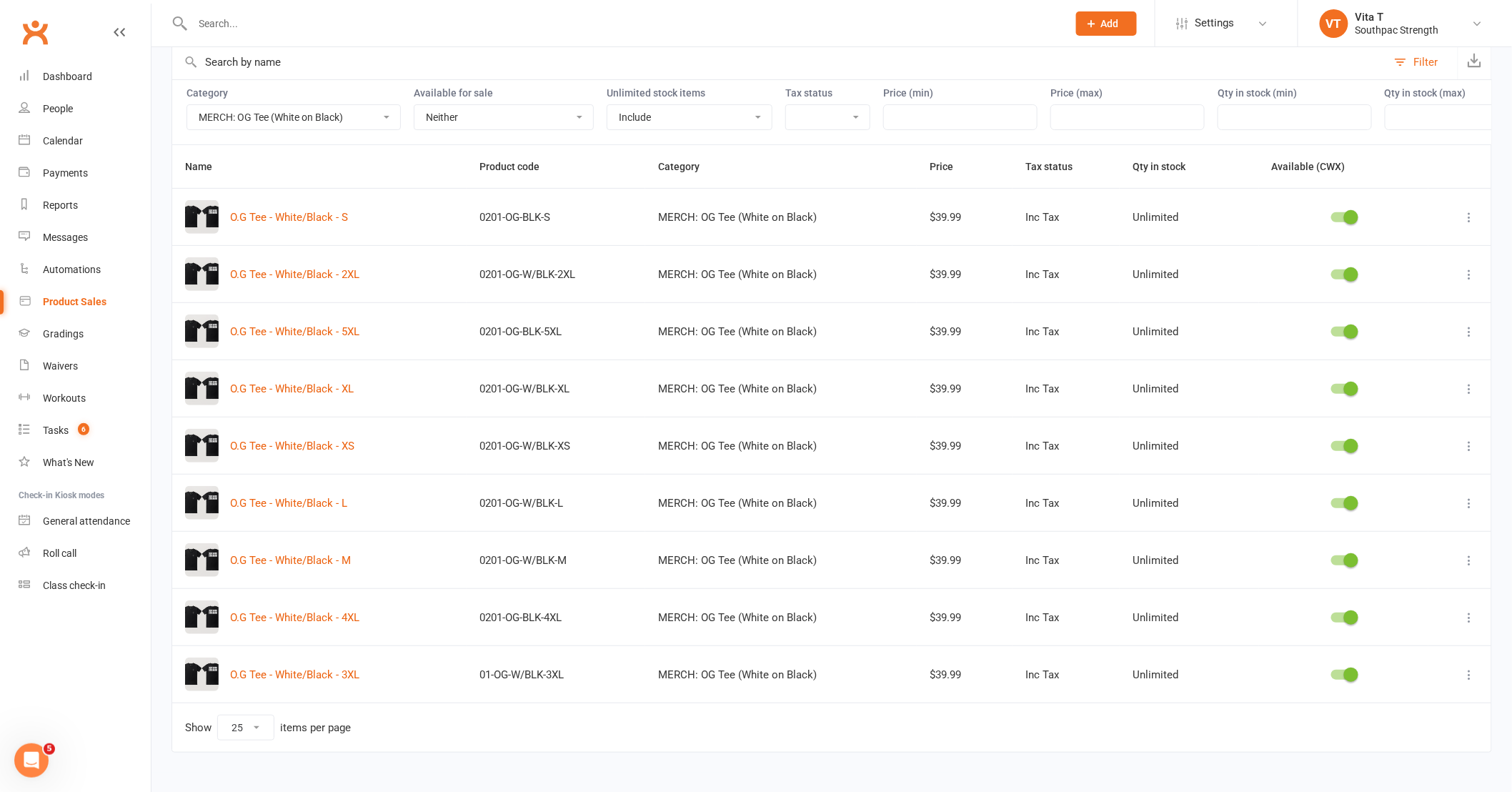
scroll to position [98, 0]
click at [1471, 216] on icon at bounding box center [1469, 215] width 14 height 14
click at [1438, 270] on link "Duplicate product" at bounding box center [1395, 284] width 142 height 28
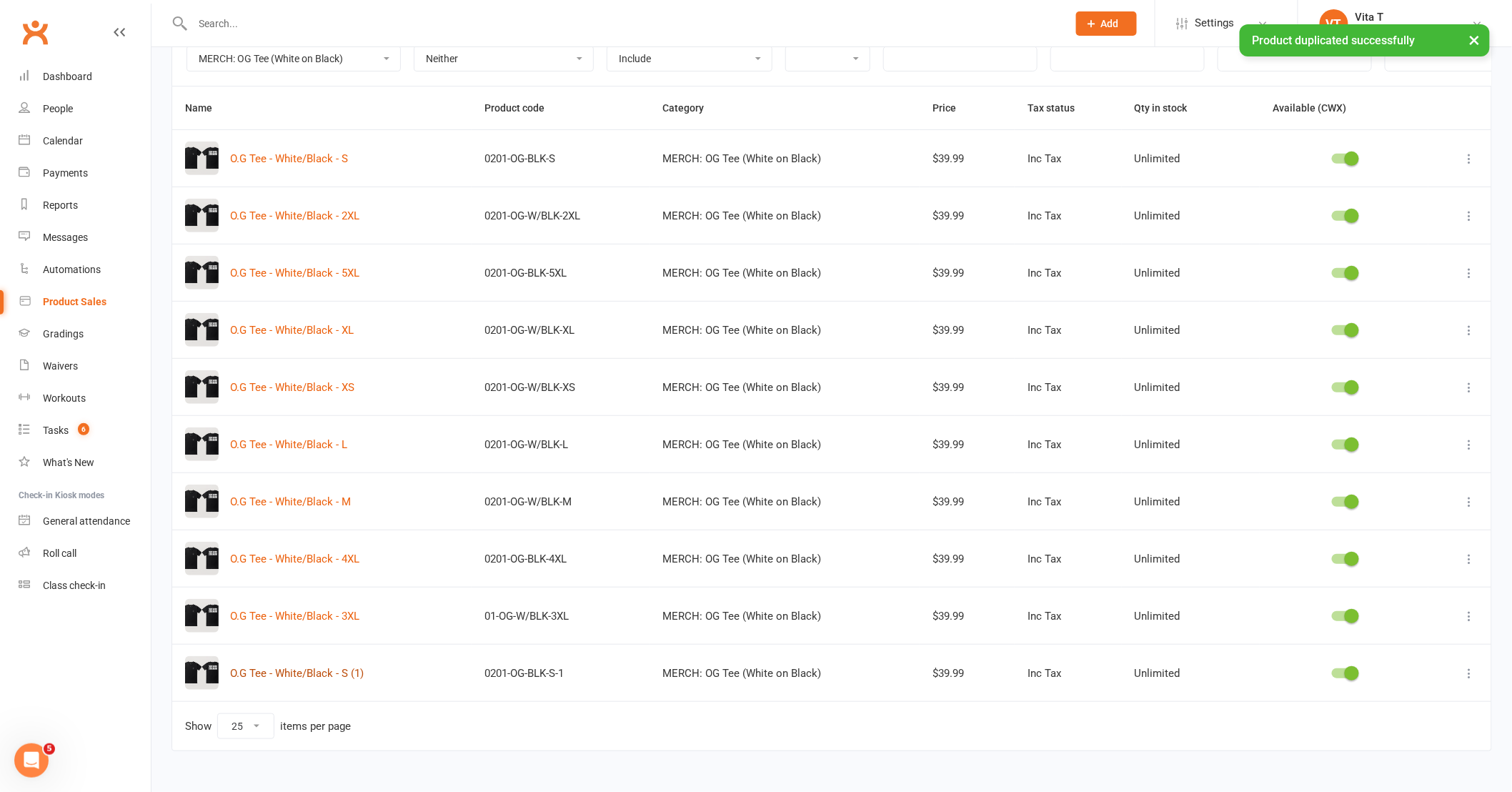
click at [327, 677] on button "O.G Tee - White/Black - S (1)" at bounding box center [297, 673] width 134 height 17
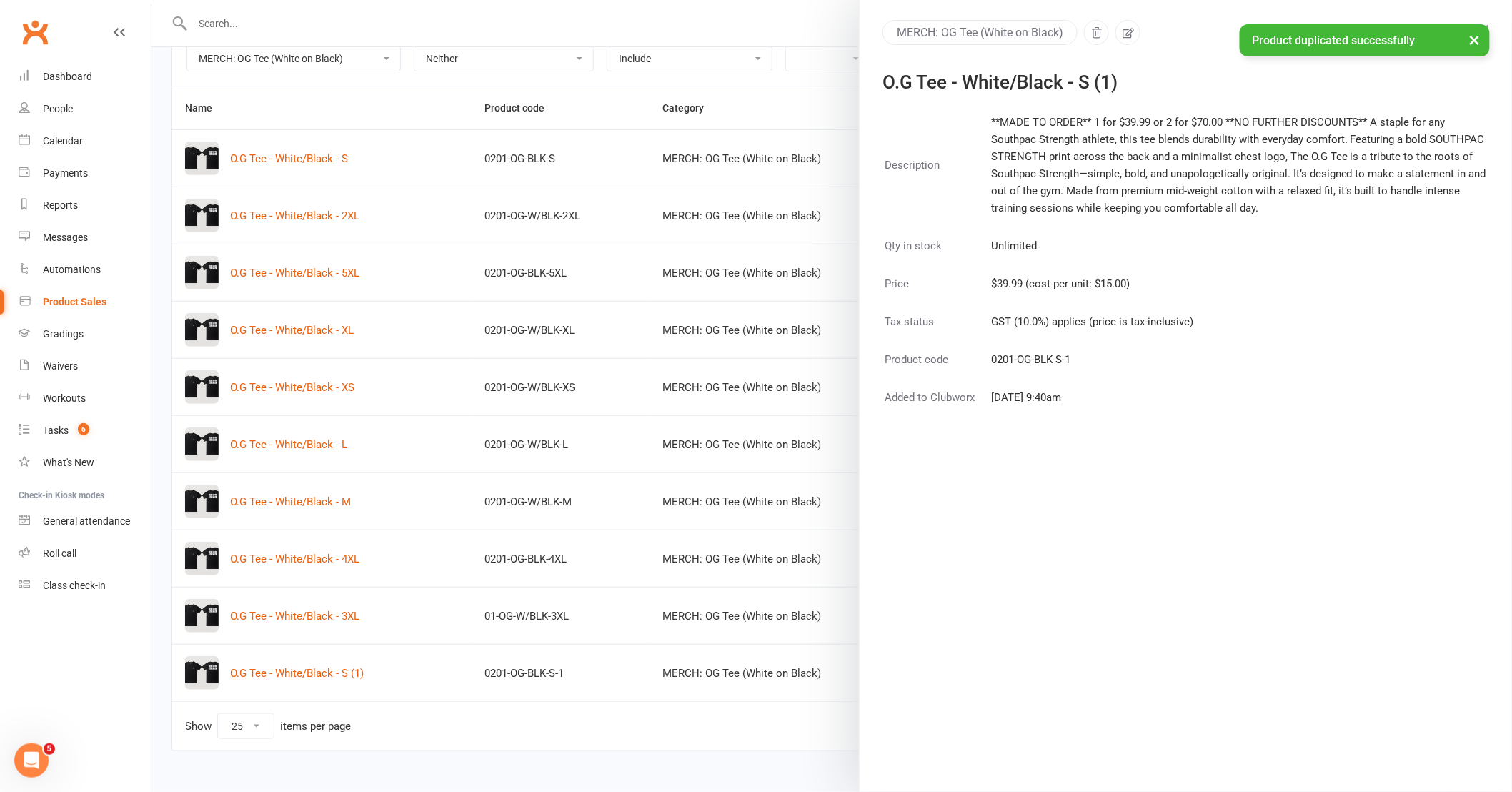
click at [1124, 38] on body "Prospect Member Non-attending contact Class / event Appointment Grading event T…" at bounding box center [756, 316] width 1512 height 910
click at [1124, 38] on icon "button" at bounding box center [1128, 32] width 13 height 13
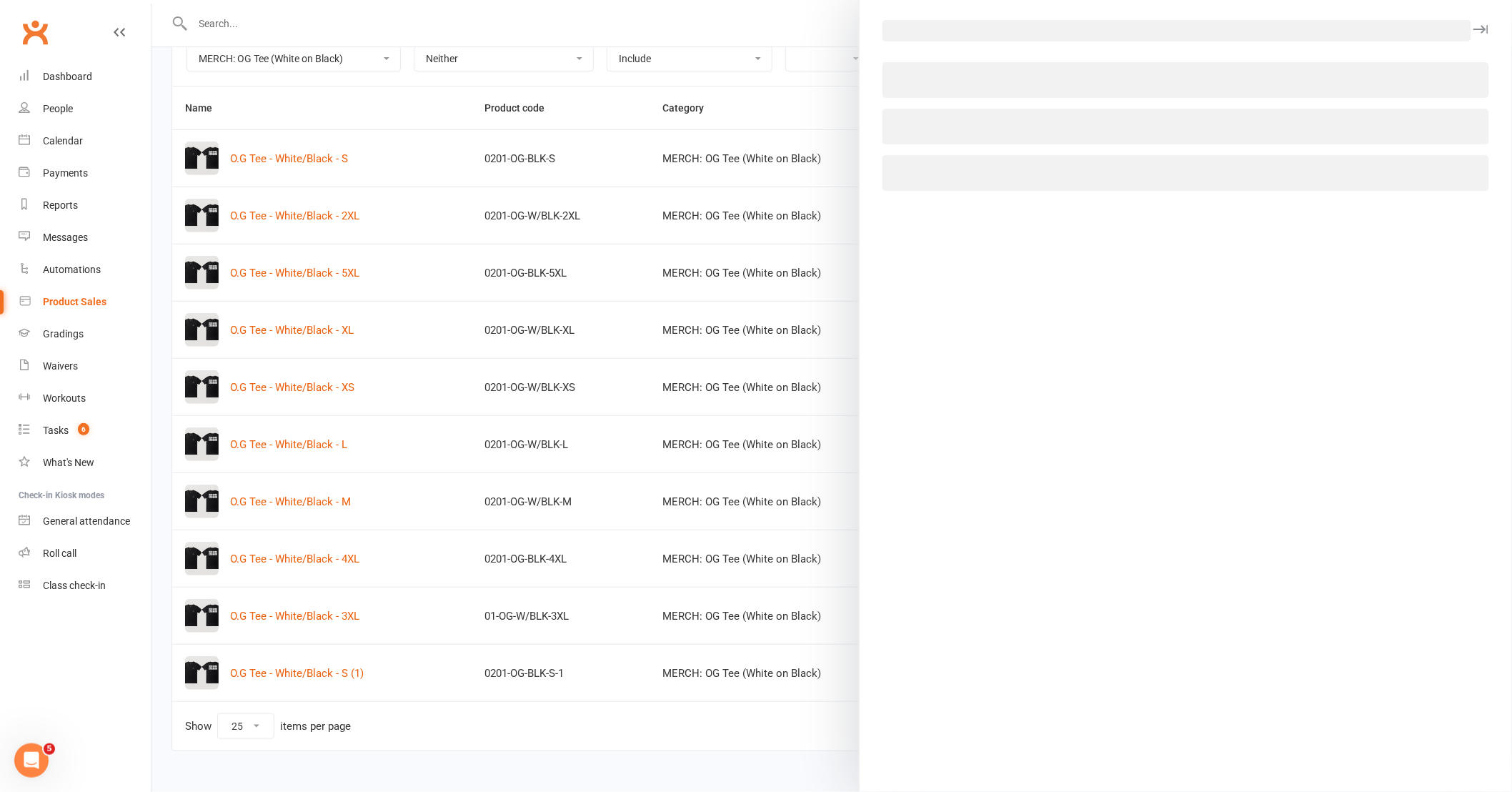
select select "3805"
select select "1511"
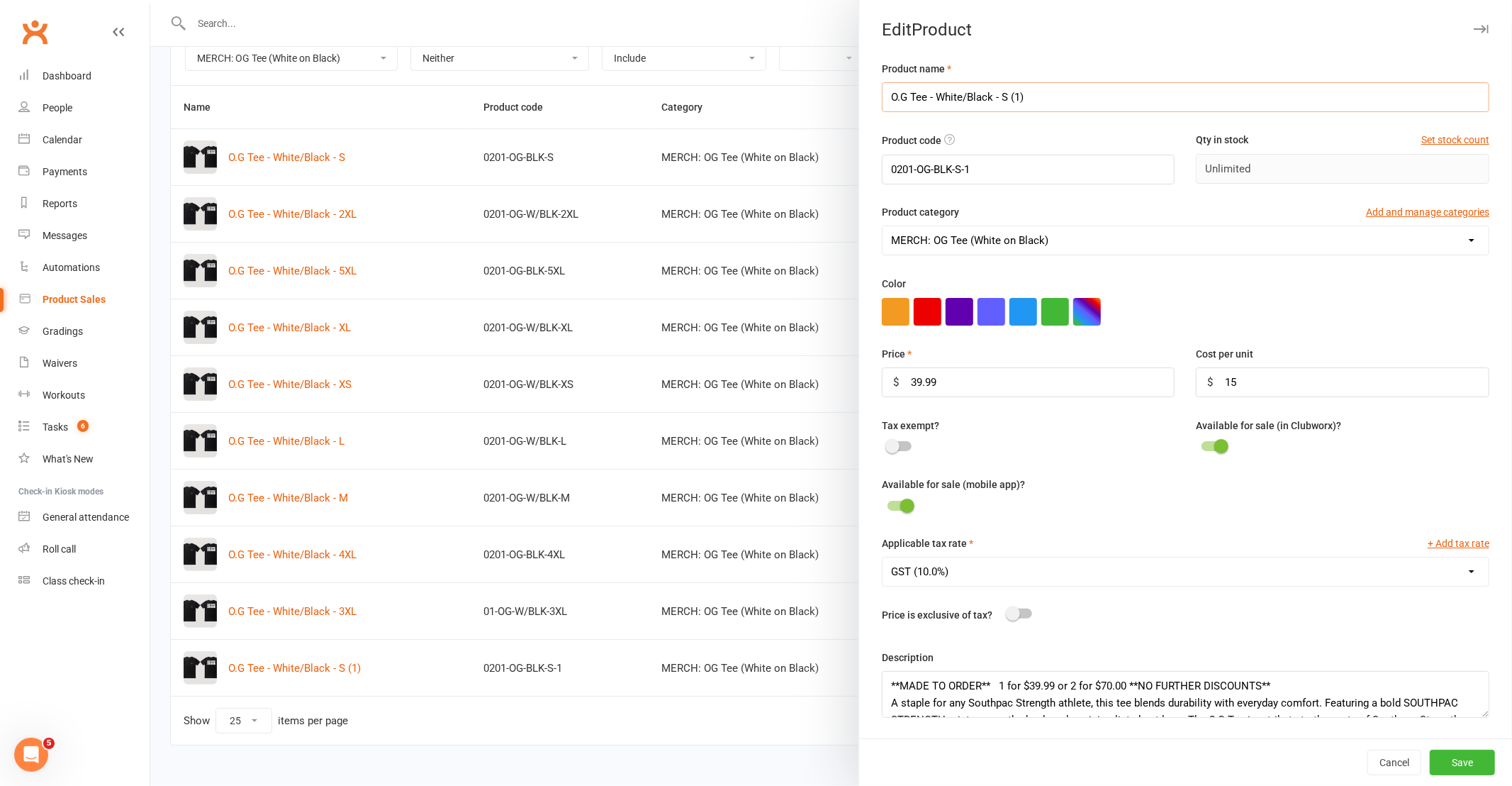
click at [1040, 95] on input "O.G Tee - White/Black - S (1)" at bounding box center [1185, 98] width 607 height 30
type input "O.G Tee - White/Black - Y8"
click at [1008, 154] on div "Product code 0201-OG-BLK-S-1" at bounding box center [1028, 158] width 315 height 52
click at [1002, 164] on input "0201-OG-BLK-S-1" at bounding box center [1028, 170] width 293 height 30
type input "0201-OG-BLK-Y8"
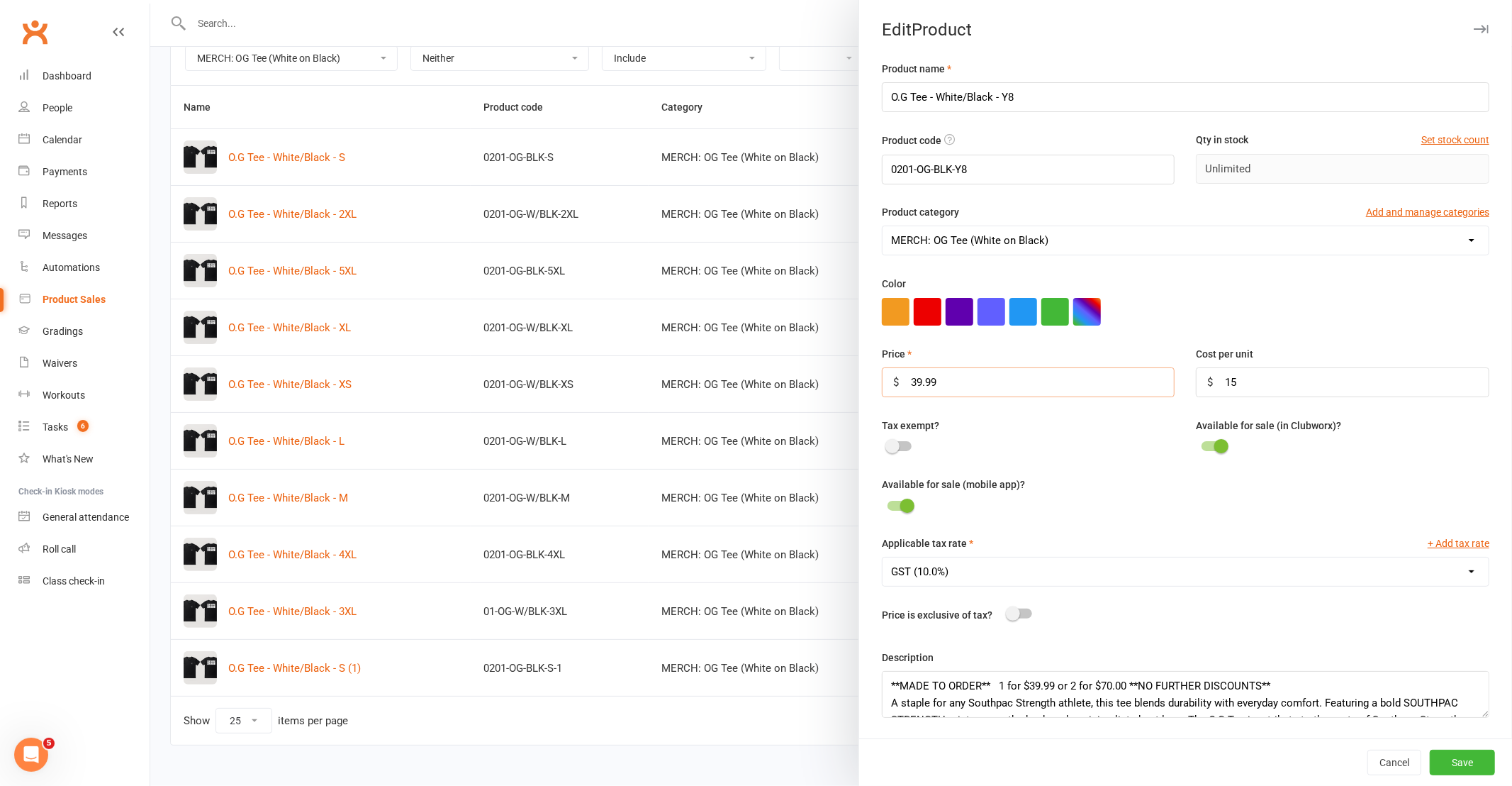
click at [990, 378] on input "39.99" at bounding box center [1028, 383] width 293 height 30
type input "3"
type input "29.99"
click at [1114, 517] on div "Available for sale (mobile app)?" at bounding box center [1185, 505] width 629 height 59
click at [1211, 490] on div "Available for sale (mobile app)?" at bounding box center [1185, 505] width 629 height 59
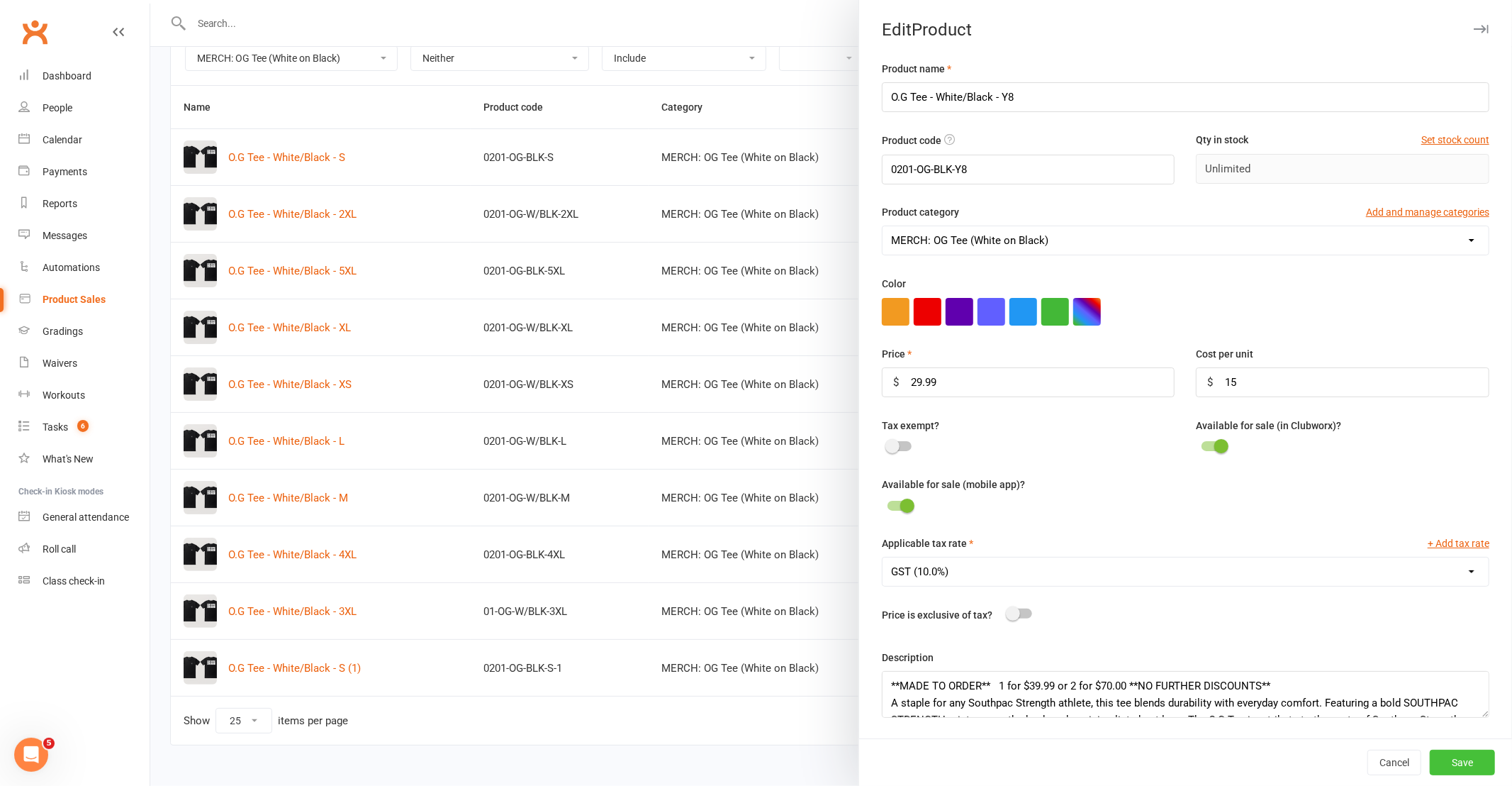
click at [1443, 762] on button "Save" at bounding box center [1463, 762] width 65 height 25
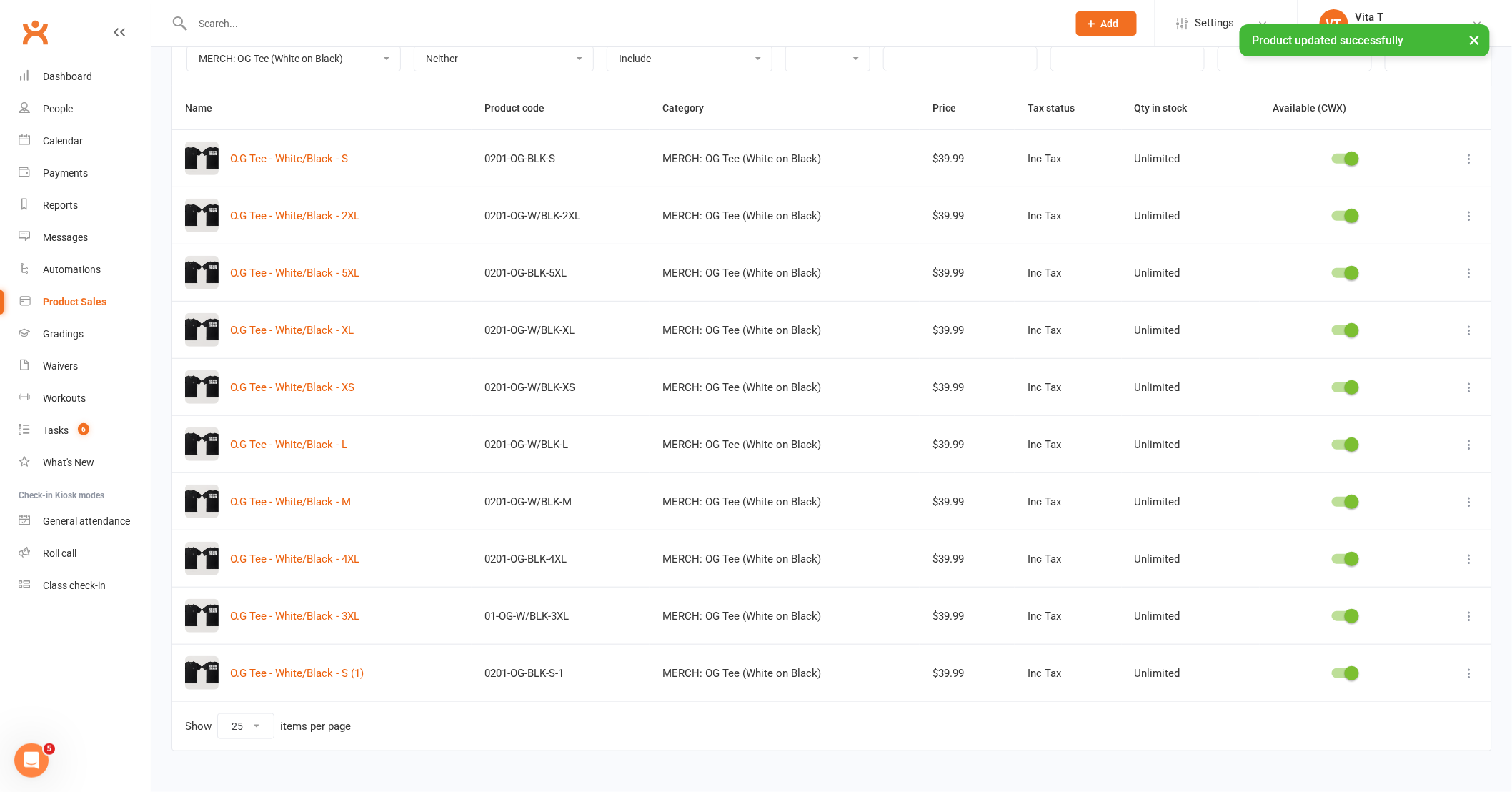
click at [1473, 674] on icon at bounding box center [1469, 673] width 14 height 14
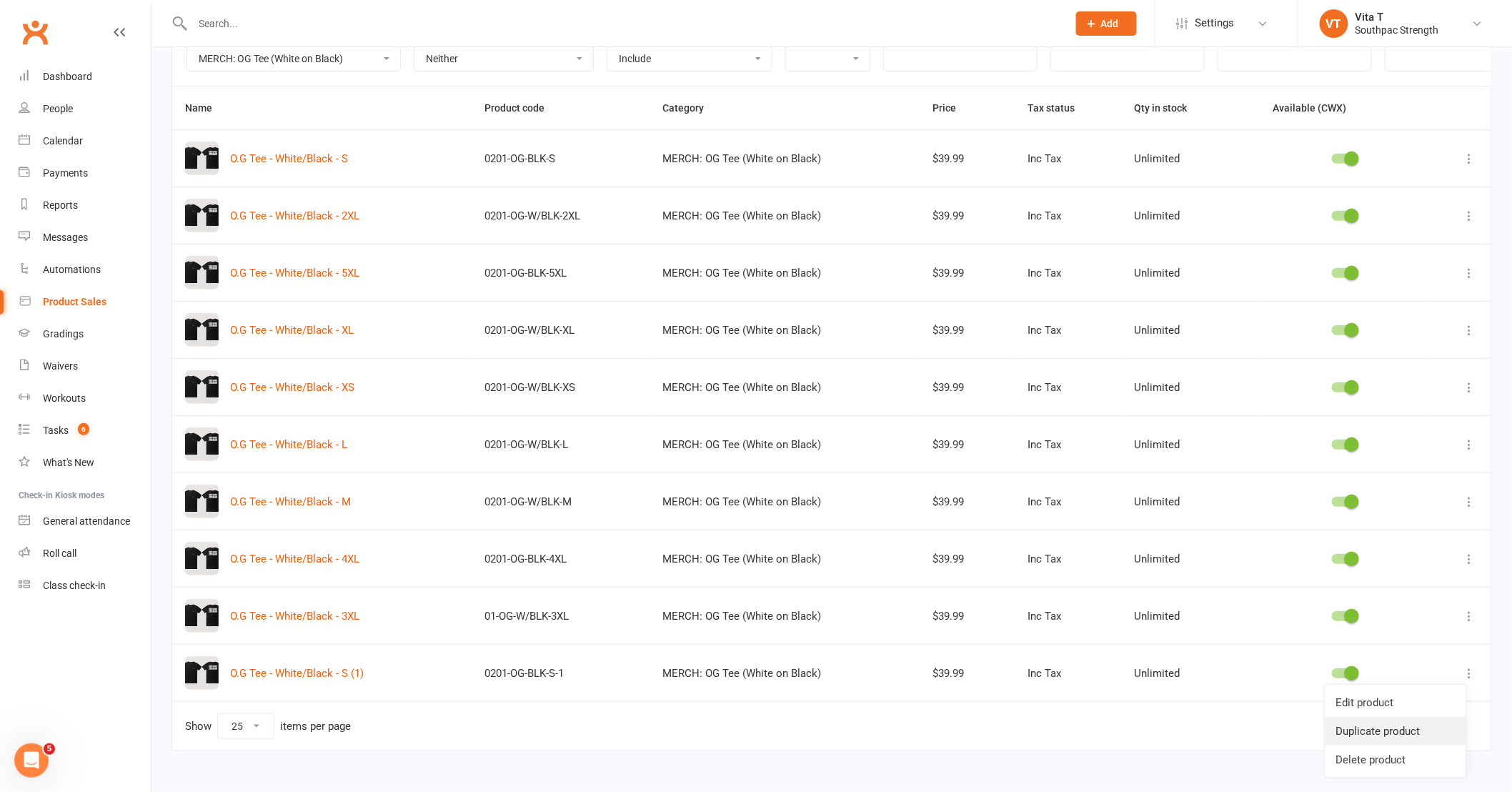
click at [1413, 724] on link "Duplicate product" at bounding box center [1395, 731] width 142 height 28
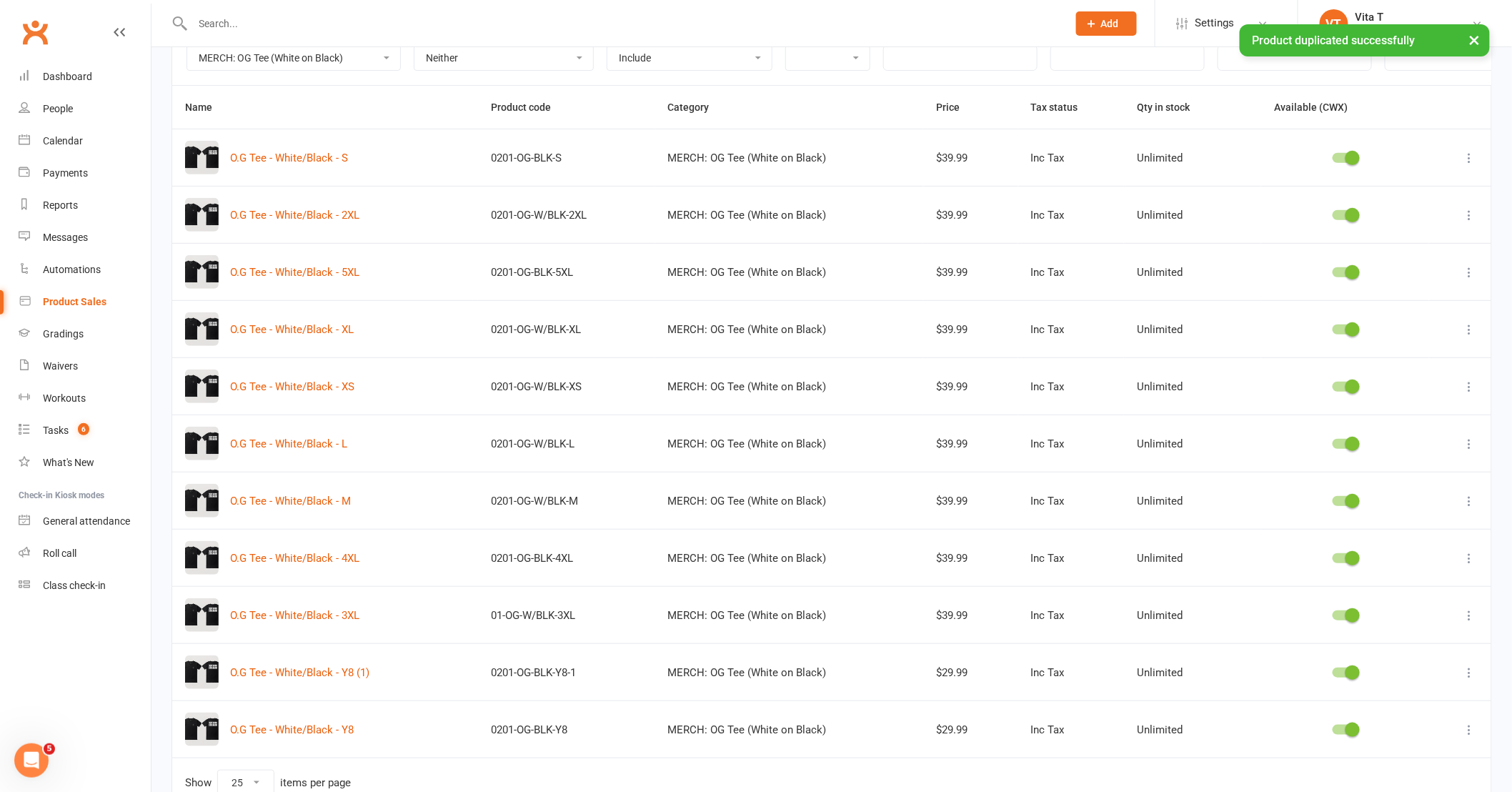
click at [1472, 670] on icon at bounding box center [1469, 672] width 14 height 14
click at [1413, 698] on link "Edit product" at bounding box center [1395, 702] width 142 height 28
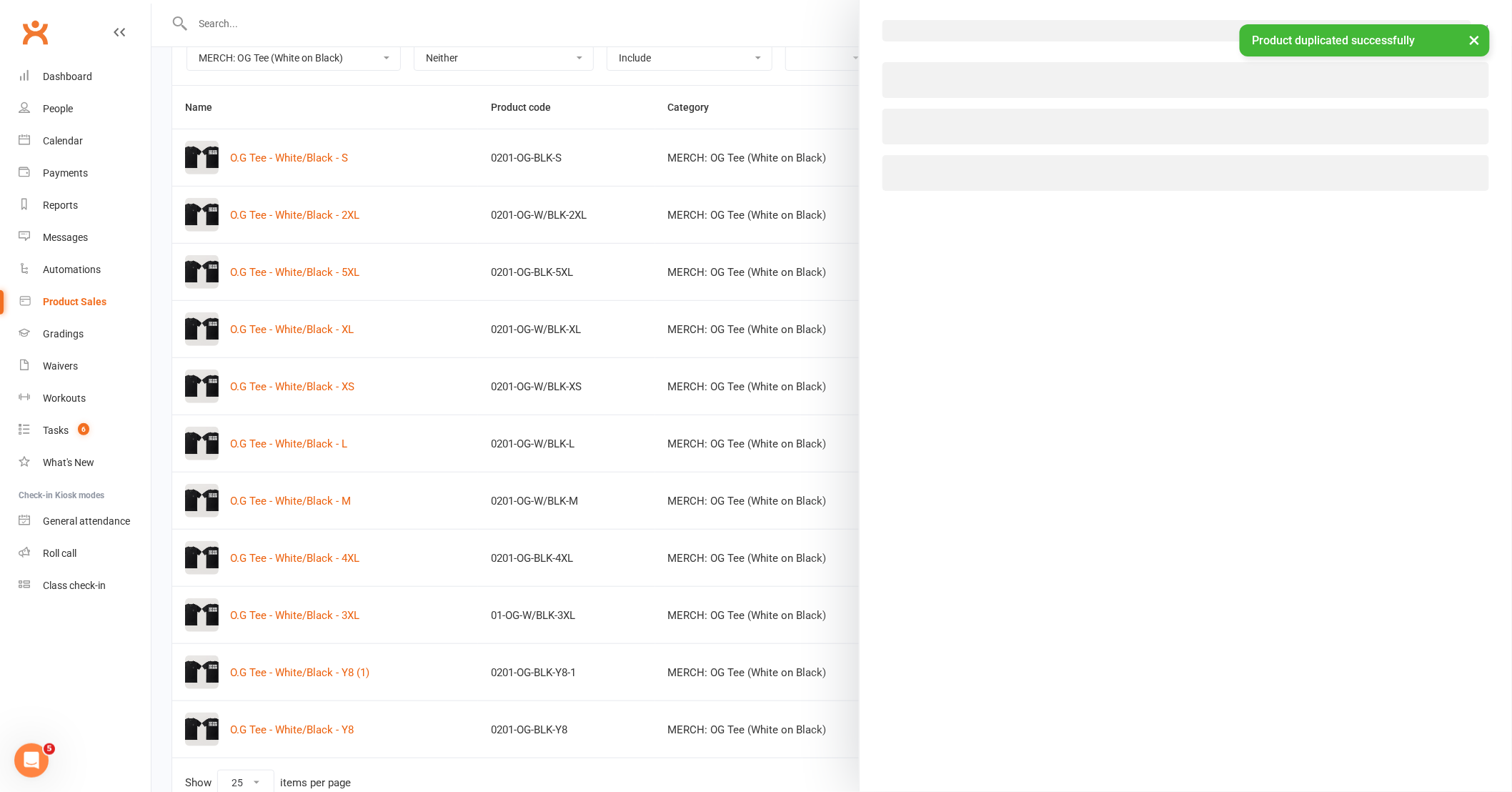
select select "3805"
select select "1511"
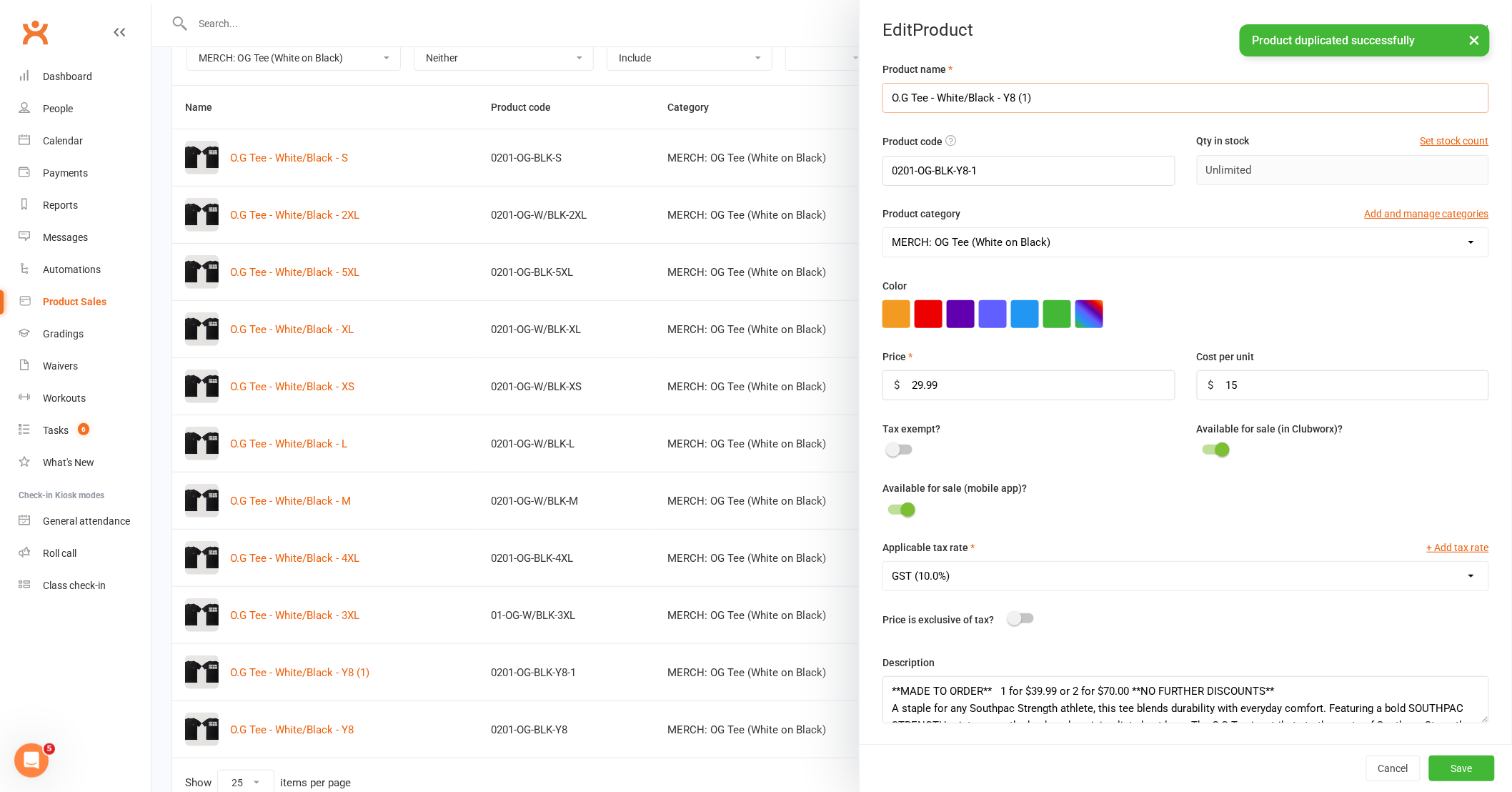
click at [1046, 107] on input "O.G Tee - White/Black - Y8 (1)" at bounding box center [1186, 98] width 607 height 30
type input "O.G Tee - White/Black - Y10"
click at [1024, 177] on input "0201-OG-BLK-Y8-1" at bounding box center [1029, 171] width 292 height 30
type input "0201-OG-BLK-Y10"
click at [1156, 281] on div "Color" at bounding box center [1186, 302] width 607 height 50
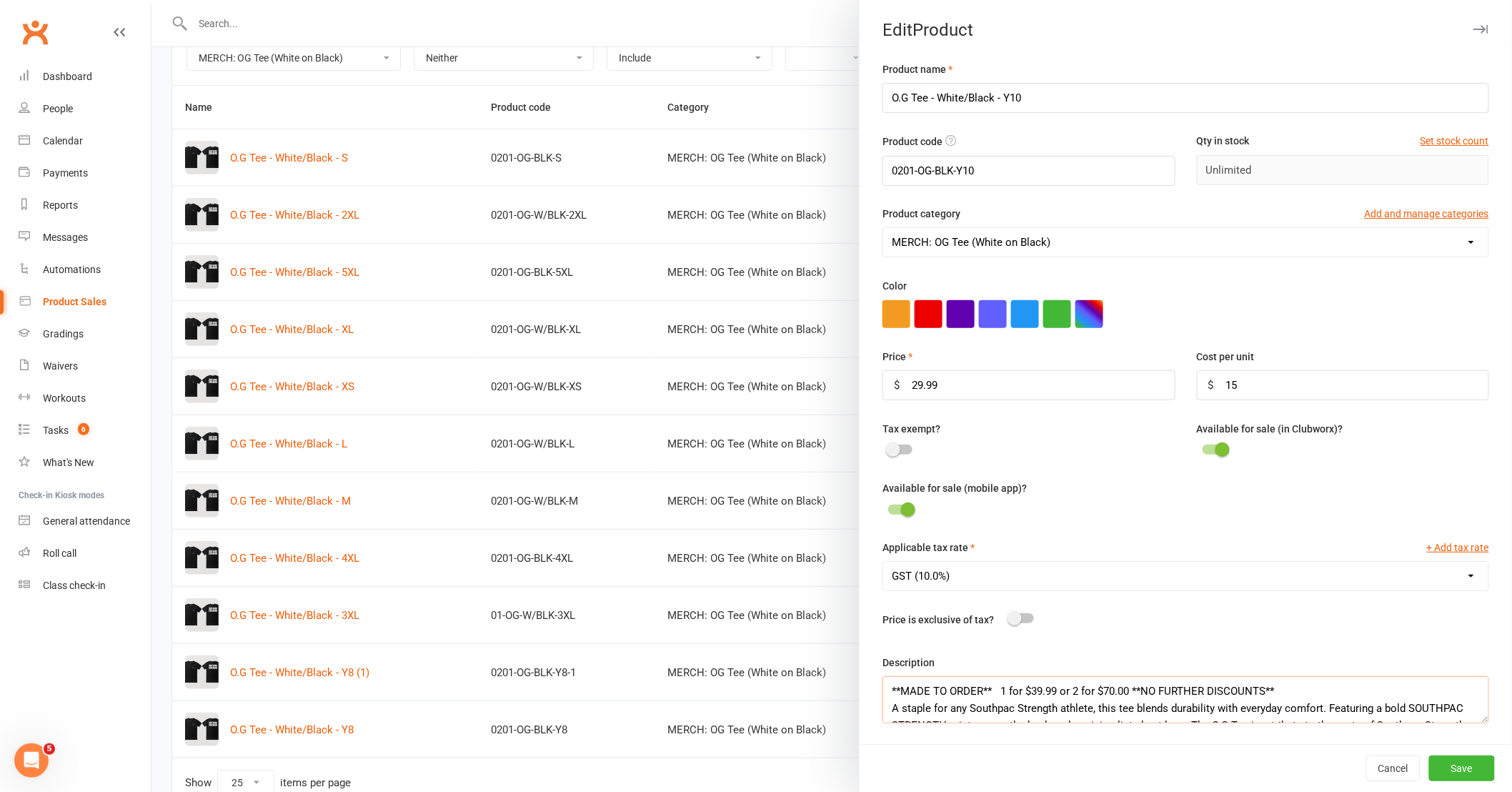
click at [1031, 691] on textarea "**MADE TO ORDER** 1 for $39.99 or 2 for $70.00 **NO FURTHER DISCOUNTS** A stapl…" at bounding box center [1186, 699] width 607 height 47
click at [1102, 690] on textarea "**MADE TO ORDER** 1 for $29.99 or 2 for $70.00 **NO FURTHER DISCOUNTS** A stapl…" at bounding box center [1186, 699] width 607 height 47
type textarea "**MADE TO ORDER** 1 for $29.99 or 2 for $50.00 **NO FURTHER DISCOUNTS** A stapl…"
click at [1440, 767] on button "Save" at bounding box center [1462, 768] width 66 height 26
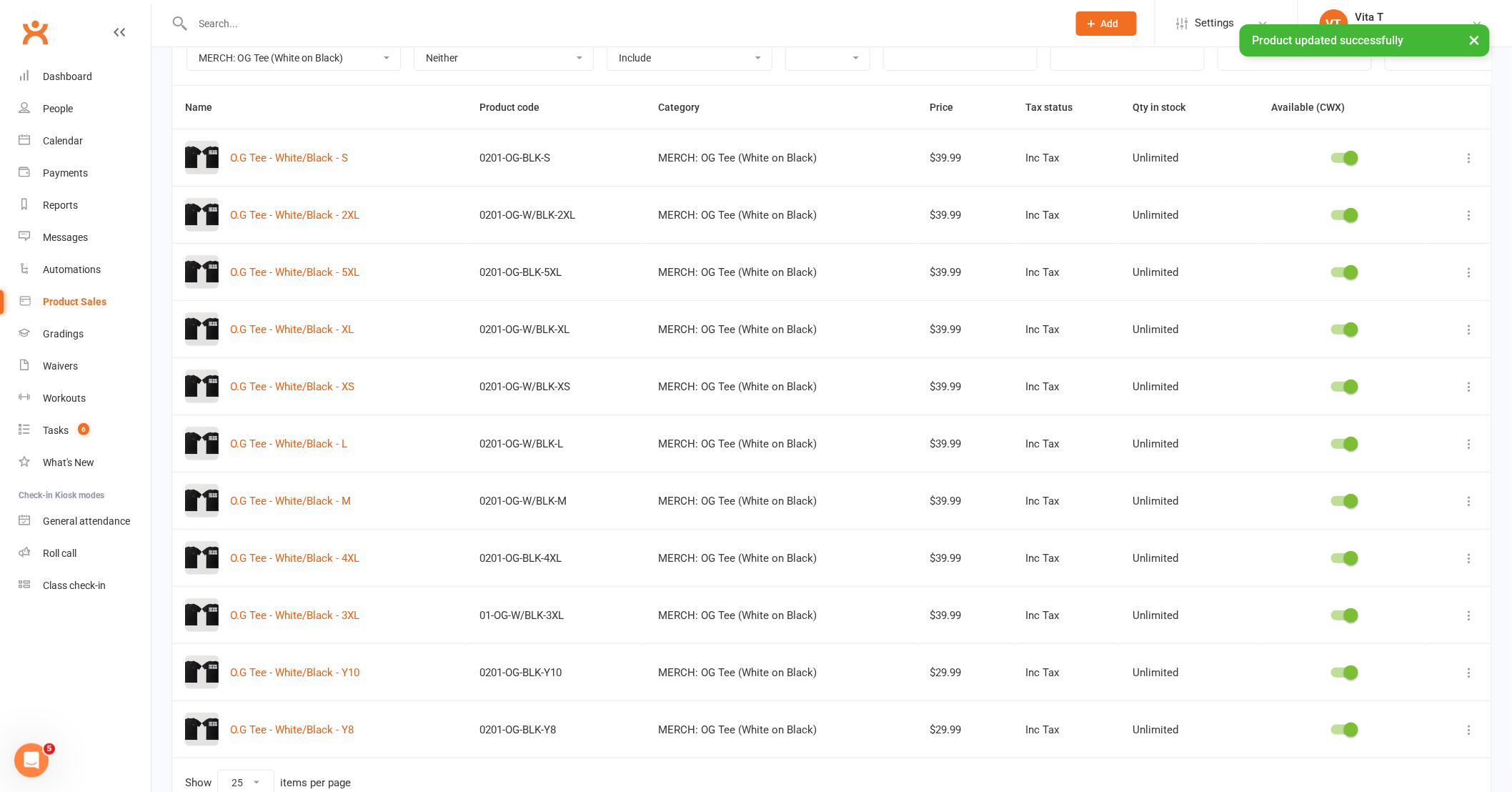
click at [1475, 736] on icon at bounding box center [1469, 729] width 14 height 14
click at [1428, 748] on link "Edit product" at bounding box center [1395, 759] width 142 height 28
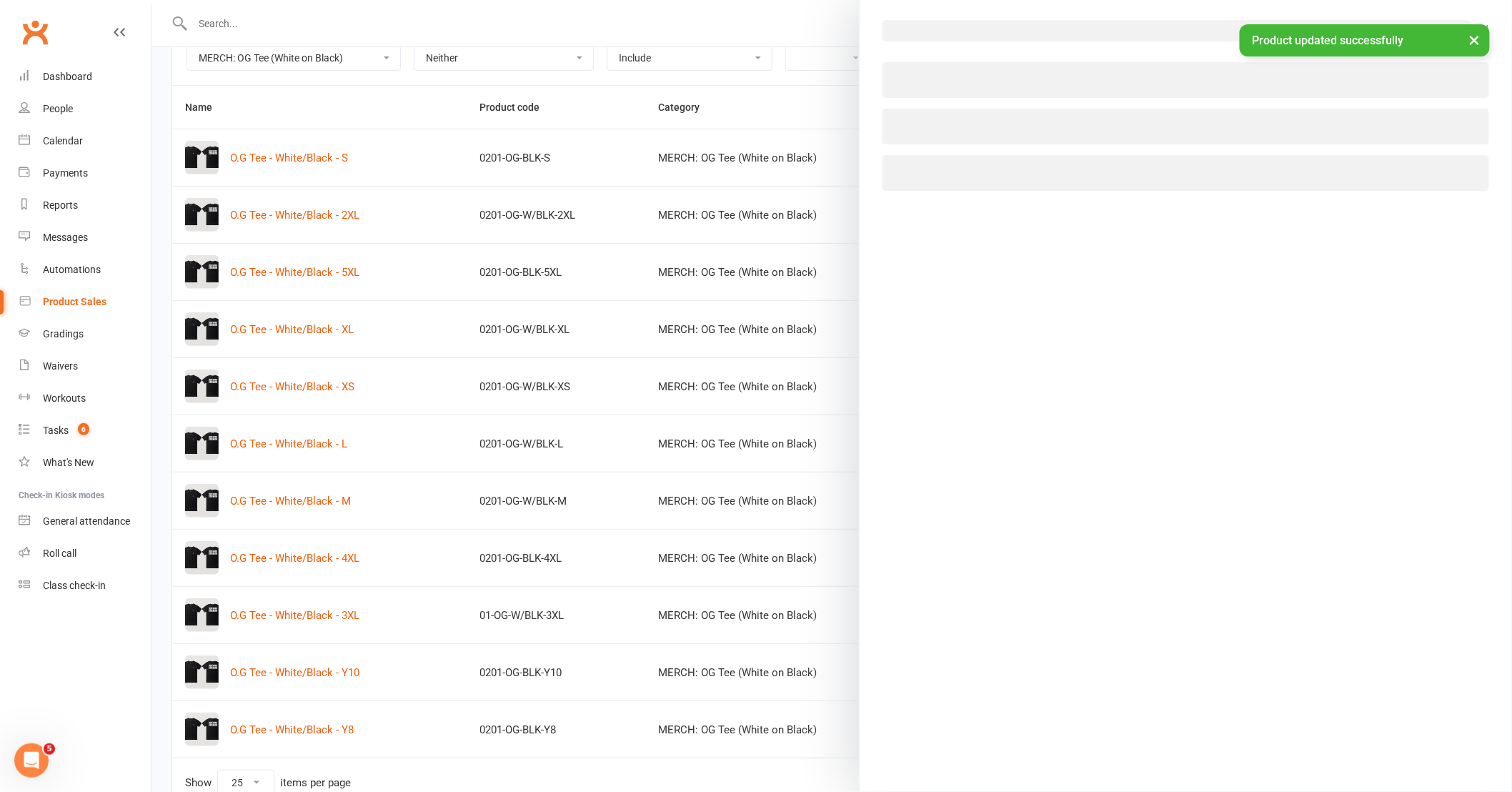
select select "3805"
select select "1511"
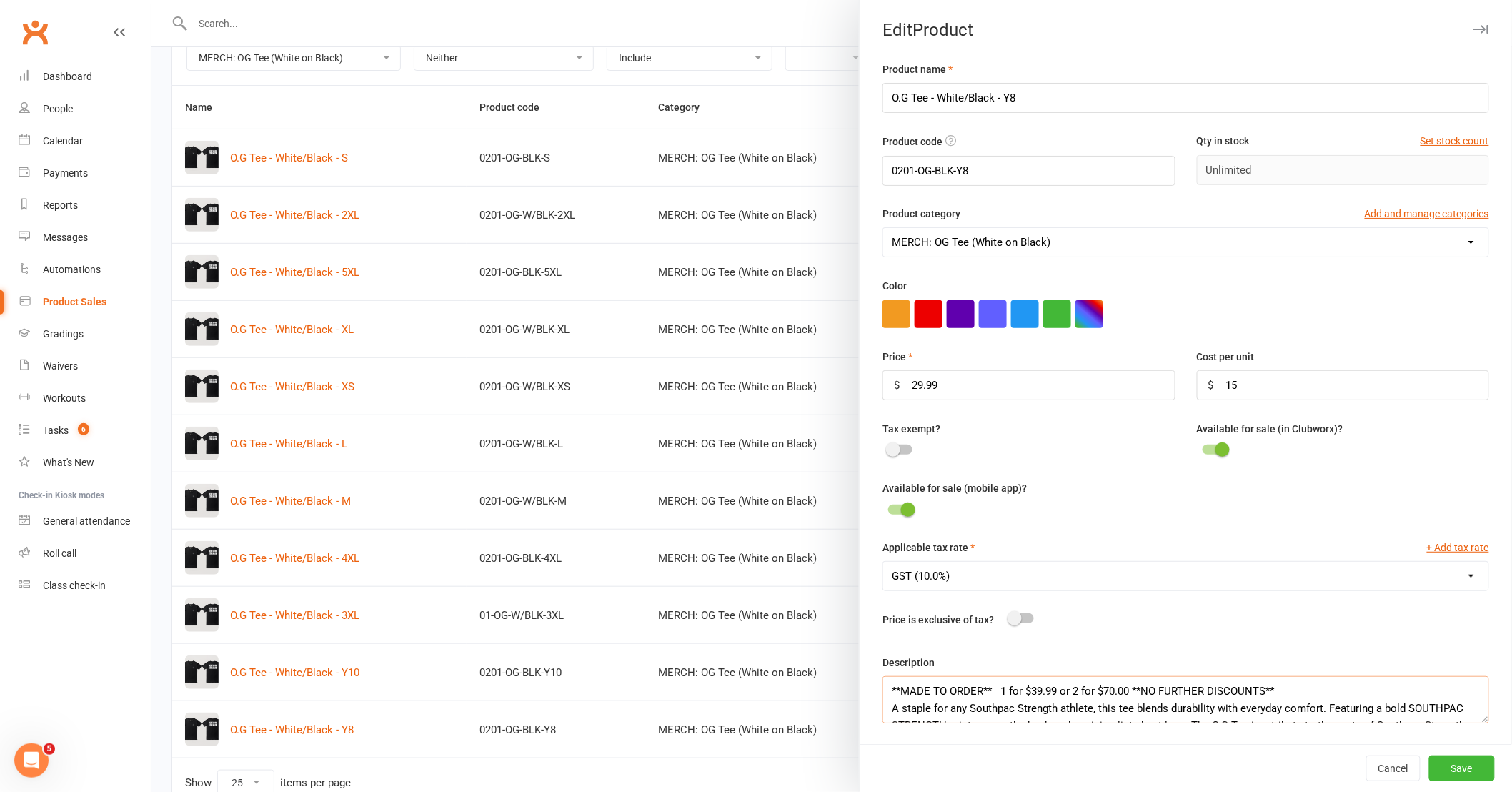
click at [1028, 694] on textarea "**MADE TO ORDER** 1 for $39.99 or 2 for $70.00 **NO FURTHER DISCOUNTS** A stapl…" at bounding box center [1186, 699] width 607 height 47
click at [1106, 693] on textarea "**MADE TO ORDER** 1 for $29.99 or 2 for $70.00 **NO FURTHER DISCOUNTS** A stapl…" at bounding box center [1186, 699] width 607 height 47
type textarea "**MADE TO ORDER** 1 for $29.99 or 2 for $50.00 **NO FURTHER DISCOUNTS** A stapl…"
click at [1452, 773] on button "Save" at bounding box center [1462, 768] width 66 height 26
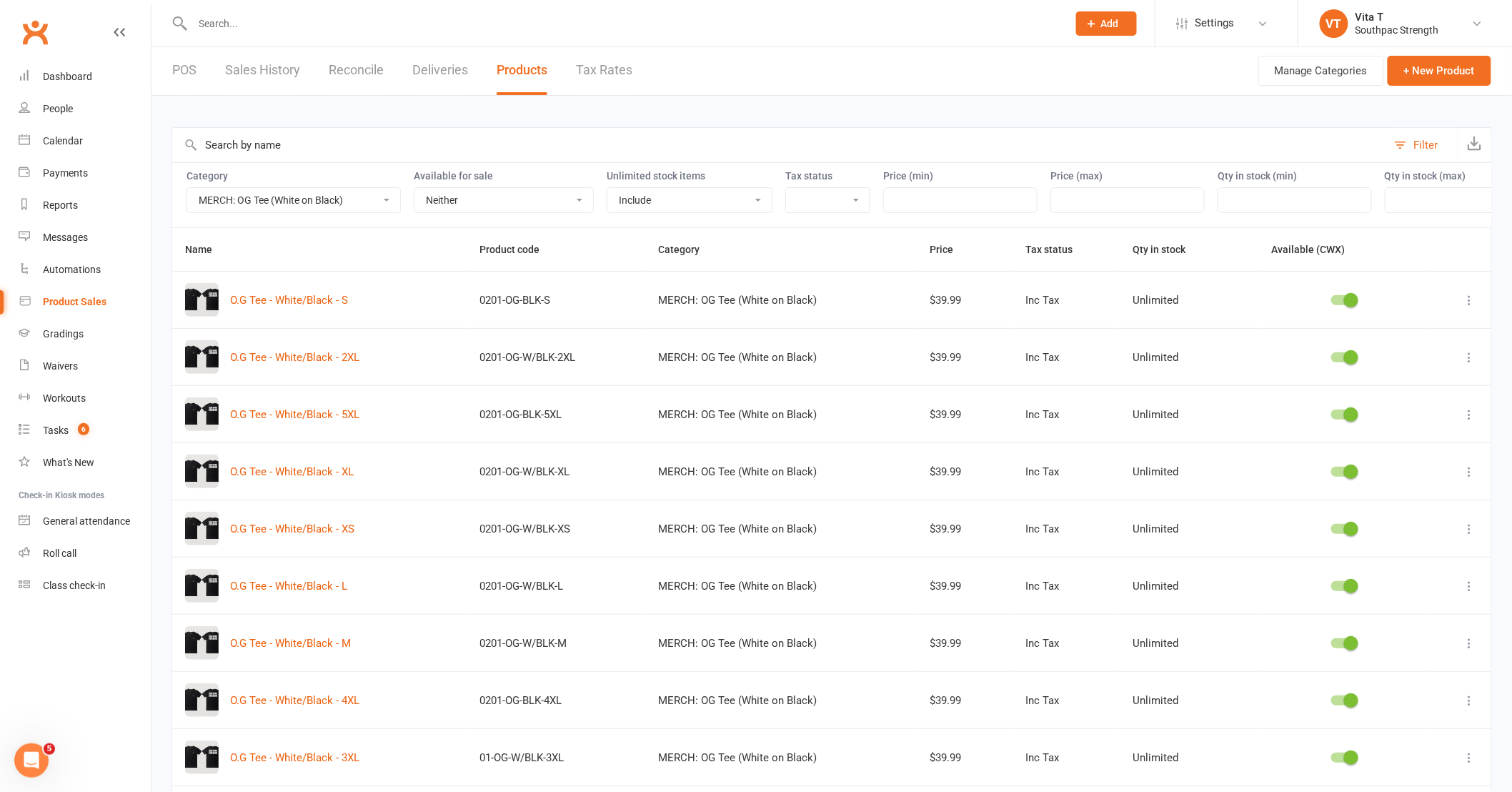
scroll to position [0, 0]
click at [188, 74] on link "POS" at bounding box center [184, 72] width 24 height 50
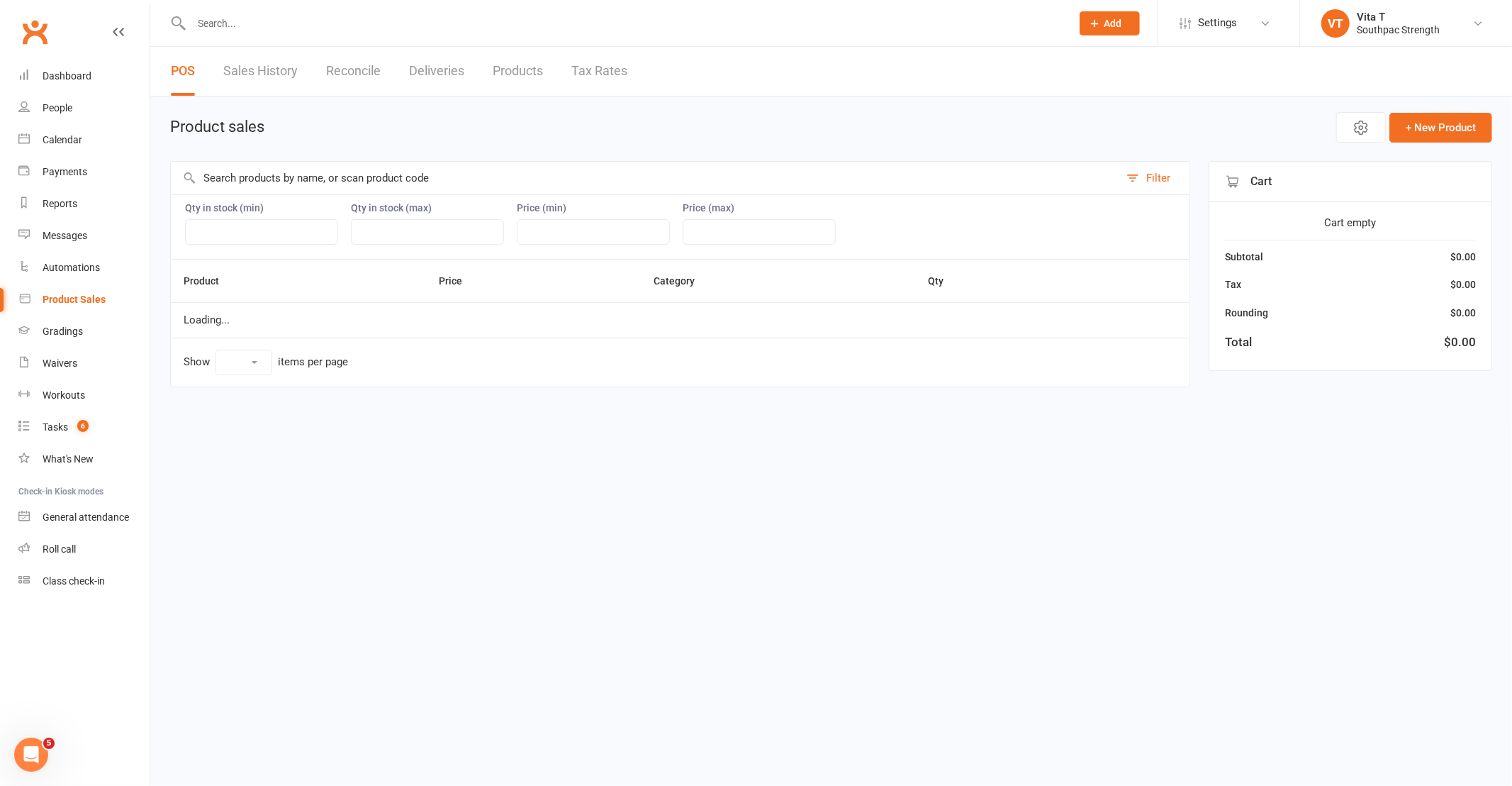
select select "10"
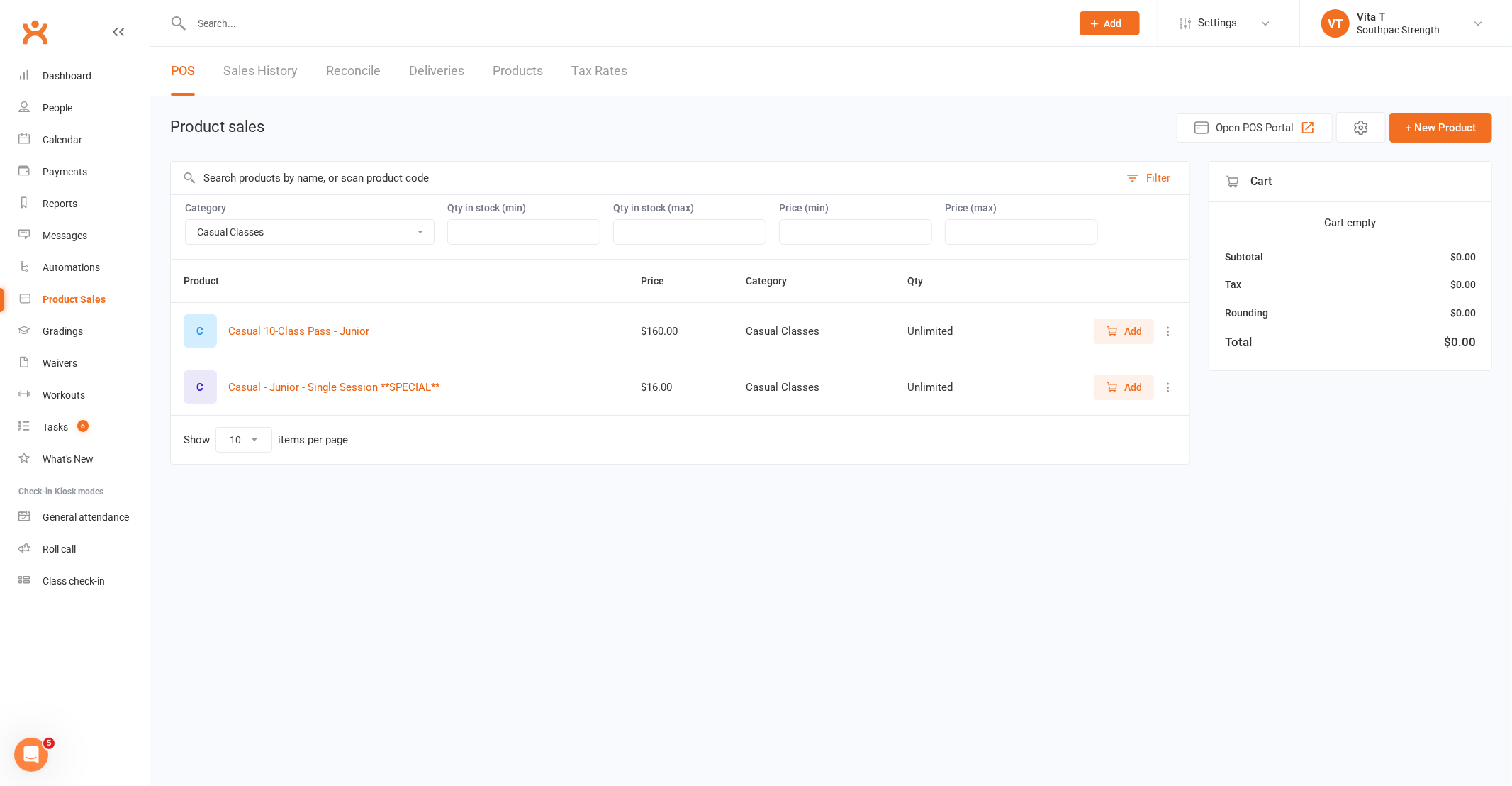
click at [1134, 336] on span "Add" at bounding box center [1133, 330] width 18 height 16
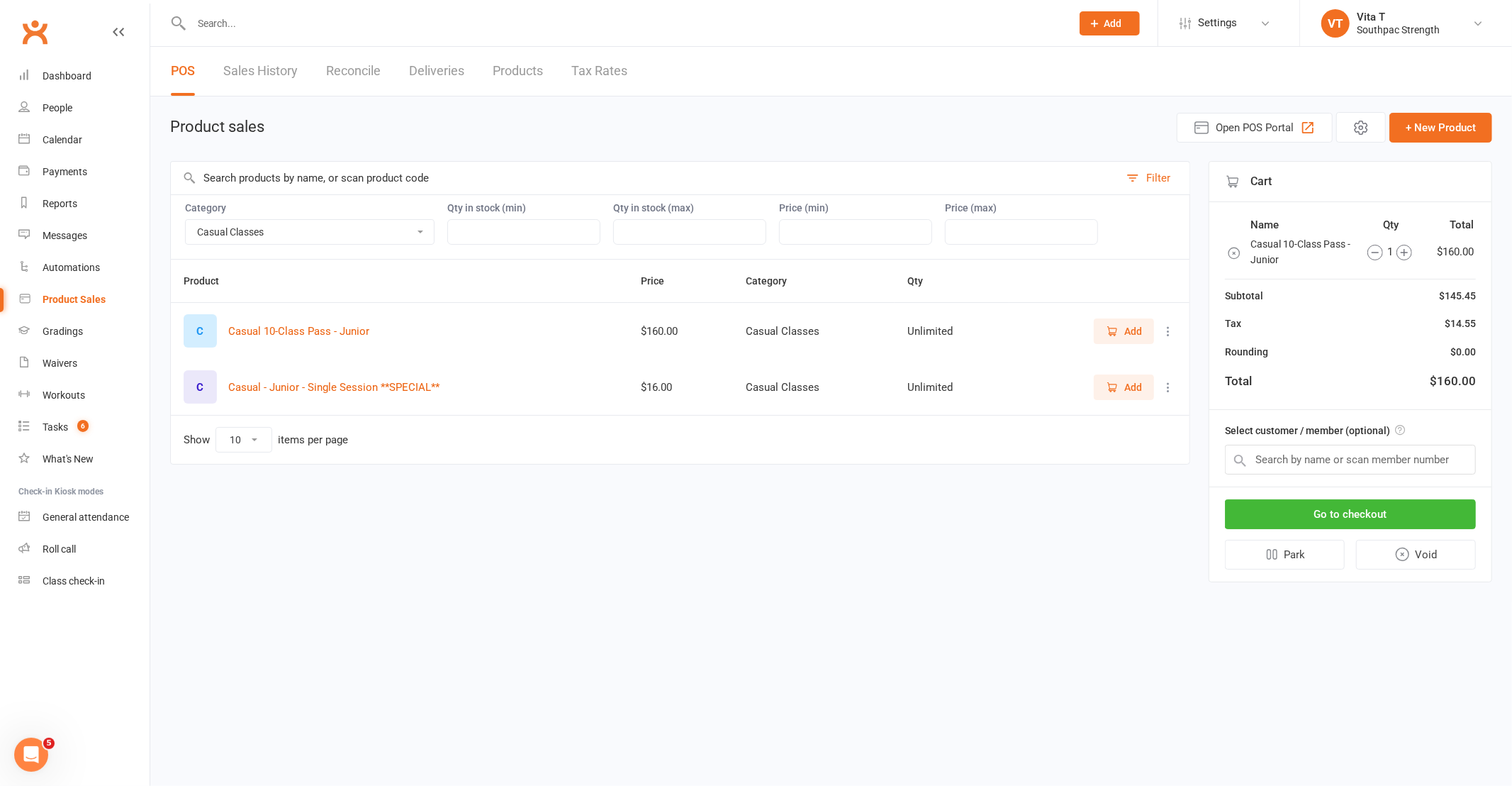
click at [388, 235] on select "ADULT COACHING Adult Memberships Casual Classes FIGHT GEAR FIGHT GEAR - KIDS/YO…" at bounding box center [310, 231] width 248 height 24
select select "3805"
click at [186, 220] on select "ADULT COACHING Adult Memberships Casual Classes FIGHT GEAR FIGHT GEAR - KIDS/YO…" at bounding box center [310, 231] width 248 height 24
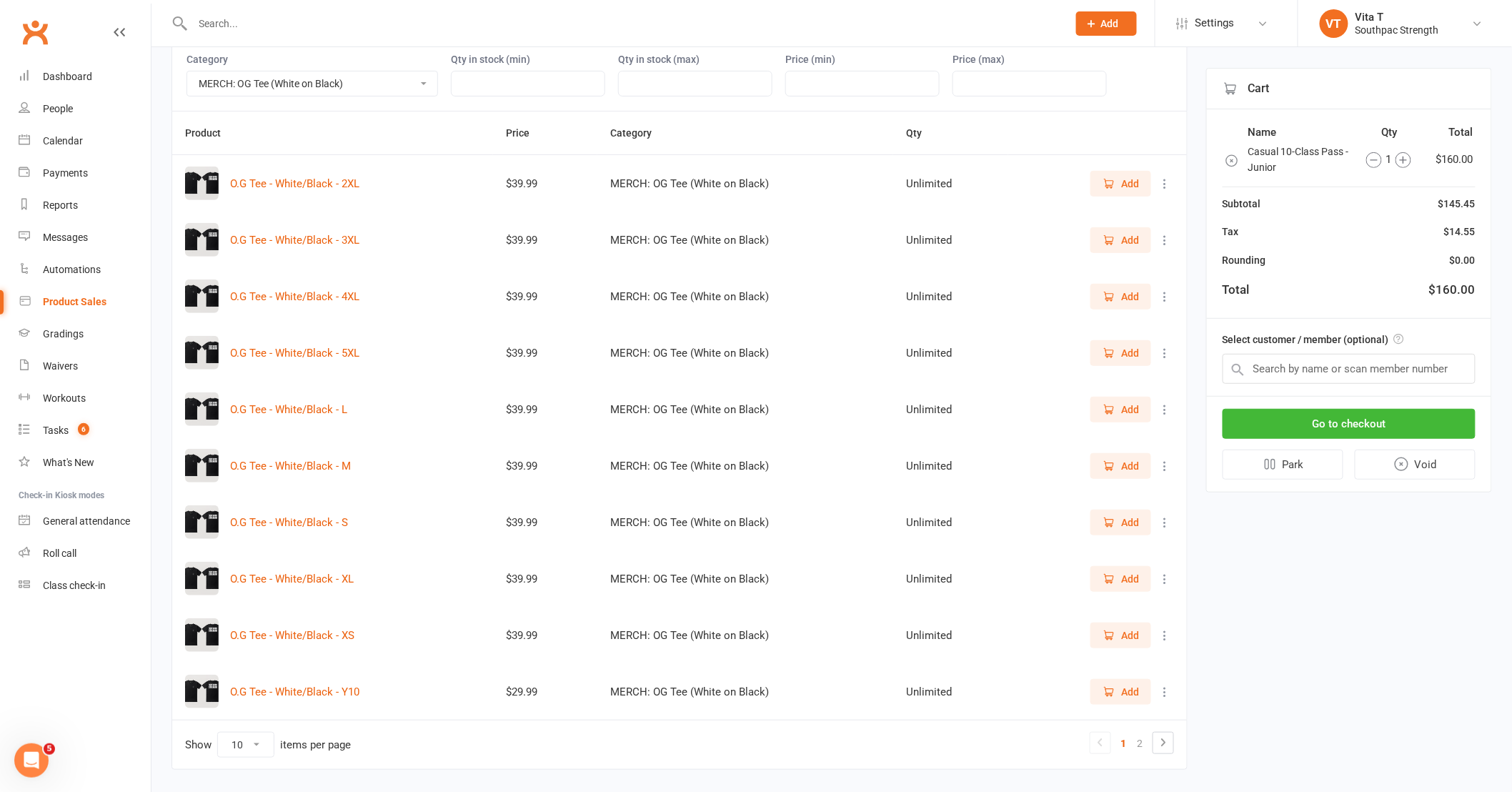
scroll to position [189, 0]
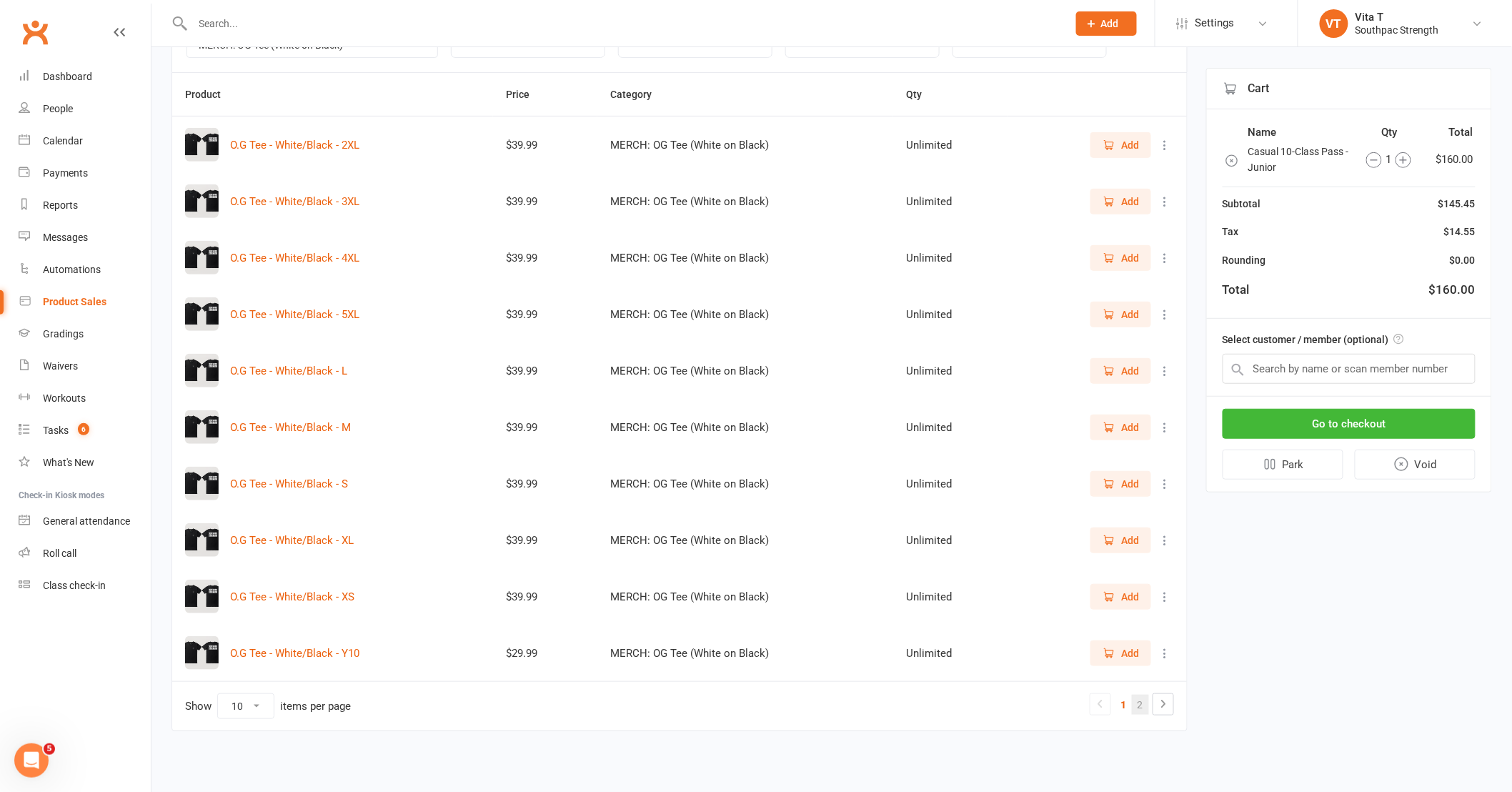
click at [1139, 707] on link "2" at bounding box center [1140, 704] width 17 height 20
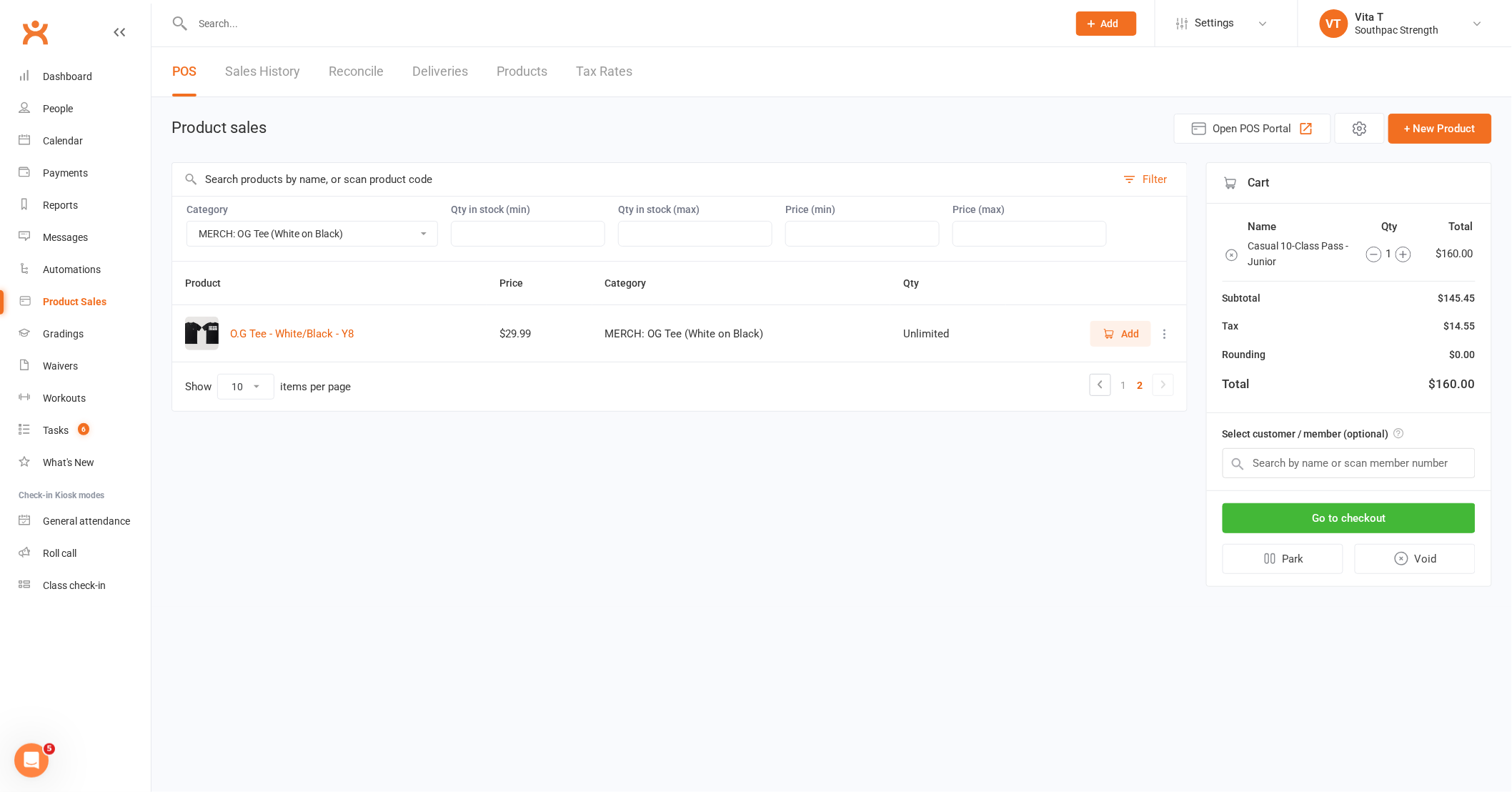
scroll to position [0, 0]
click at [1138, 326] on span "Add" at bounding box center [1142, 333] width 18 height 16
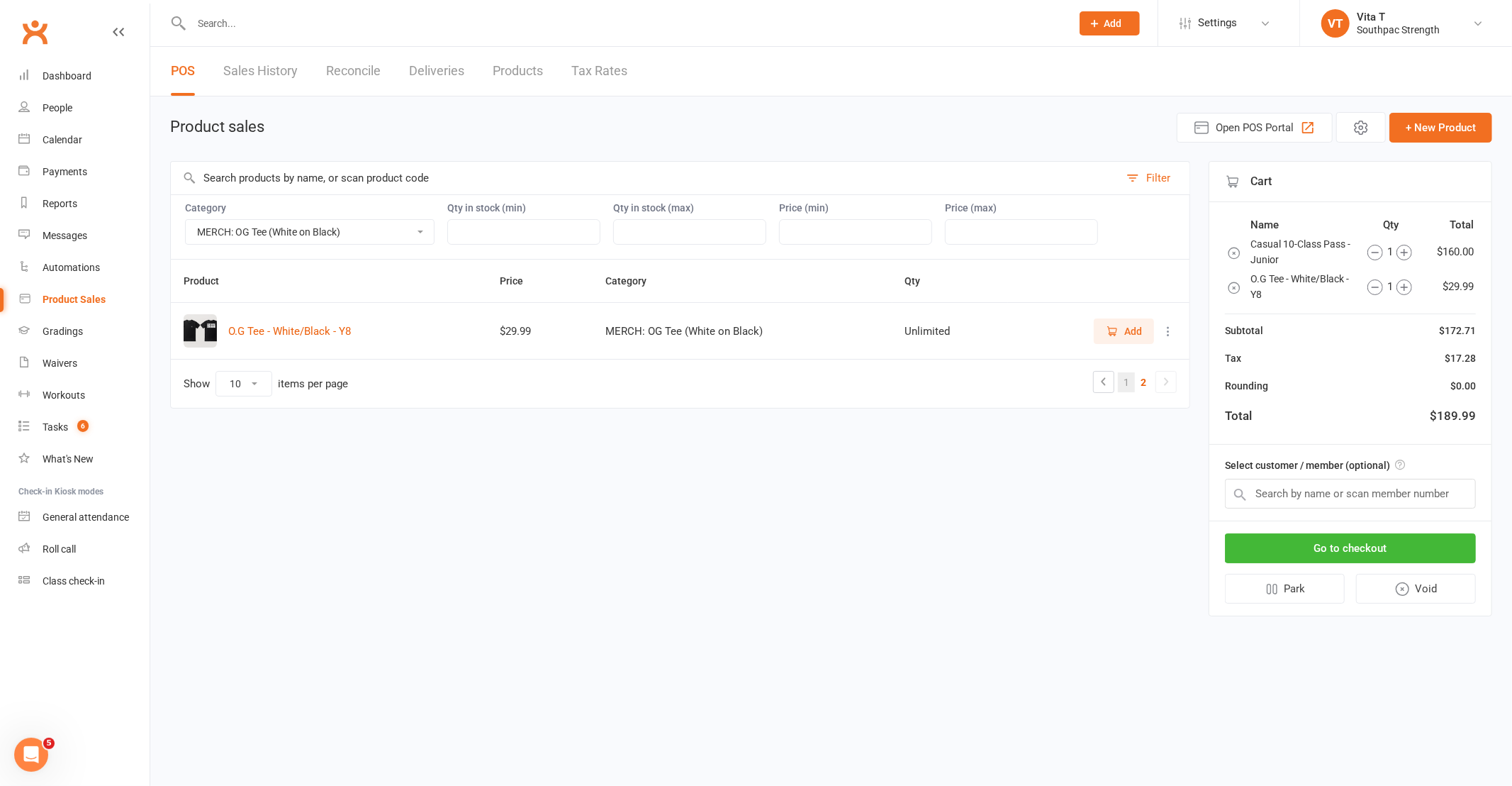
click at [1125, 389] on link "1" at bounding box center [1126, 382] width 17 height 20
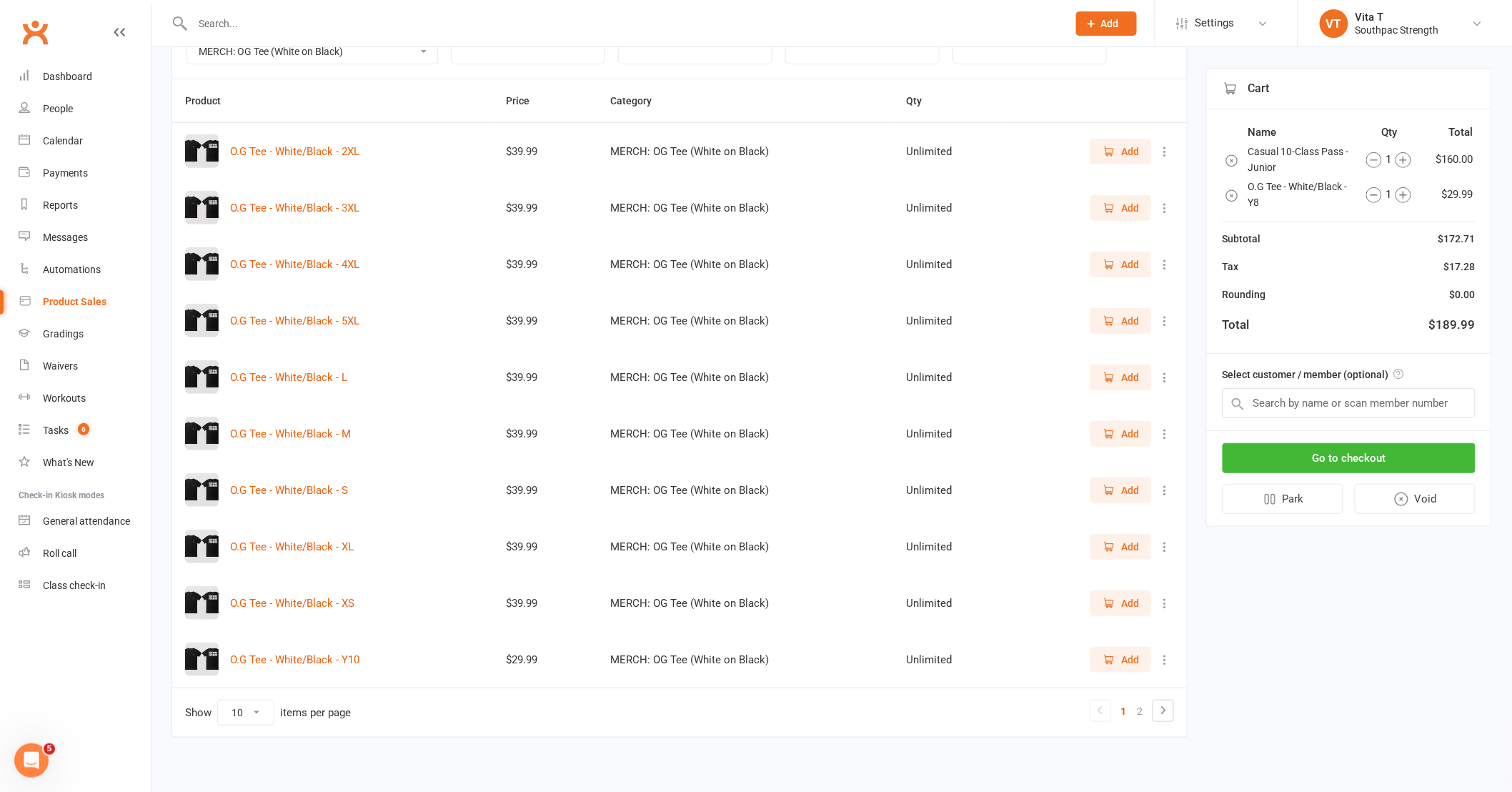
scroll to position [189, 0]
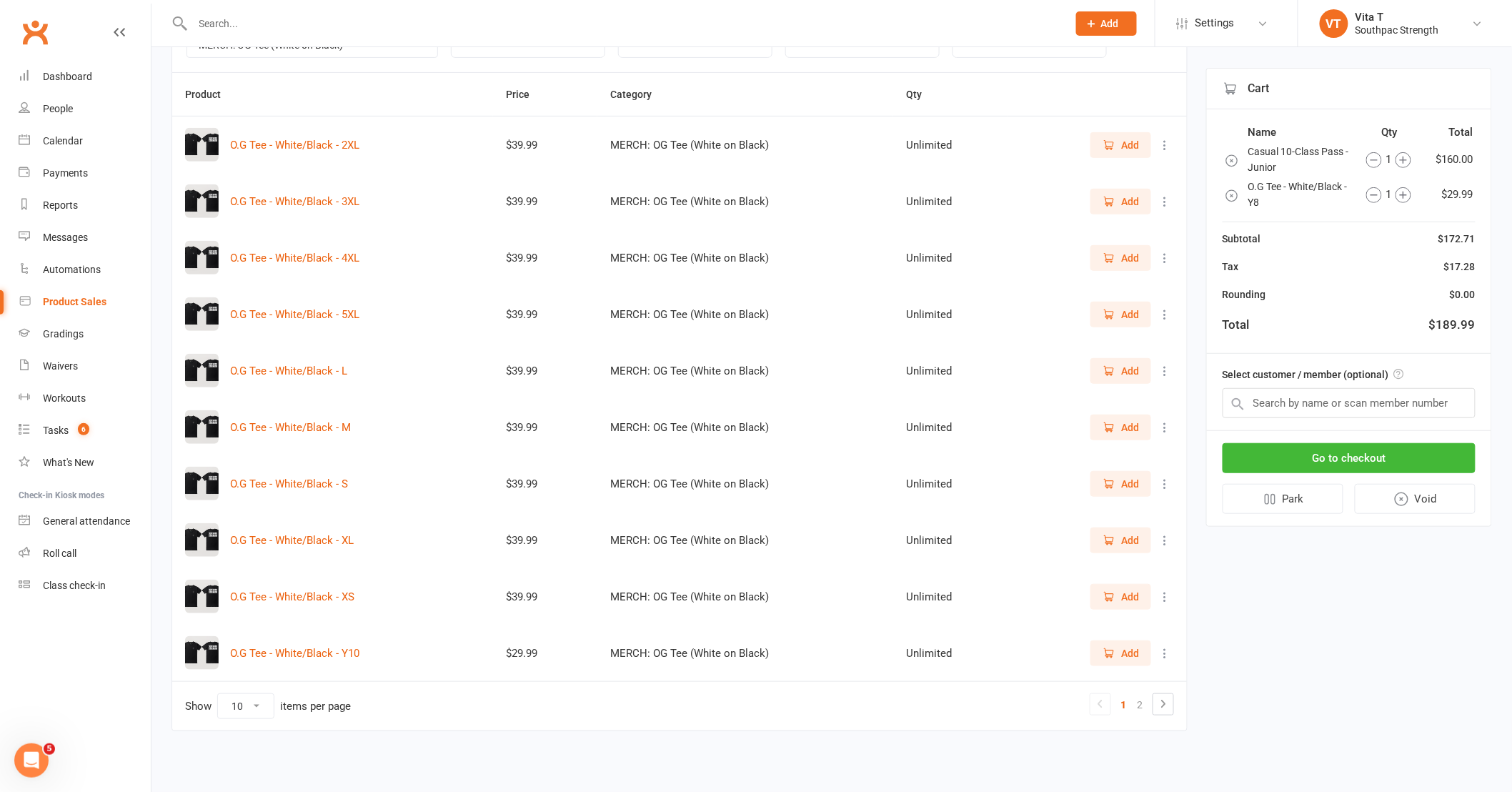
click at [1117, 656] on span "Add" at bounding box center [1120, 652] width 37 height 16
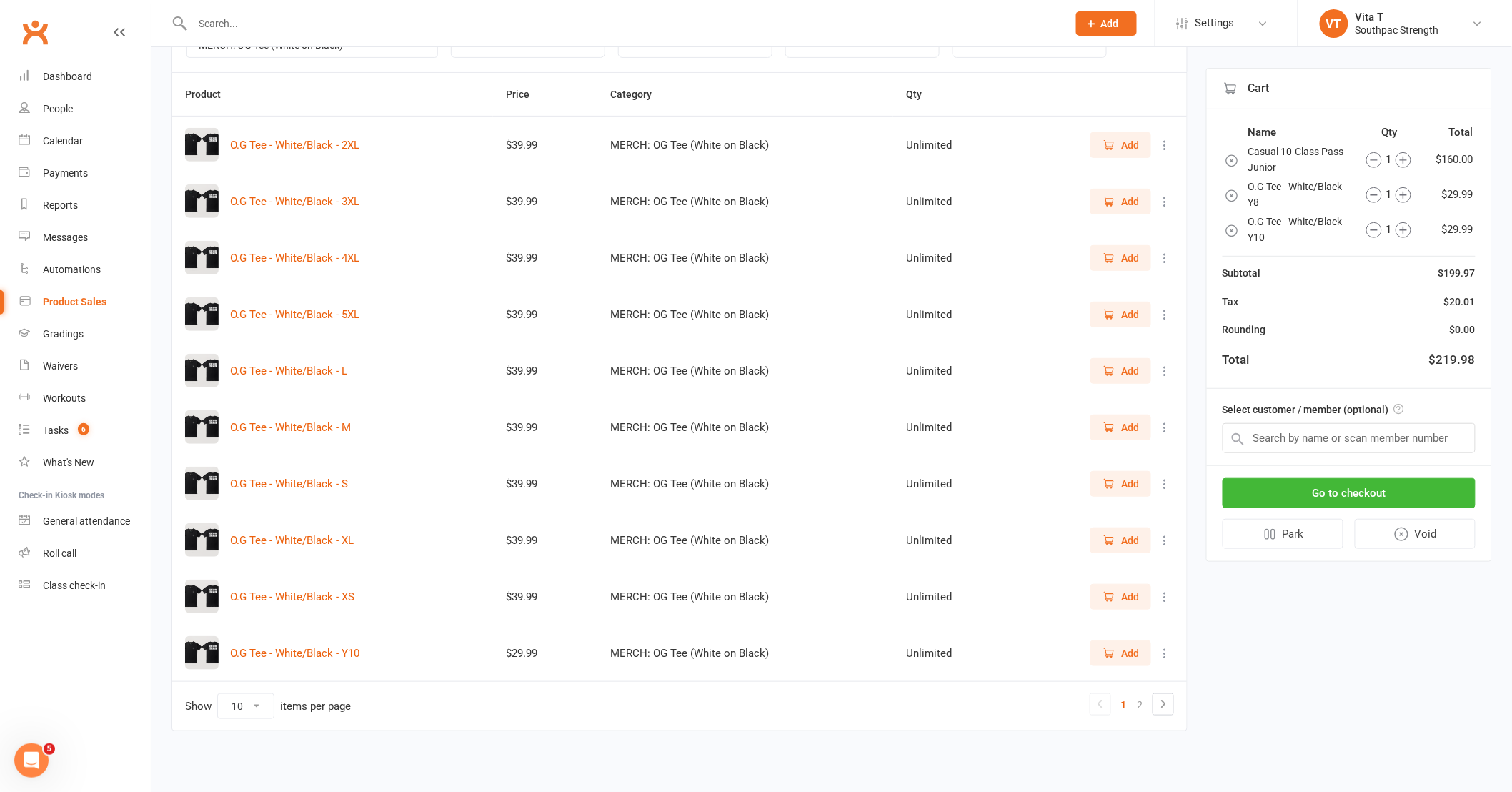
click at [1111, 487] on icon "button" at bounding box center [1108, 483] width 8 height 8
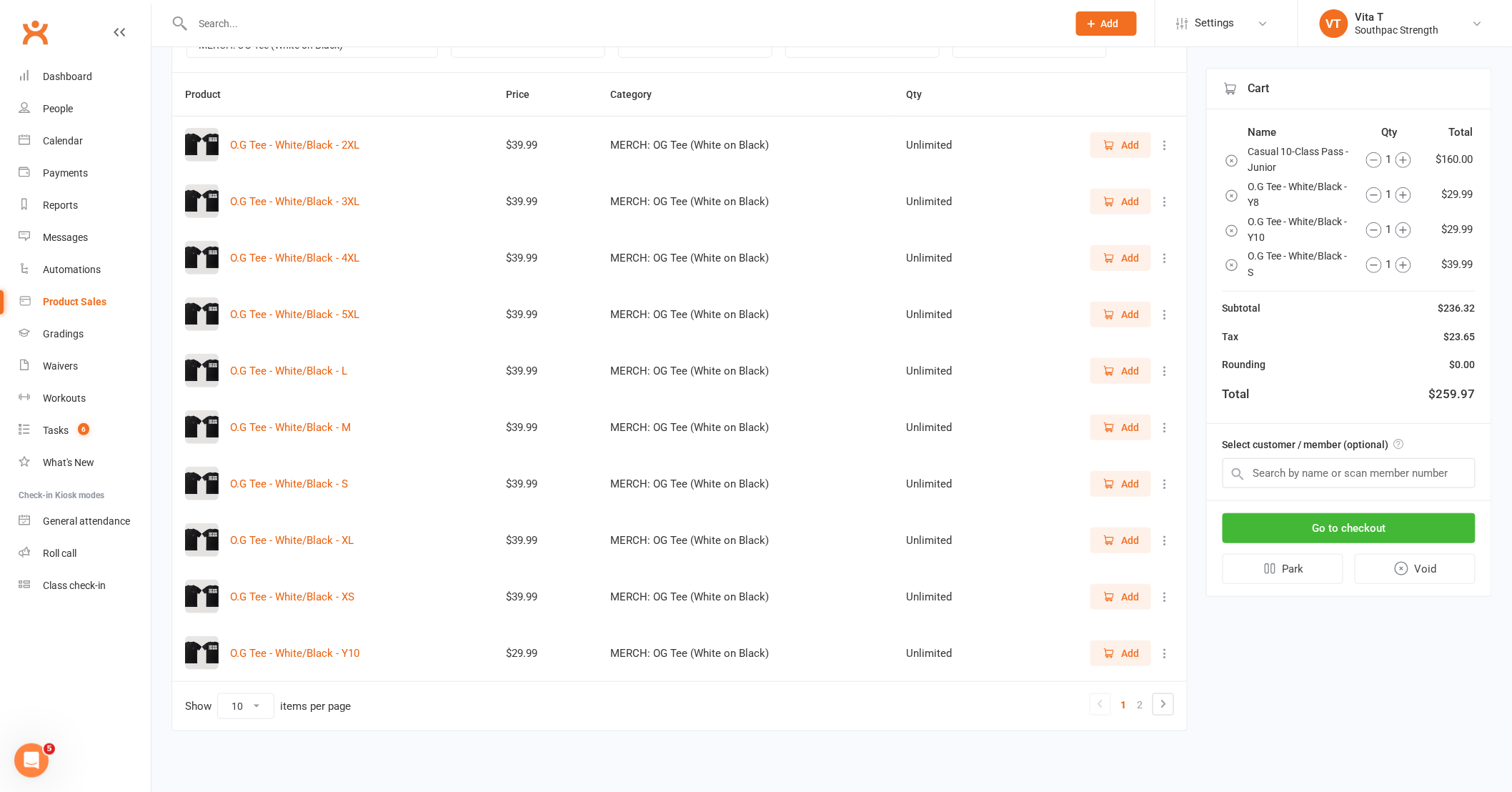
click at [1126, 366] on span "Add" at bounding box center [1130, 370] width 18 height 16
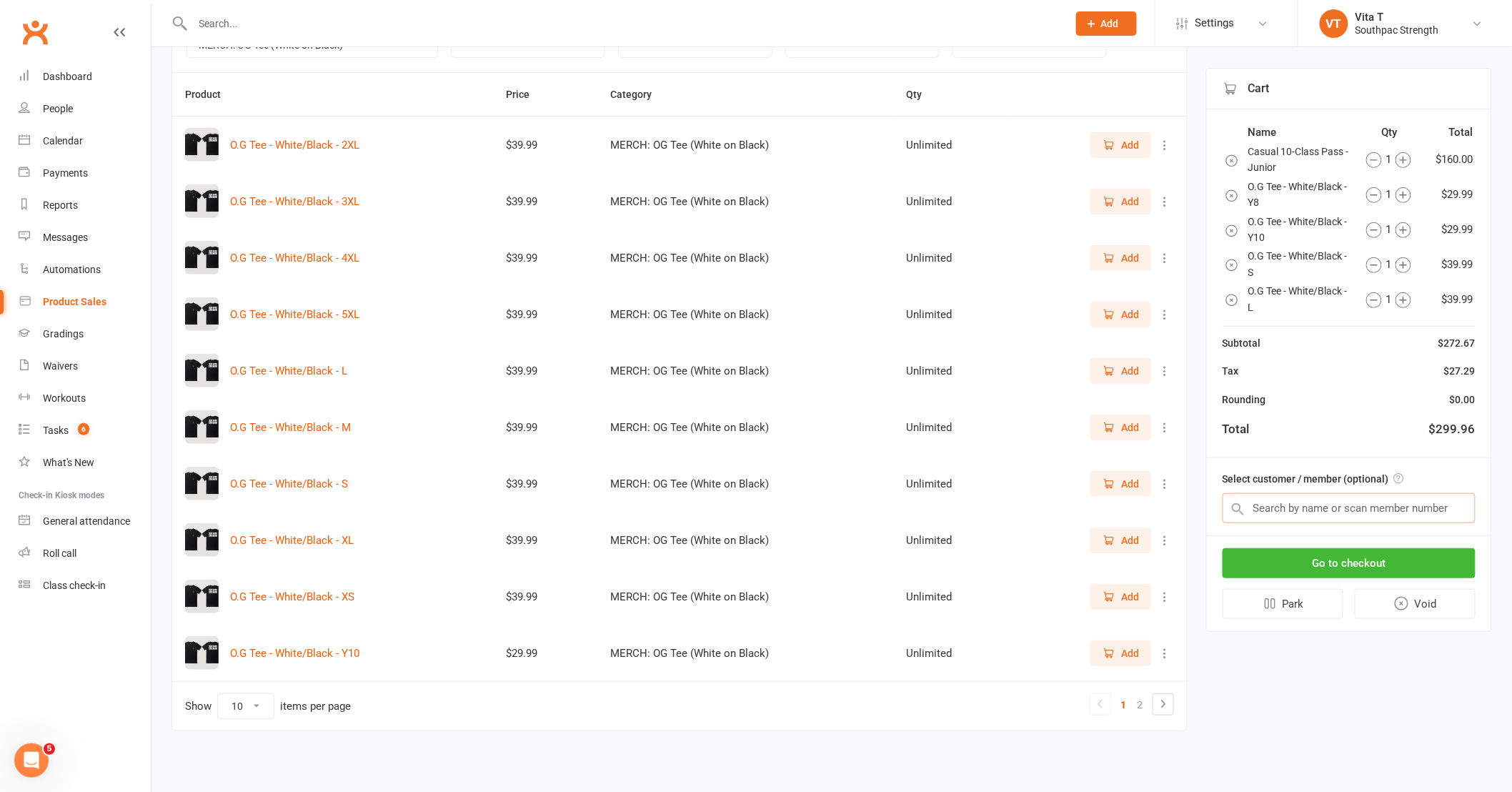
click at [1351, 512] on input "text" at bounding box center [1348, 508] width 253 height 30
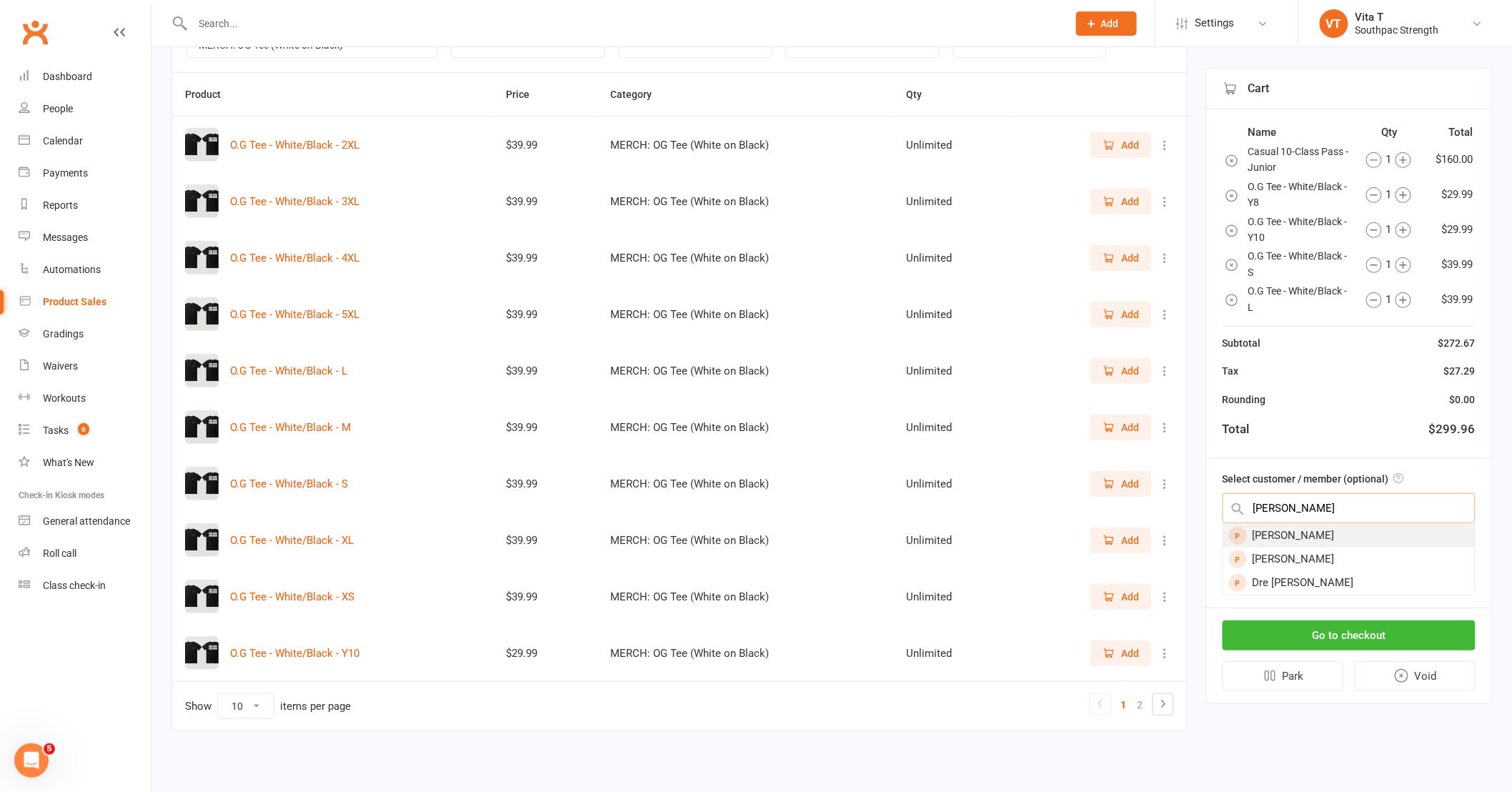
type input "kim"
click at [1346, 527] on div "[PERSON_NAME]" at bounding box center [1348, 535] width 251 height 23
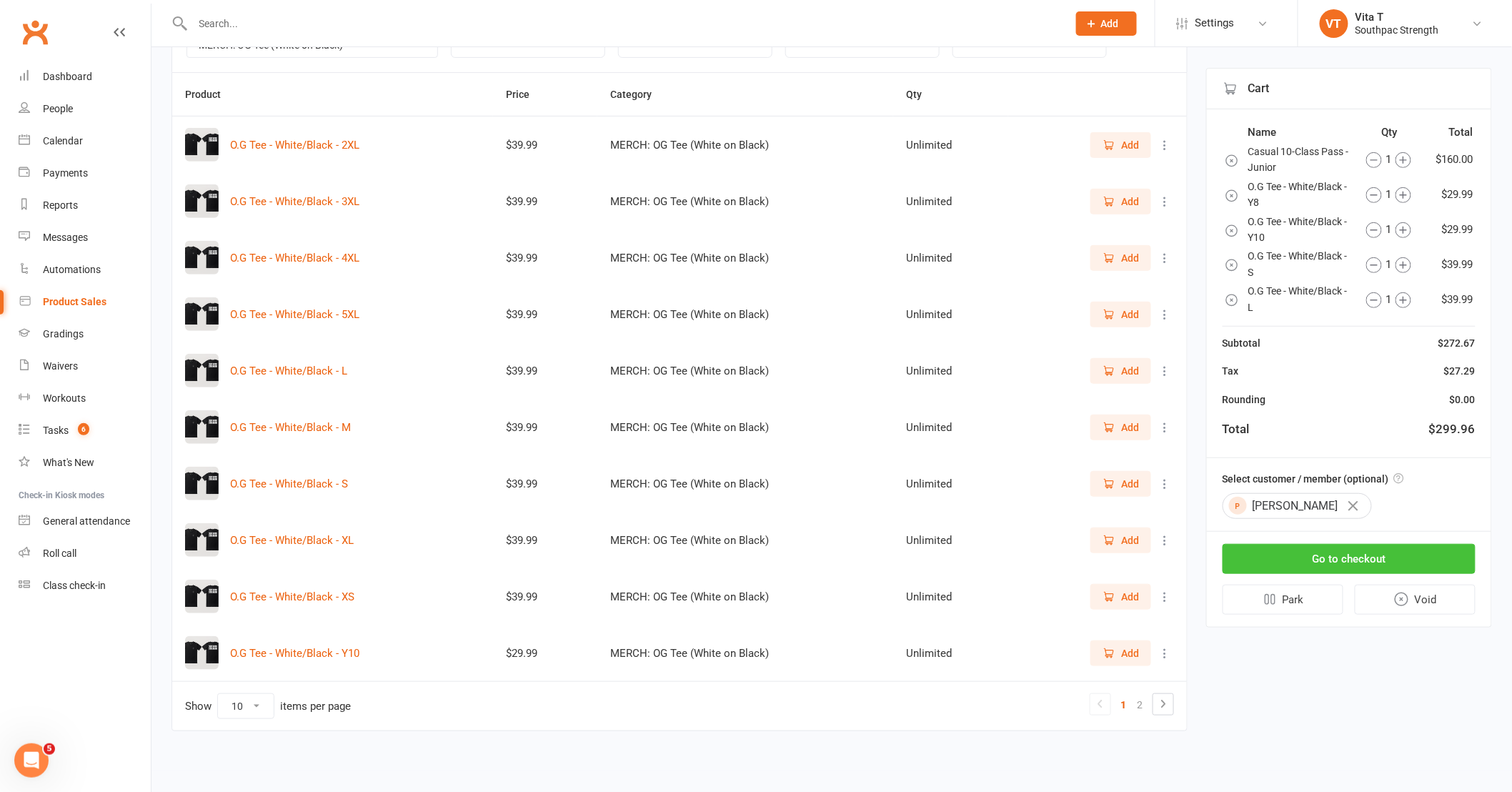
click at [1334, 554] on button "Go to checkout" at bounding box center [1348, 559] width 253 height 30
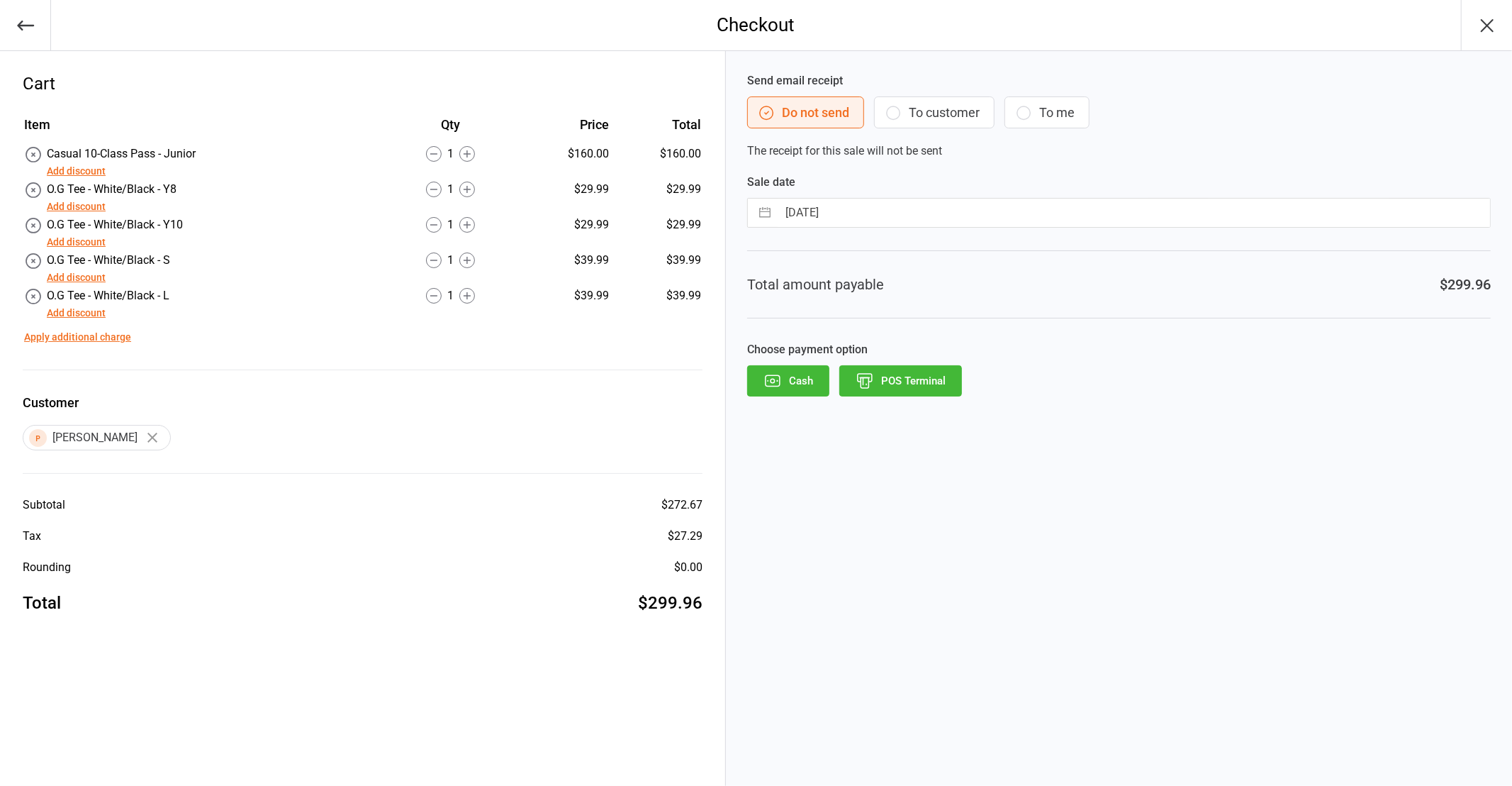
click at [73, 238] on button "Add discount" at bounding box center [76, 242] width 59 height 15
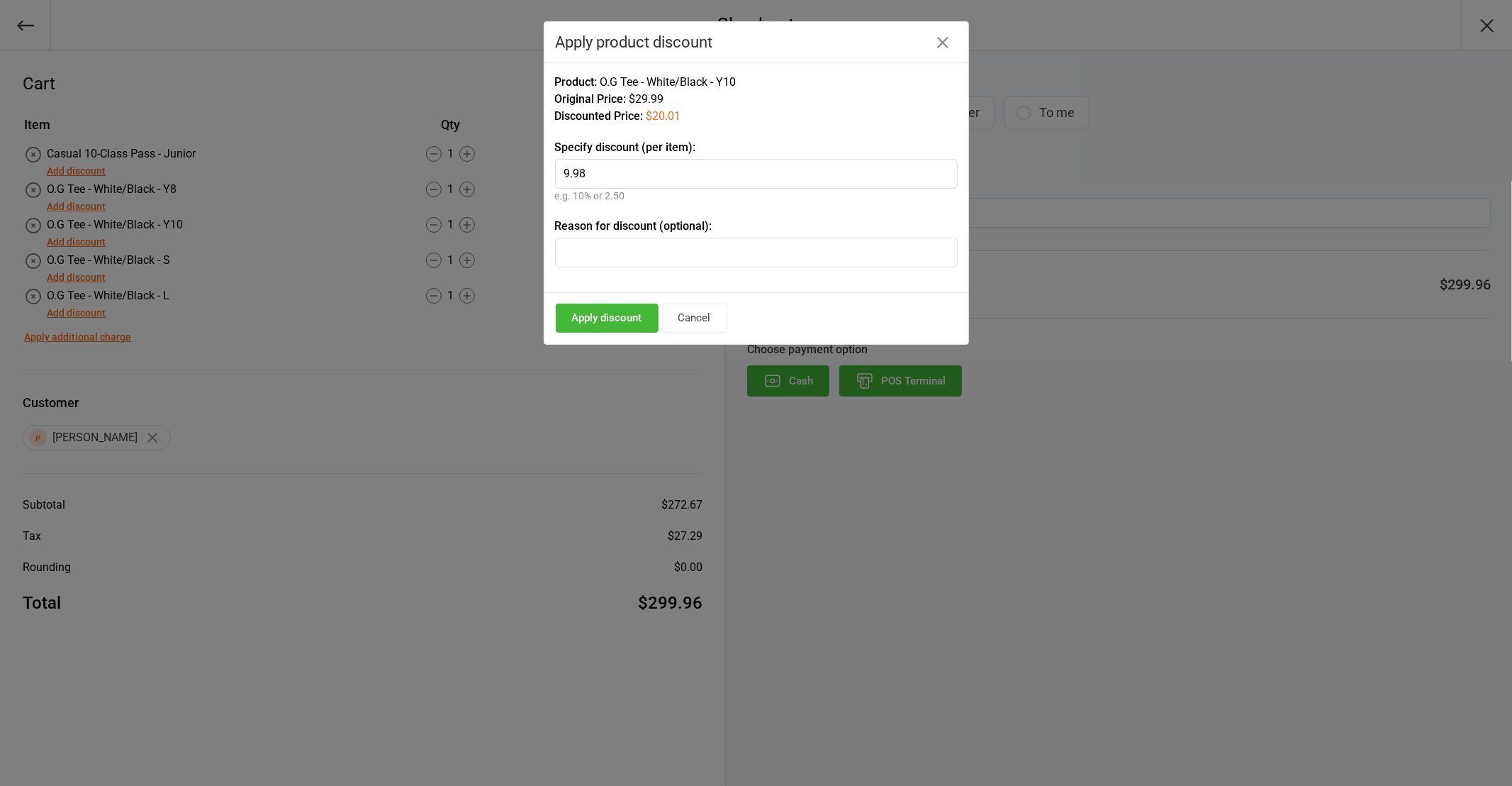
type input "9.98"
click at [590, 249] on input "text" at bounding box center [756, 252] width 403 height 30
type input "2 for $50"
click at [618, 323] on button "Apply discount" at bounding box center [607, 318] width 103 height 29
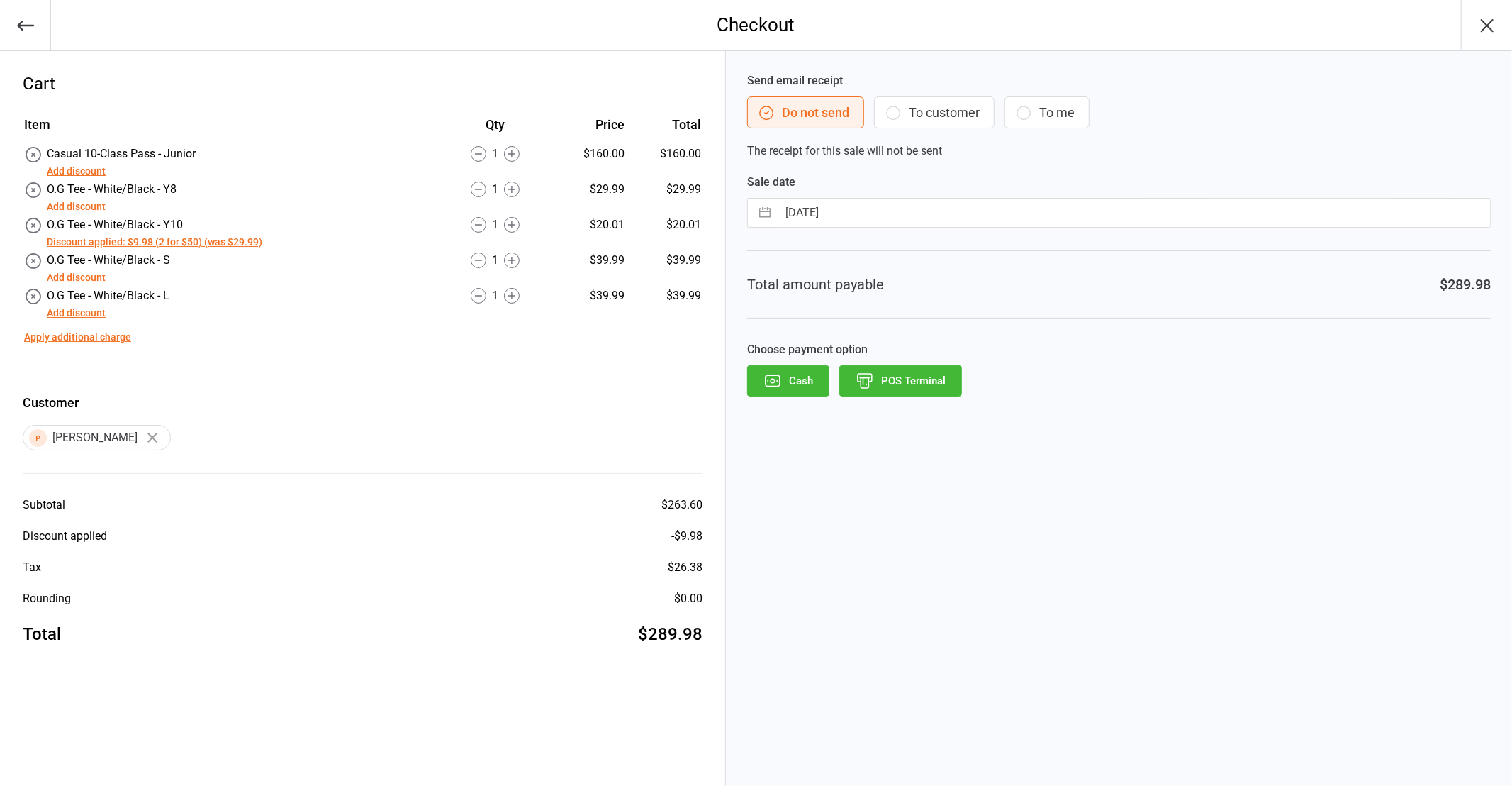
click at [89, 309] on button "Add discount" at bounding box center [76, 313] width 59 height 15
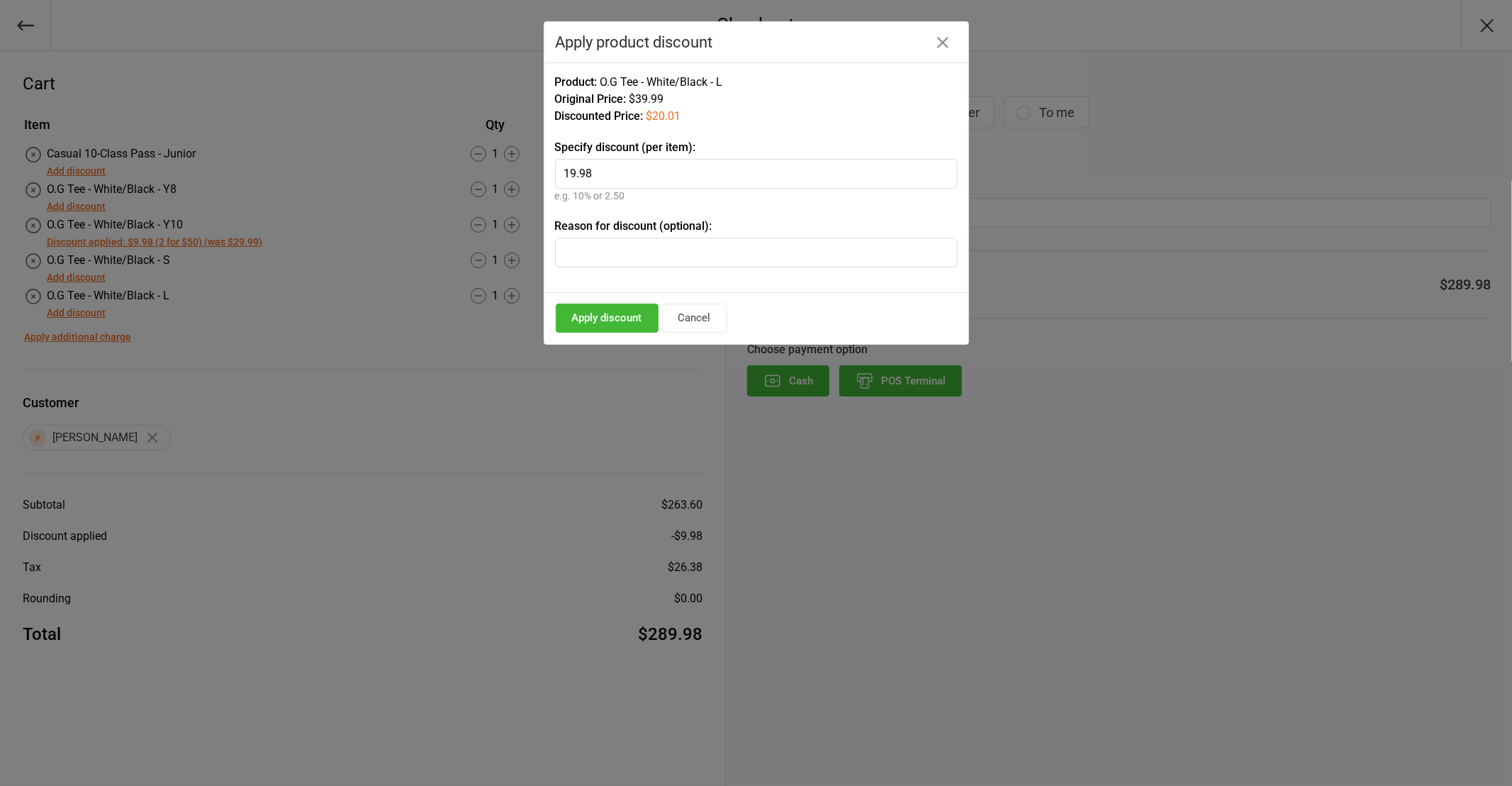
type input "19.98"
click at [620, 263] on input "text" at bounding box center [756, 252] width 403 height 30
click at [664, 254] on input "2 for $70+ extra $10off for 4 Tees" at bounding box center [756, 252] width 403 height 30
type input "2 for $70+ extra $10 off for 4 Tees"
click at [586, 327] on button "Apply discount" at bounding box center [607, 318] width 103 height 29
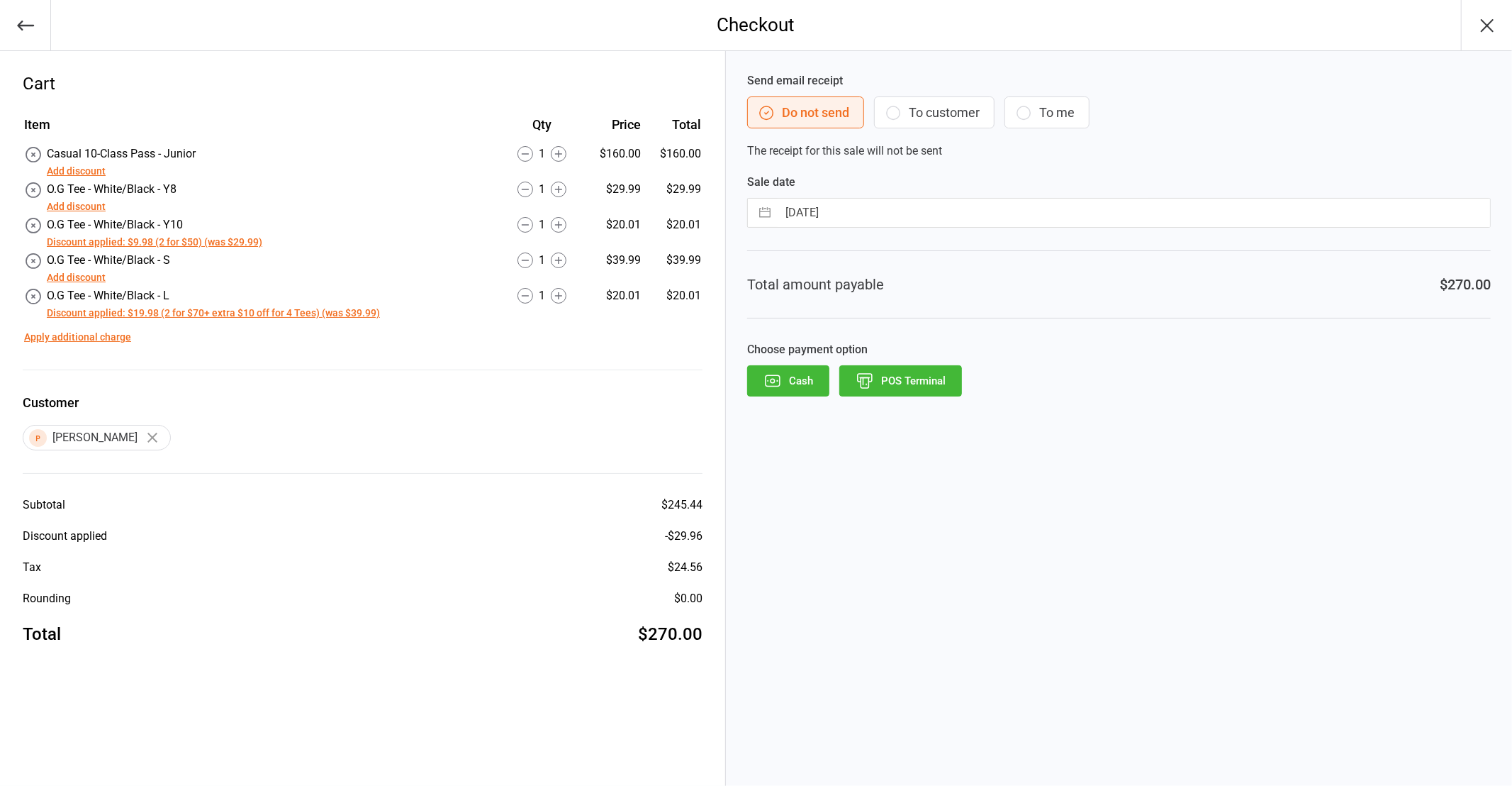
click at [99, 337] on button "Apply additional charge" at bounding box center [77, 337] width 107 height 15
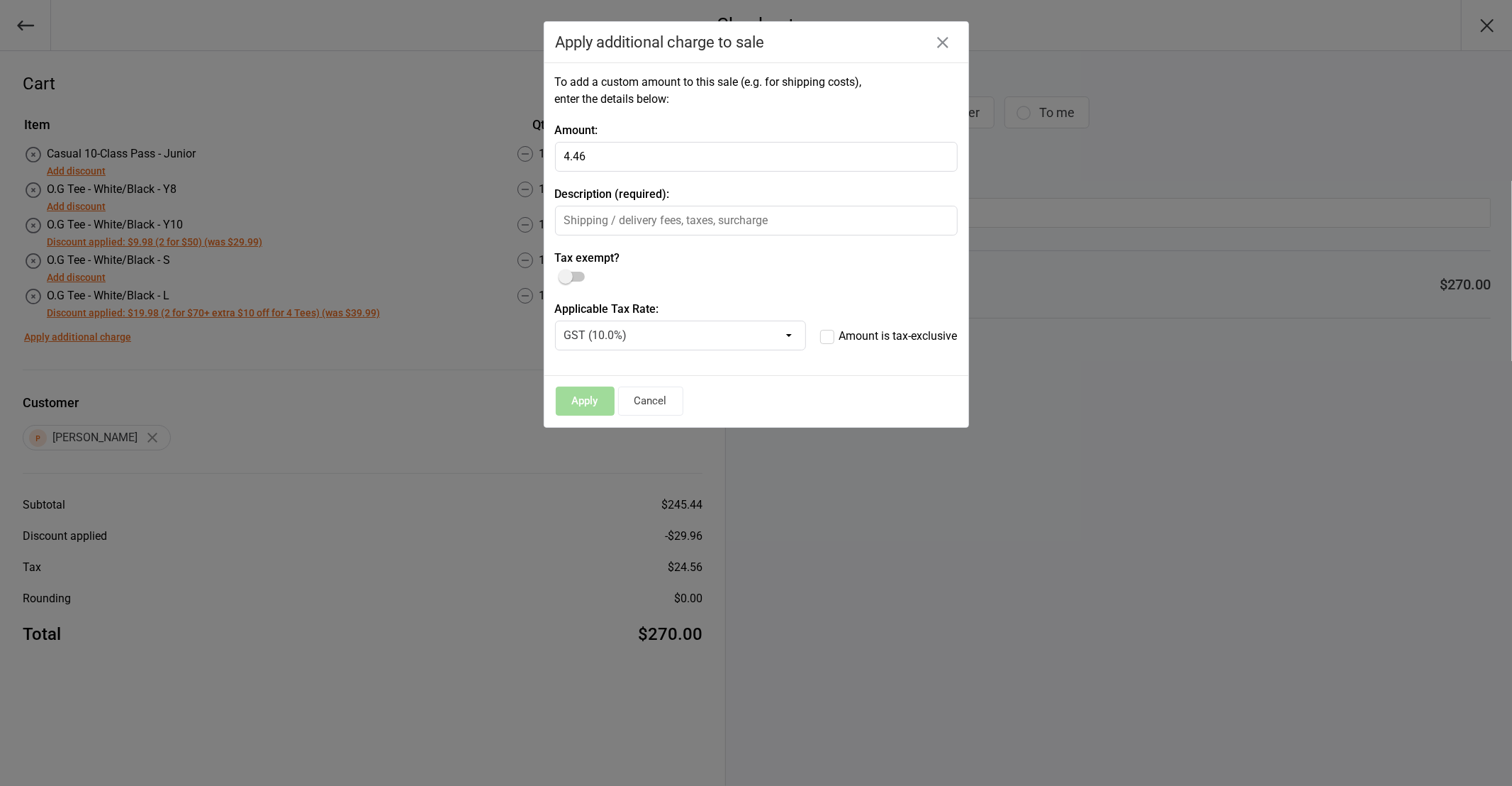
type input "4.46"
click at [628, 222] on input "text" at bounding box center [756, 220] width 403 height 30
click at [568, 220] on input "Surcharge" at bounding box center [756, 220] width 403 height 30
type input "Surcharge"
click at [598, 406] on button "Apply" at bounding box center [585, 400] width 59 height 29
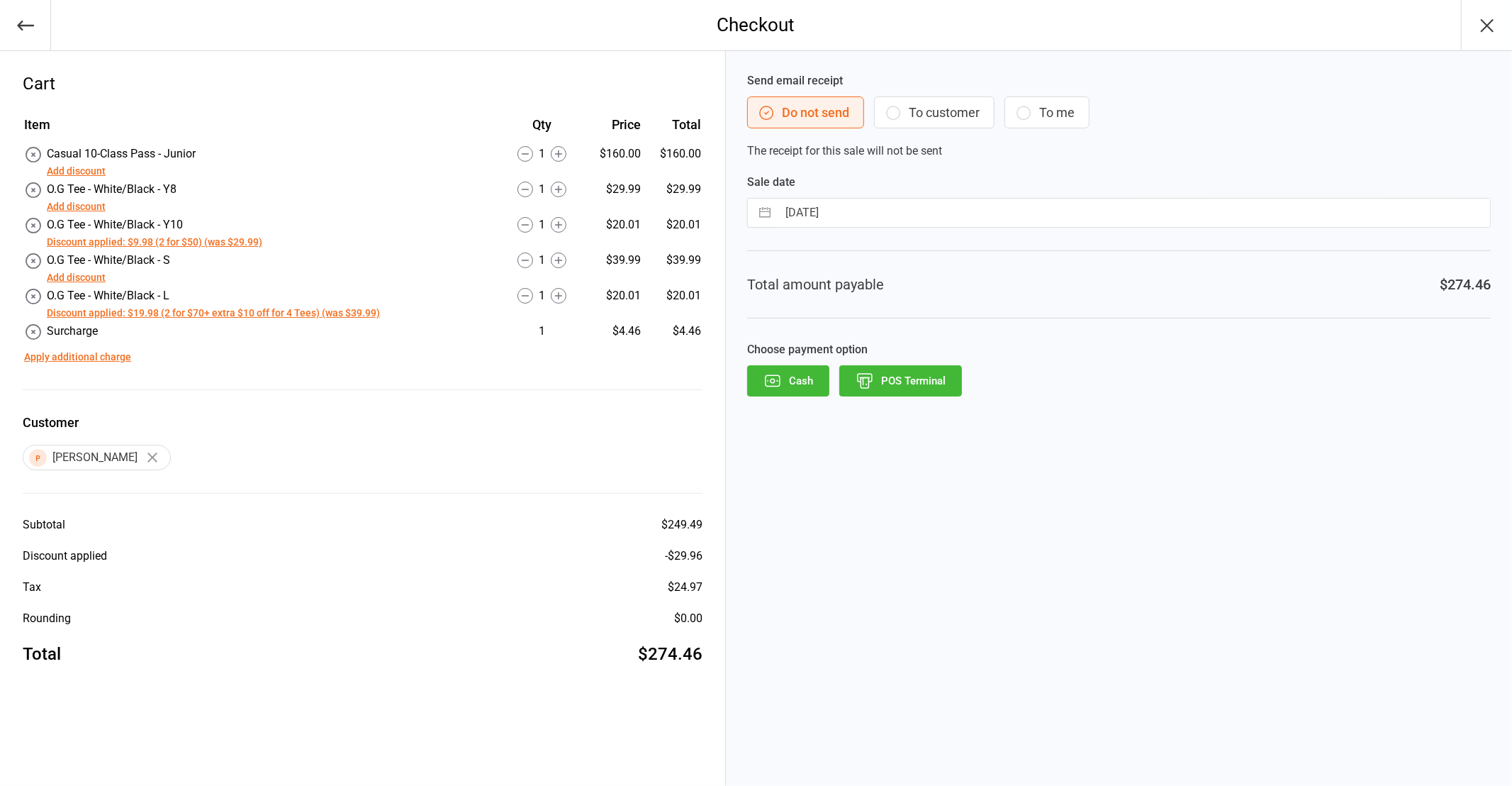
click at [920, 100] on button "To customer" at bounding box center [935, 112] width 121 height 32
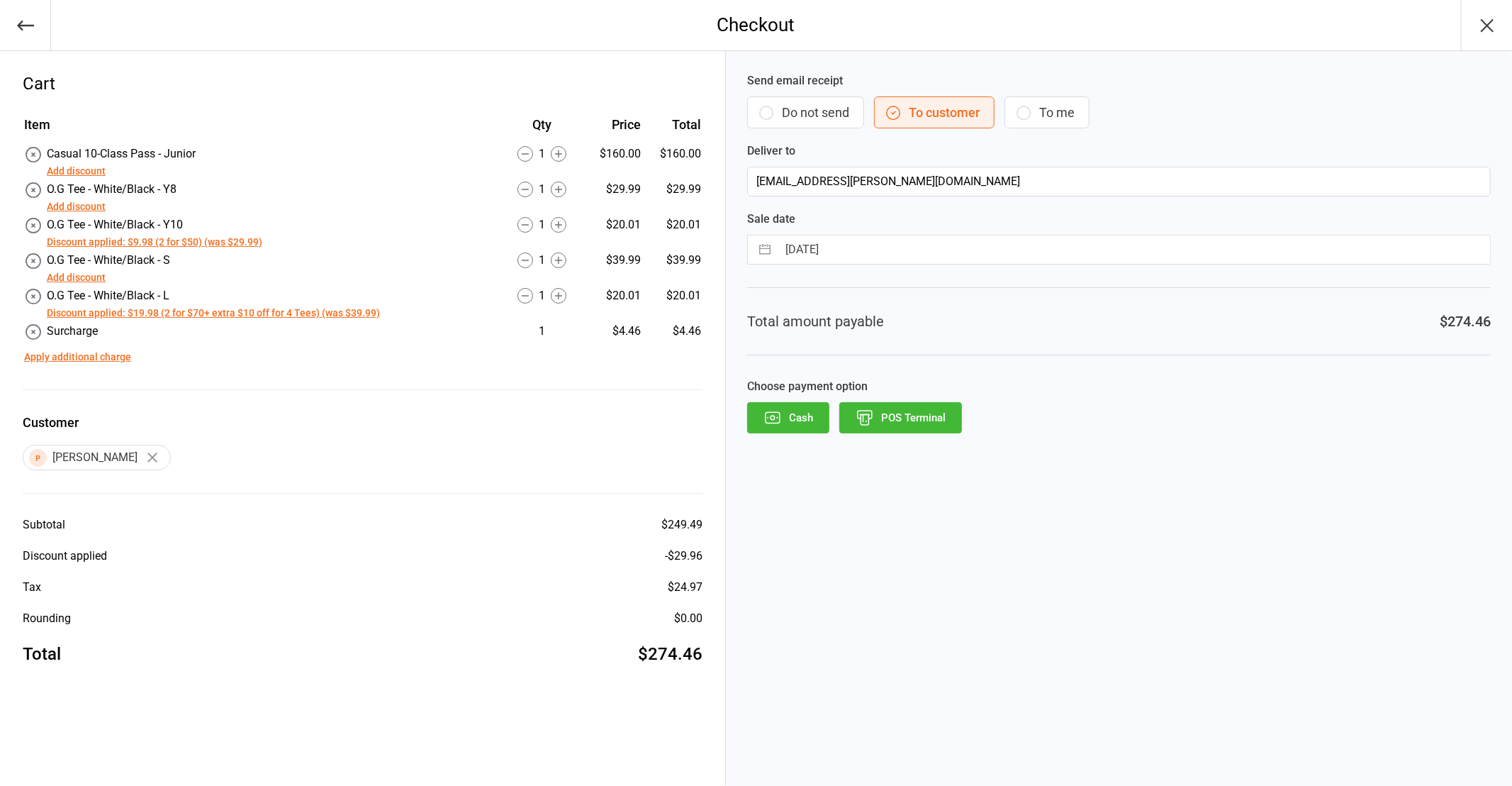
click at [908, 420] on button "POS Terminal" at bounding box center [900, 418] width 123 height 31
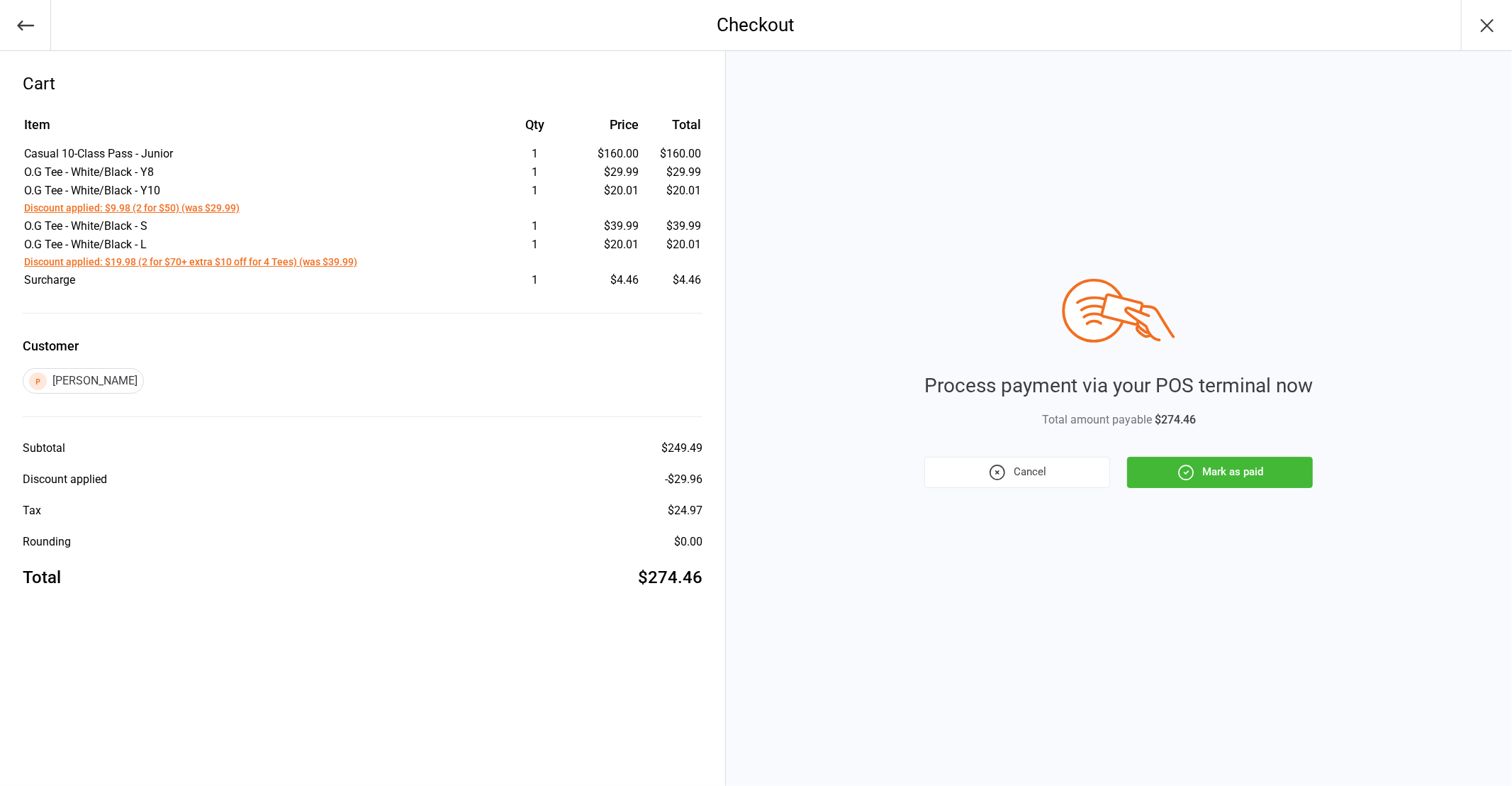
click at [1218, 473] on button "Mark as paid" at bounding box center [1220, 473] width 186 height 31
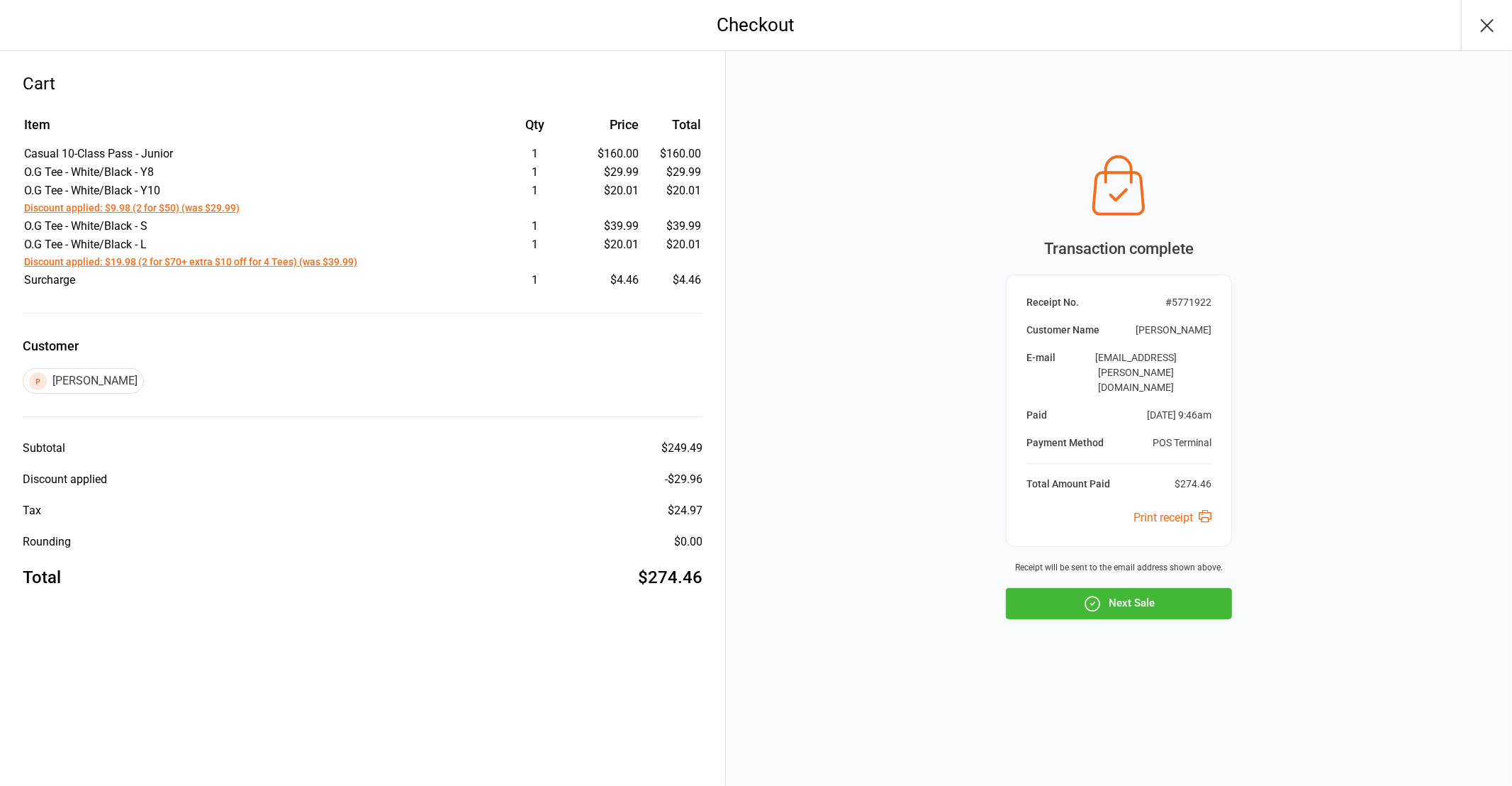
click at [1490, 27] on icon "button" at bounding box center [1487, 25] width 11 height 11
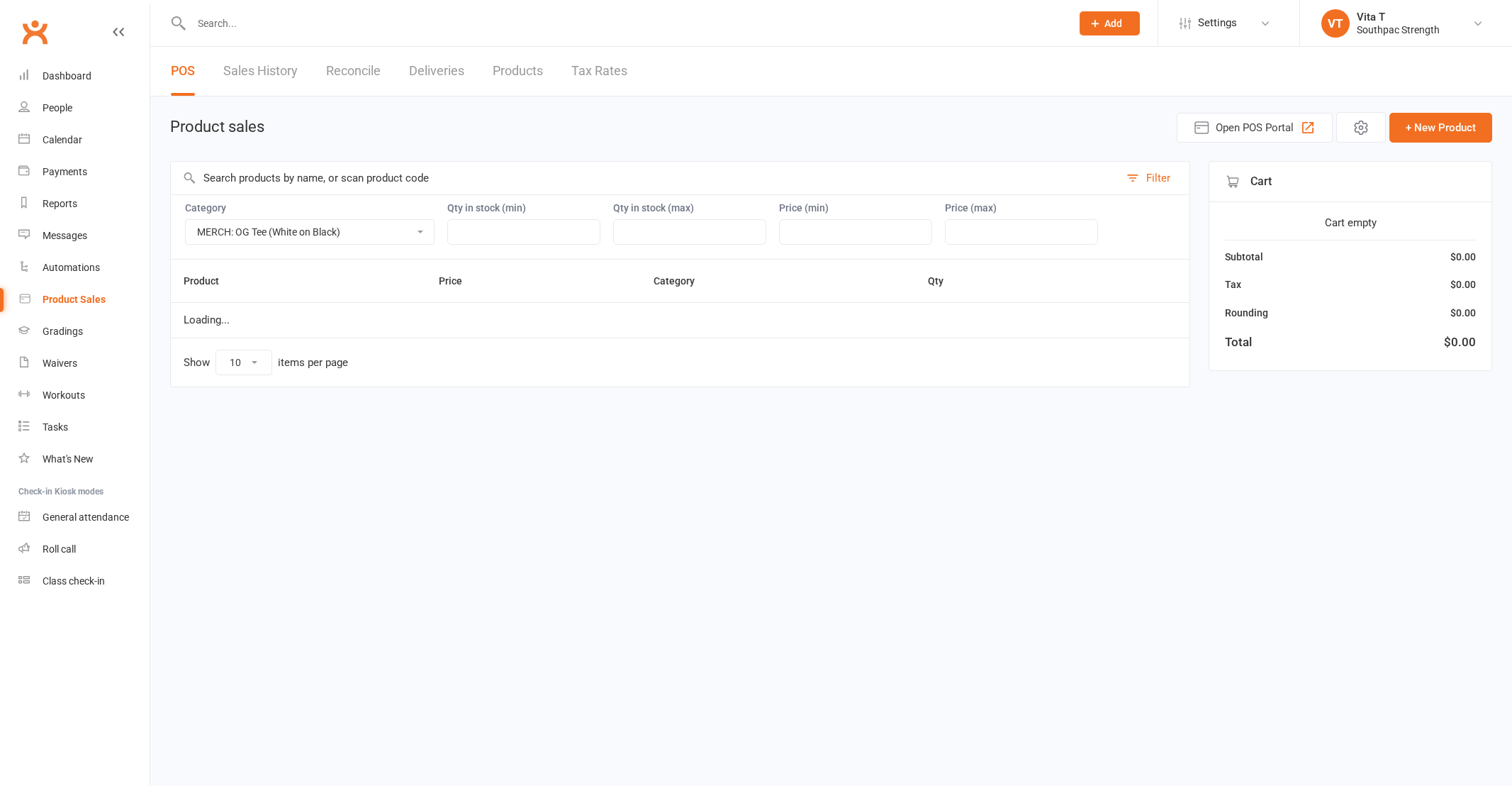
select select "3805"
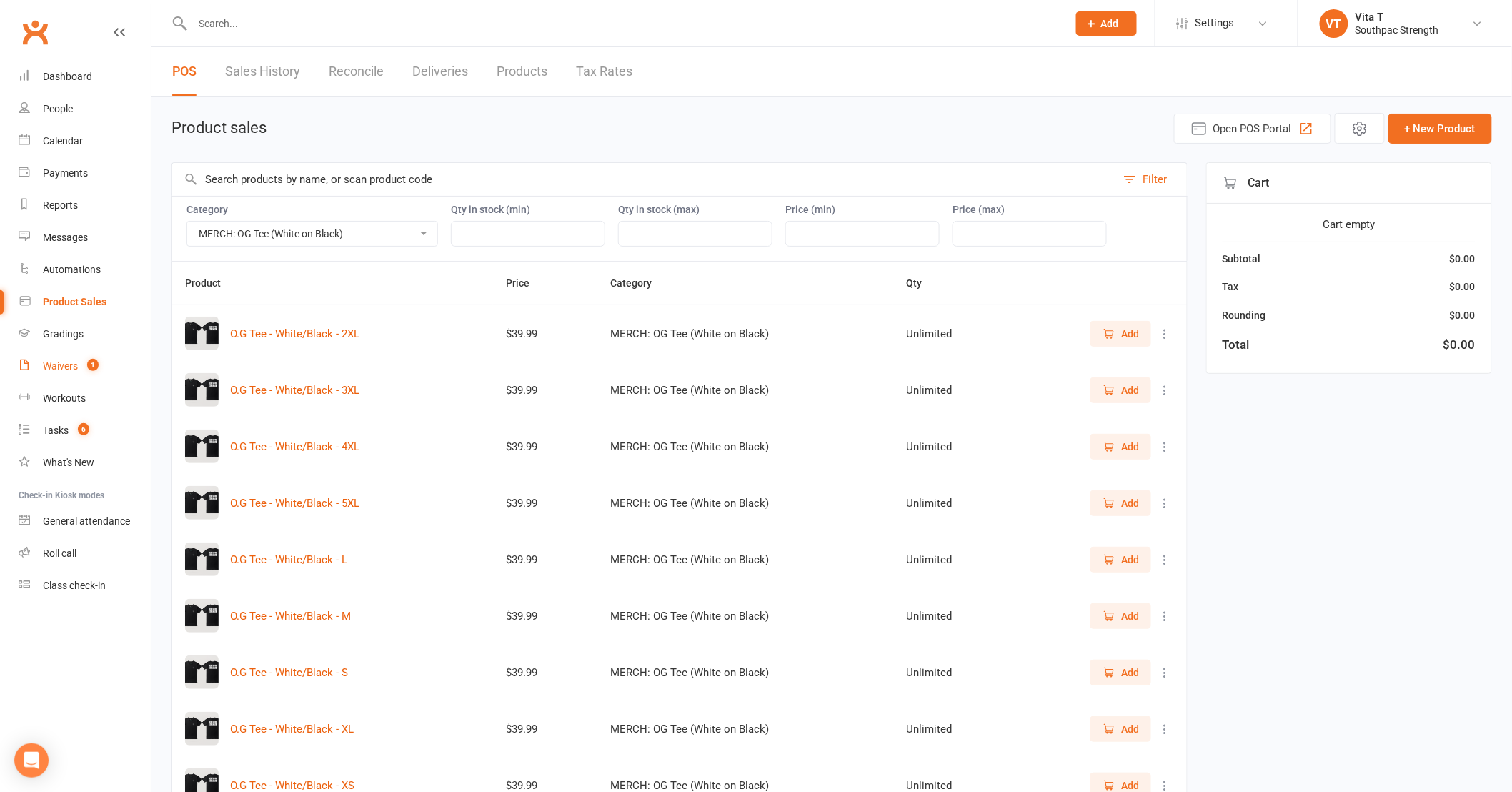
click at [71, 375] on link "Waivers 1" at bounding box center [85, 366] width 132 height 32
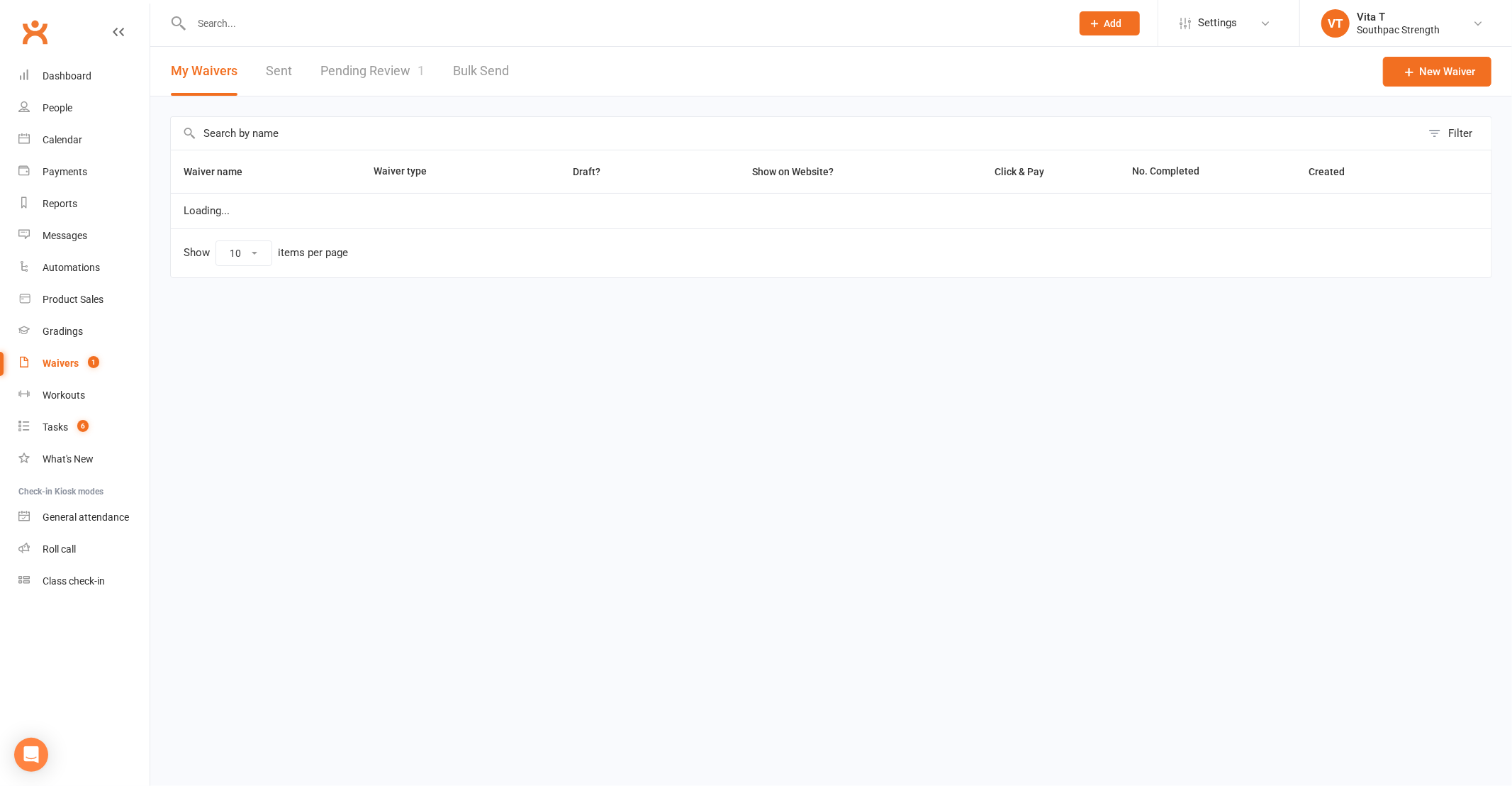
select select "100"
click at [347, 71] on link "Pending Review 1" at bounding box center [373, 71] width 104 height 49
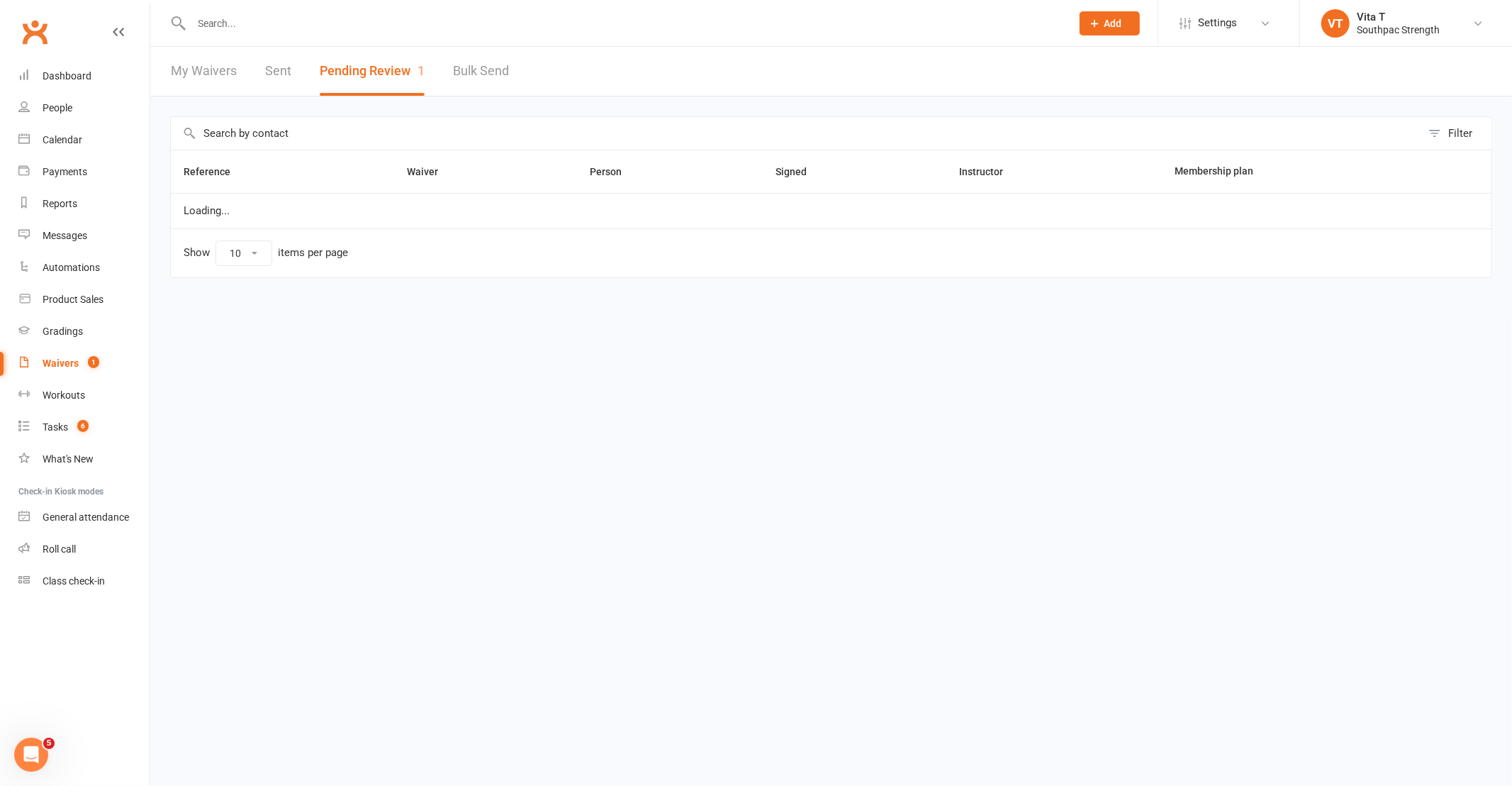
select select "25"
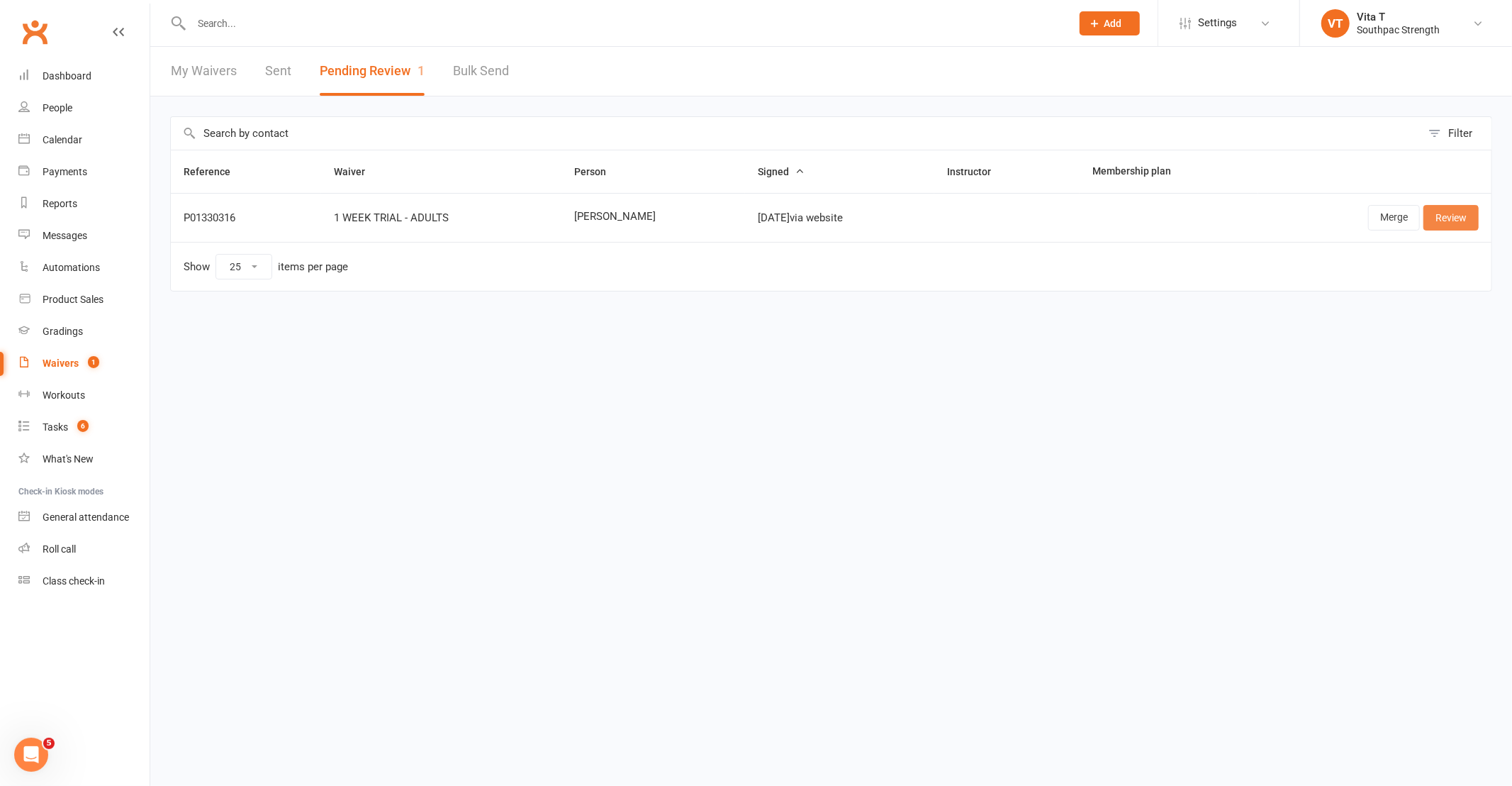
click at [1441, 217] on link "Review" at bounding box center [1451, 217] width 55 height 25
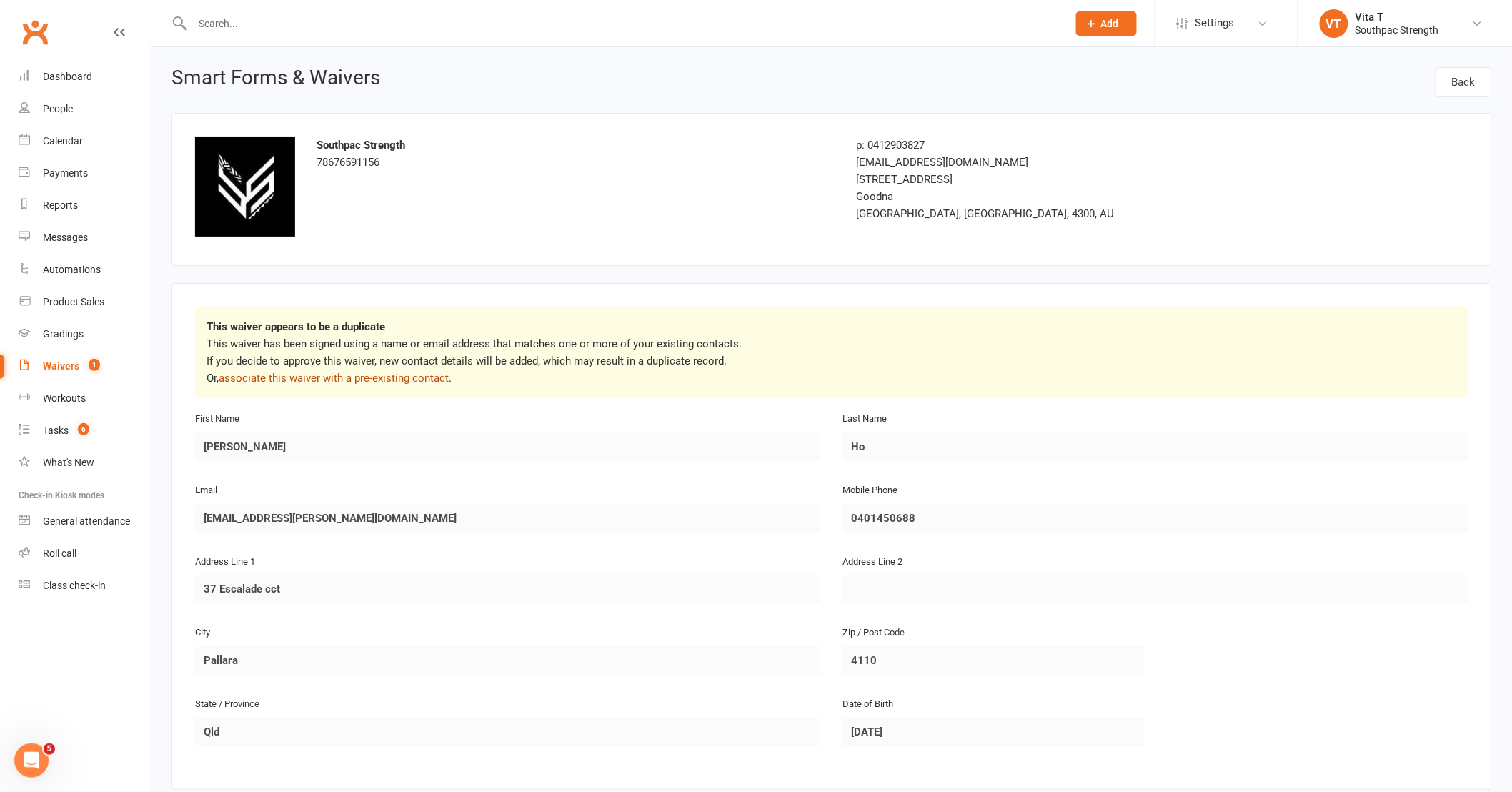
click at [432, 376] on link "associate this waiver with a pre-existing contact" at bounding box center [334, 377] width 230 height 13
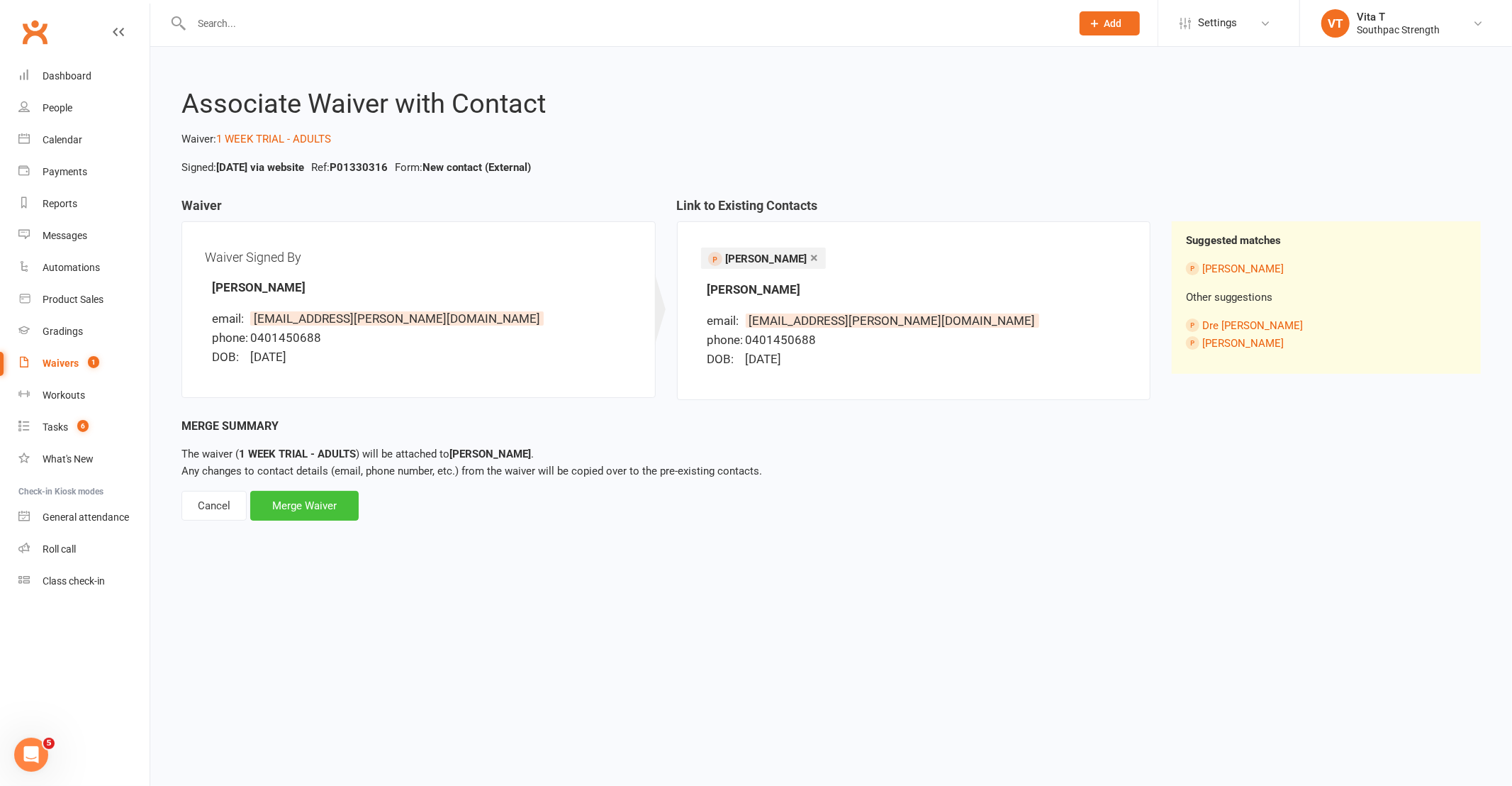
click at [322, 503] on div "Merge Waiver" at bounding box center [304, 505] width 109 height 30
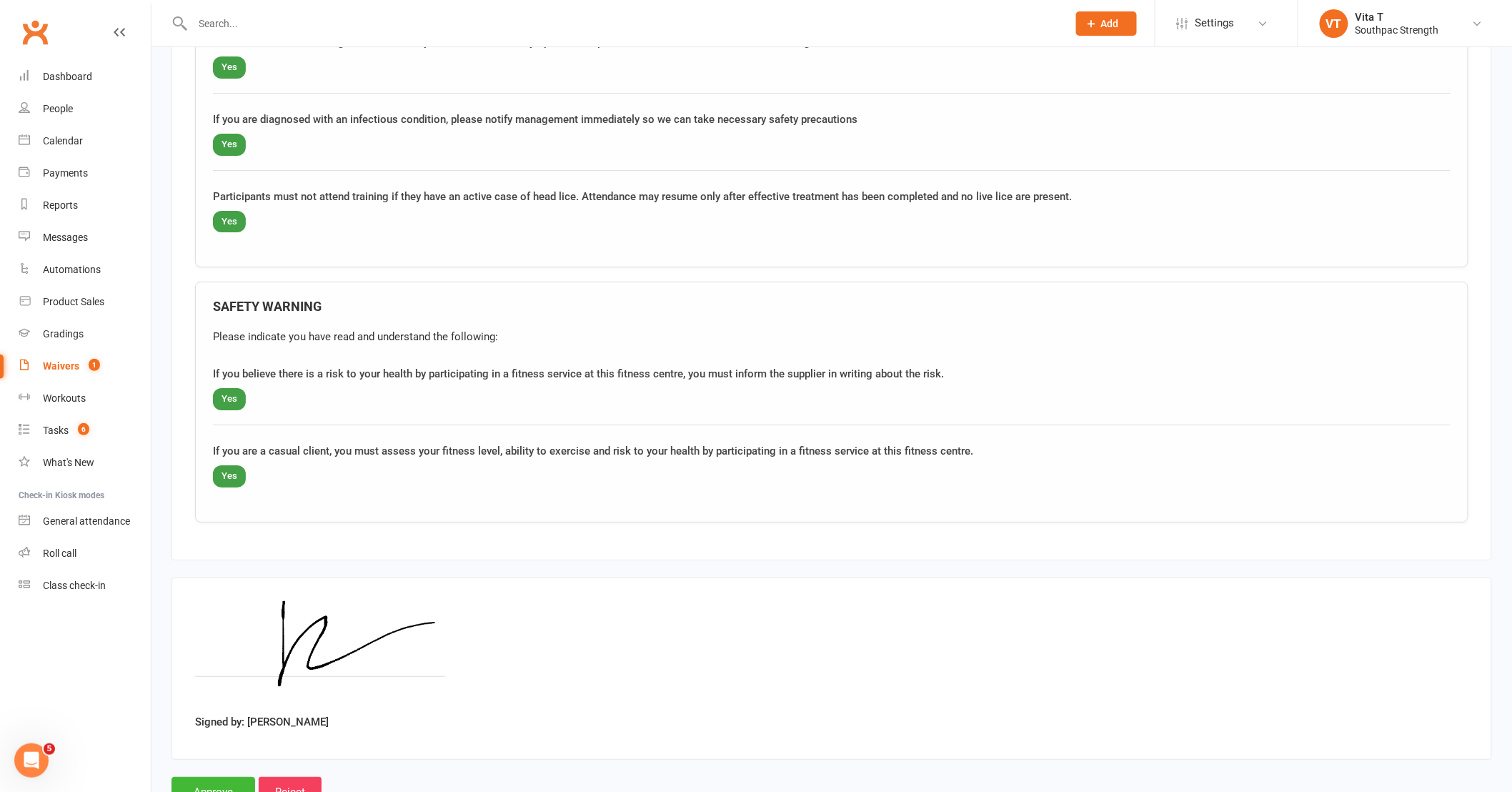
scroll to position [2114, 0]
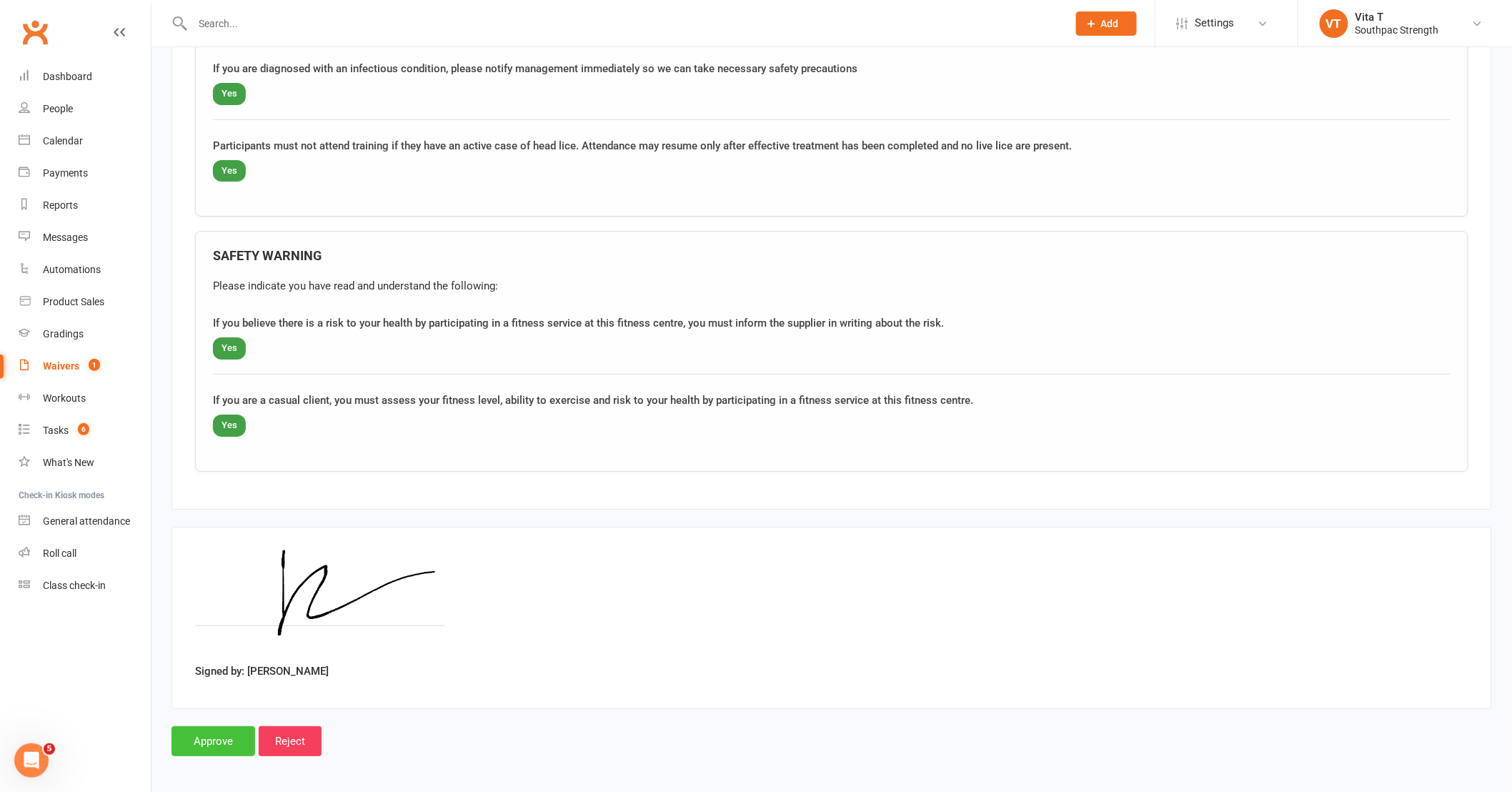
click at [189, 734] on input "Approve" at bounding box center [213, 741] width 83 height 30
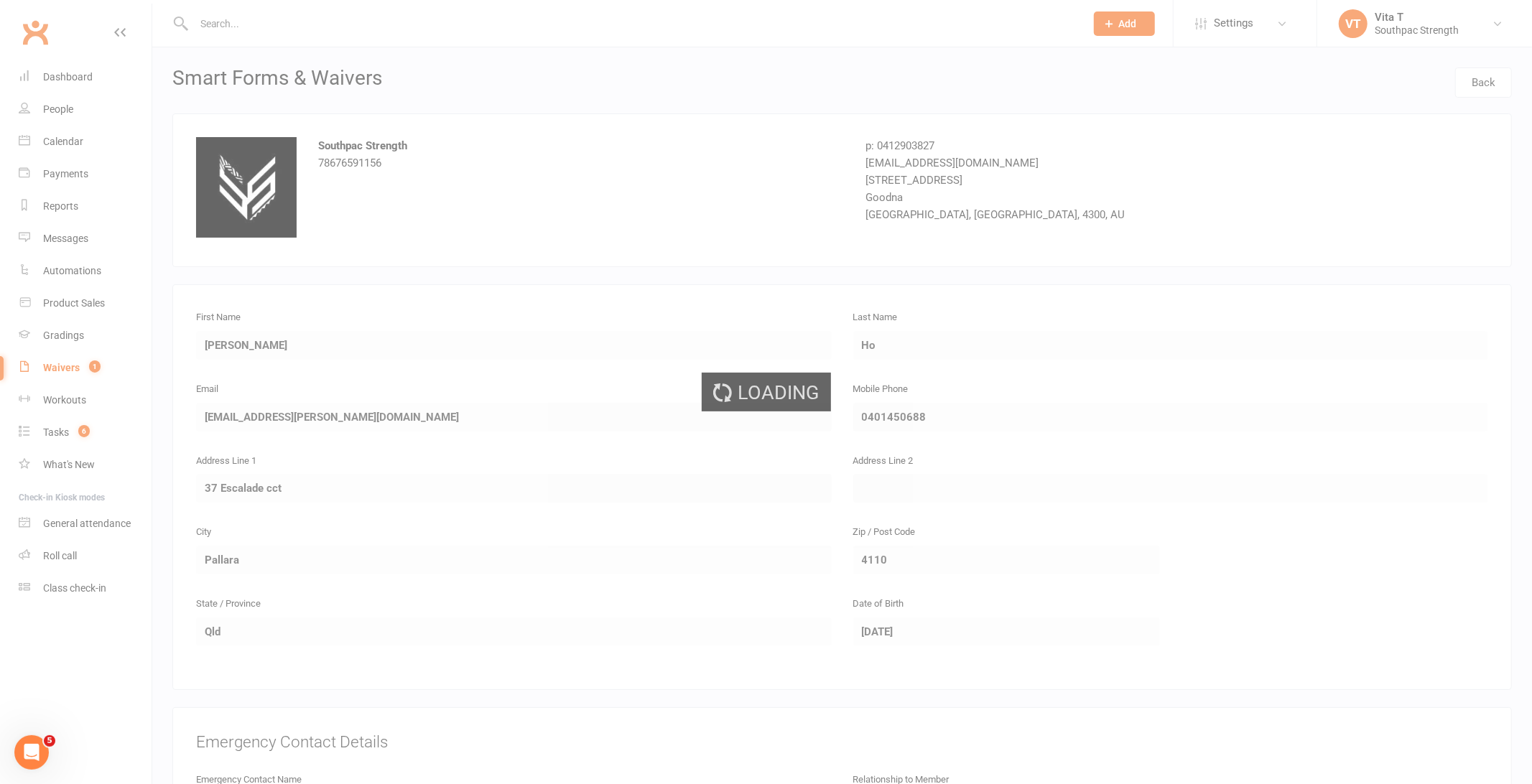
select select "25"
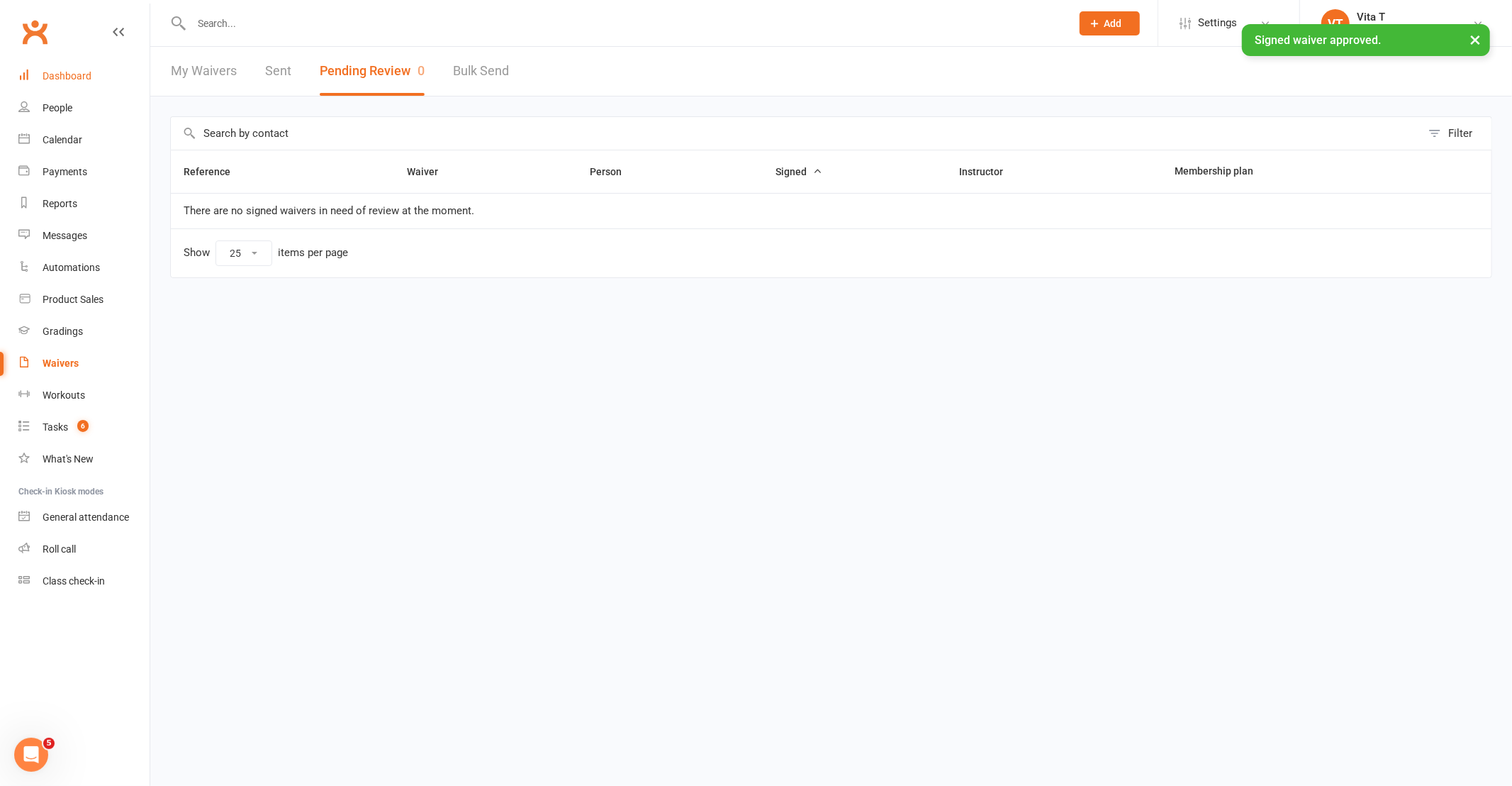
click at [86, 88] on link "Dashboard" at bounding box center [84, 76] width 131 height 32
